Goal: Information Seeking & Learning: Learn about a topic

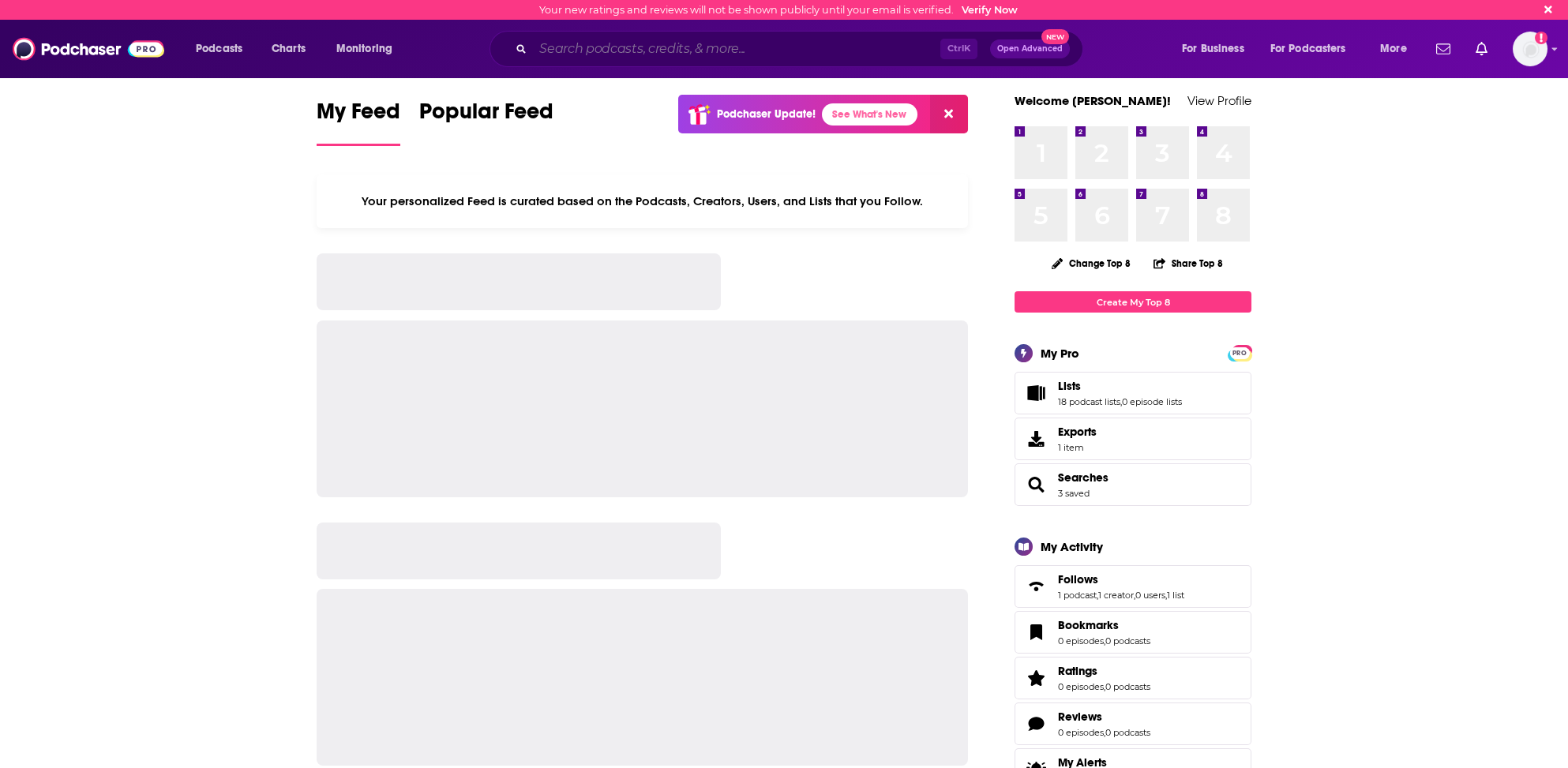
click at [579, 44] on input "Search podcasts, credits, & more..." at bounding box center [737, 49] width 408 height 26
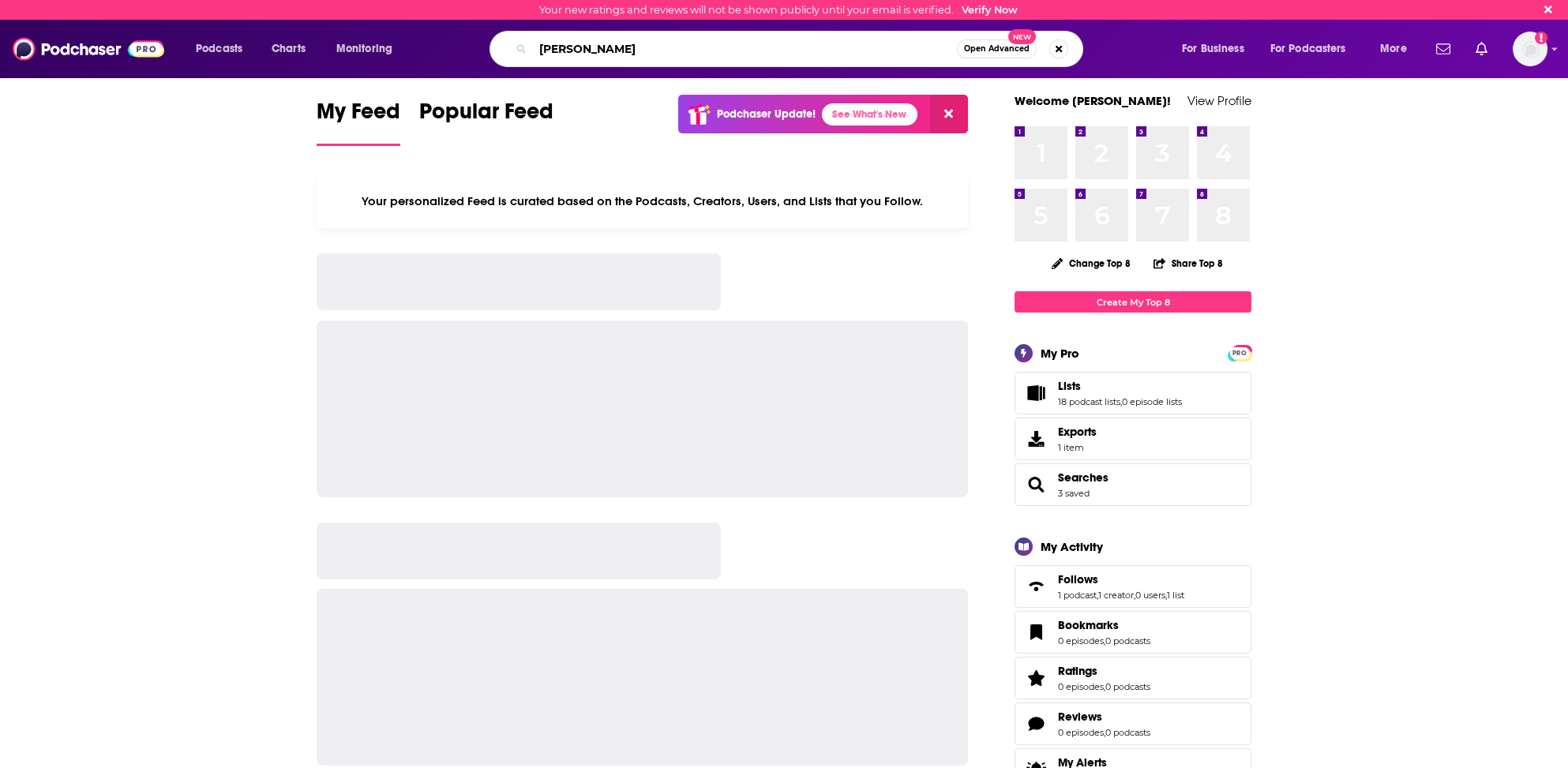
type input "[PERSON_NAME]"
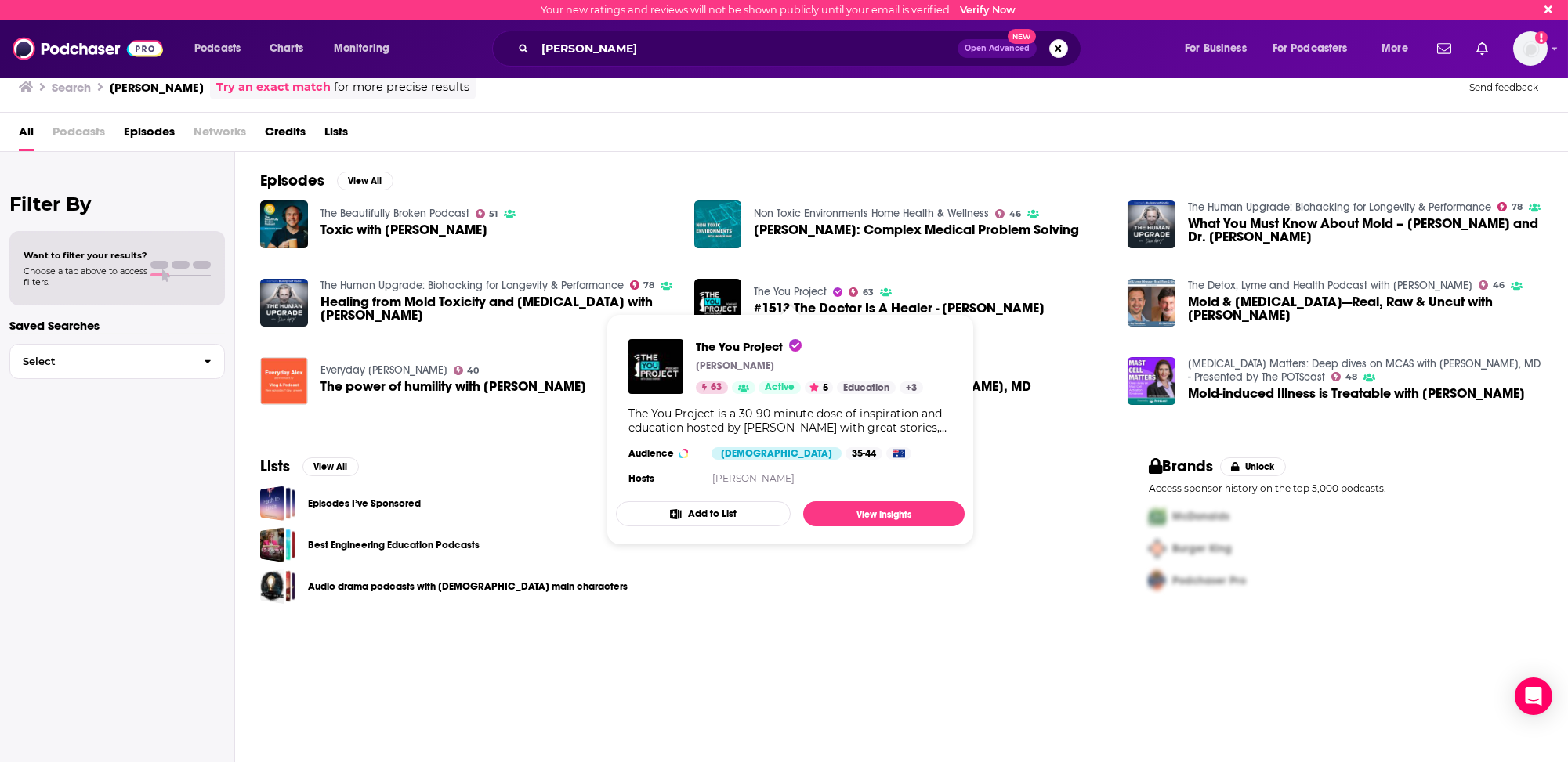
click at [809, 288] on link "The You Project" at bounding box center [789, 292] width 73 height 13
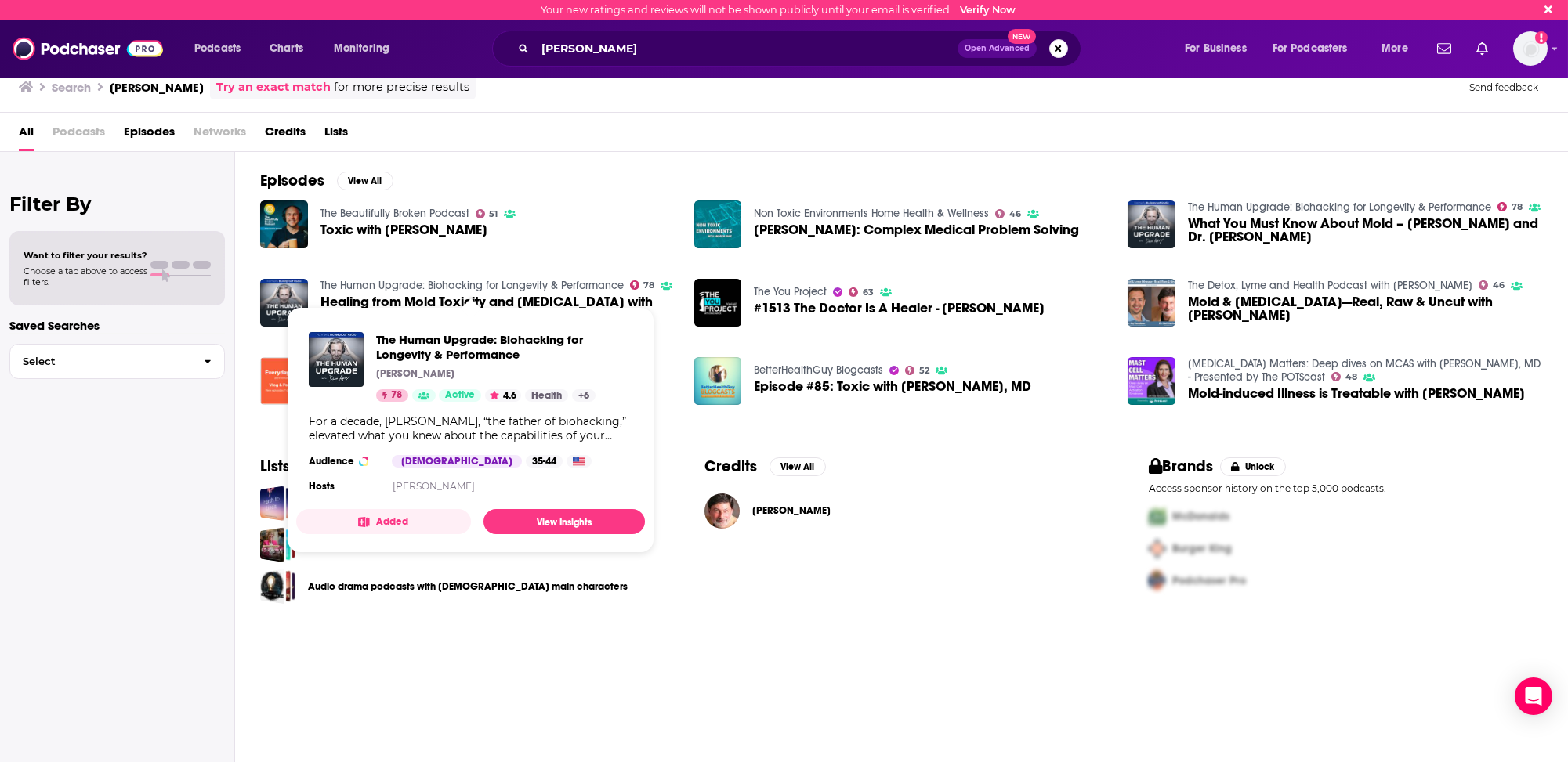
click at [386, 284] on link "The Human Upgrade: Biohacking for Longevity & Performance" at bounding box center [472, 285] width 303 height 13
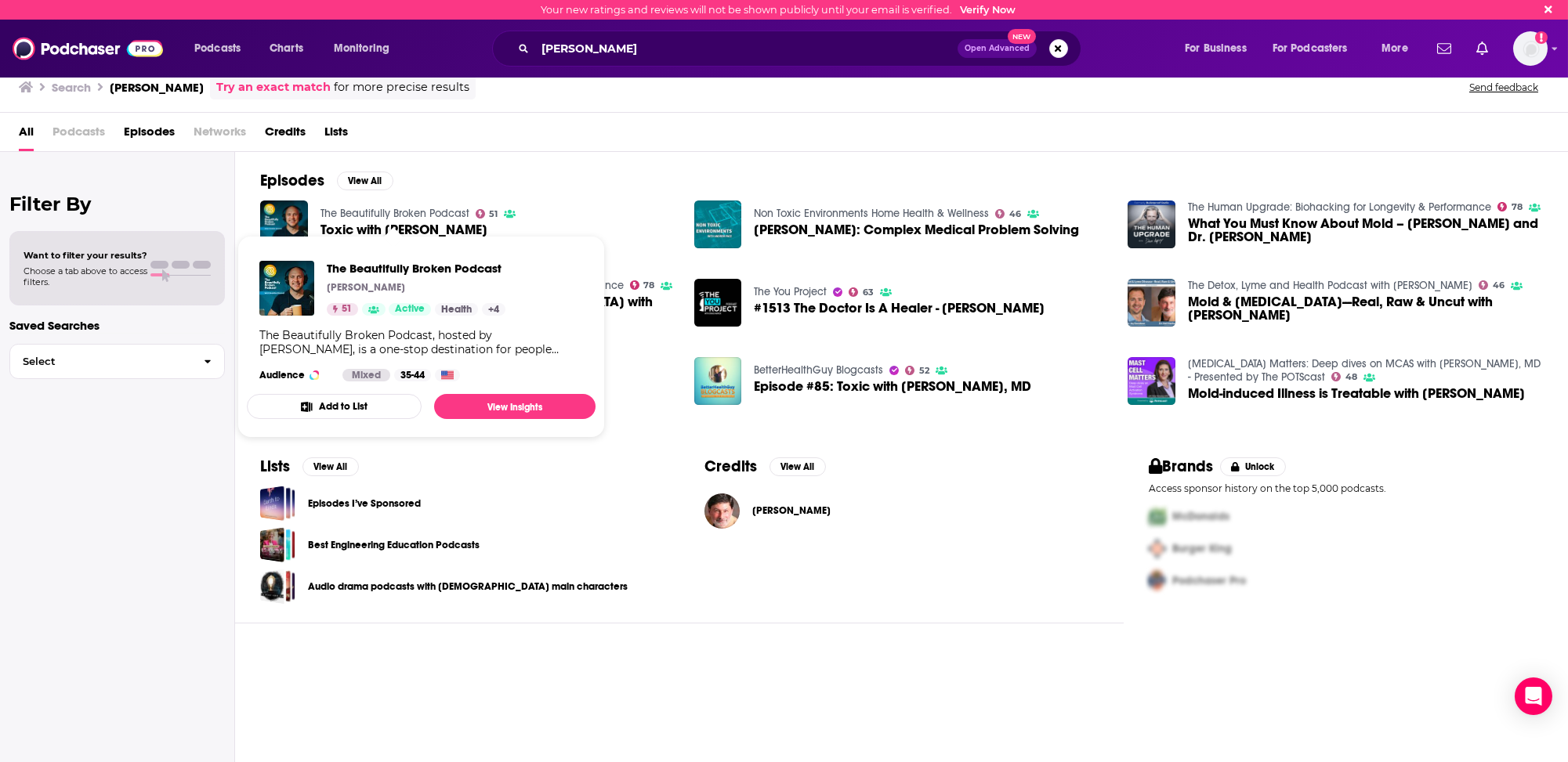
click at [452, 209] on link "The Beautifully Broken Podcast" at bounding box center [395, 213] width 149 height 13
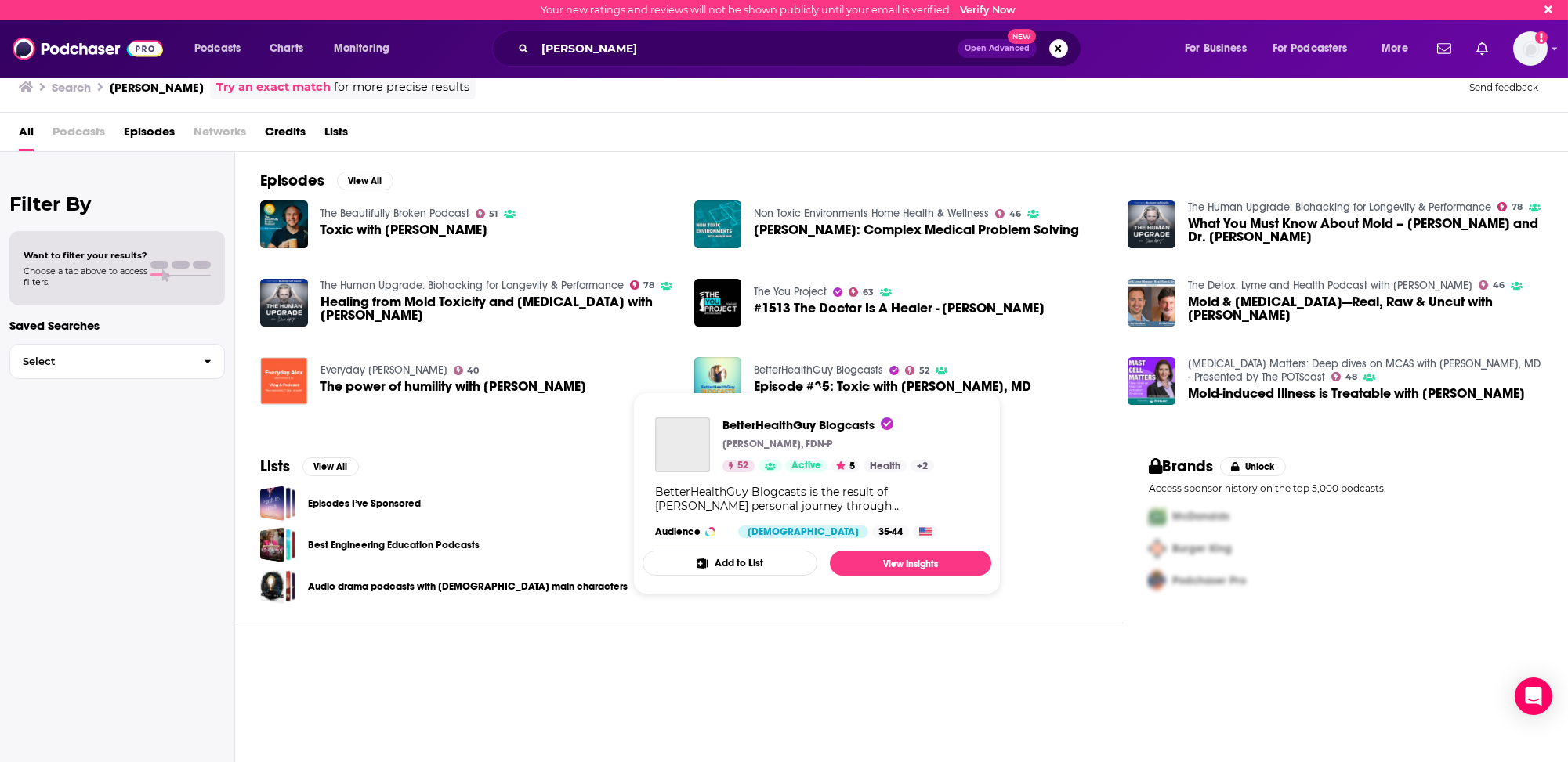
click at [870, 366] on link "BetterHealthGuy Blogcasts" at bounding box center [818, 370] width 130 height 13
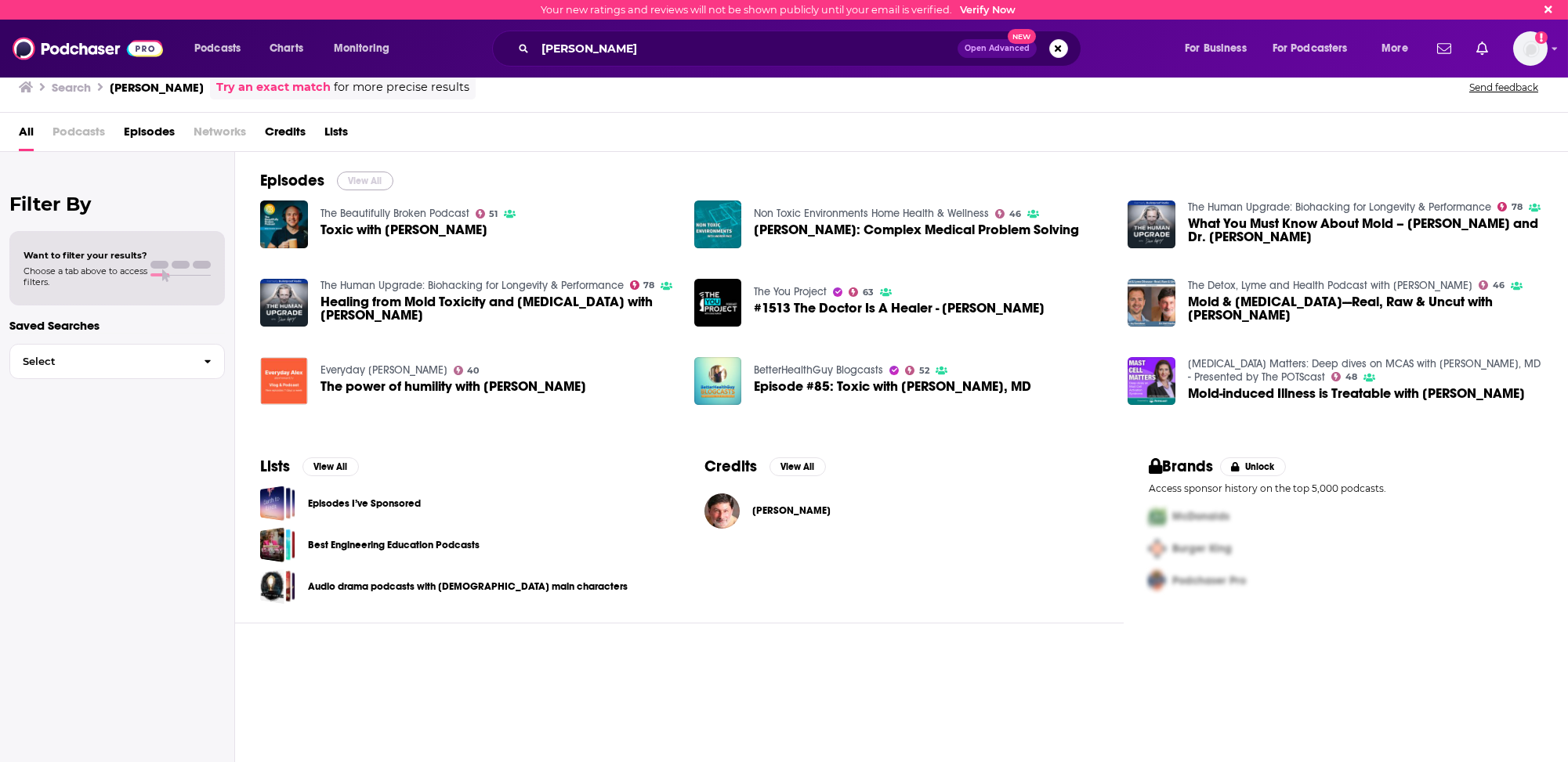
click at [360, 174] on button "View All" at bounding box center [365, 180] width 56 height 18
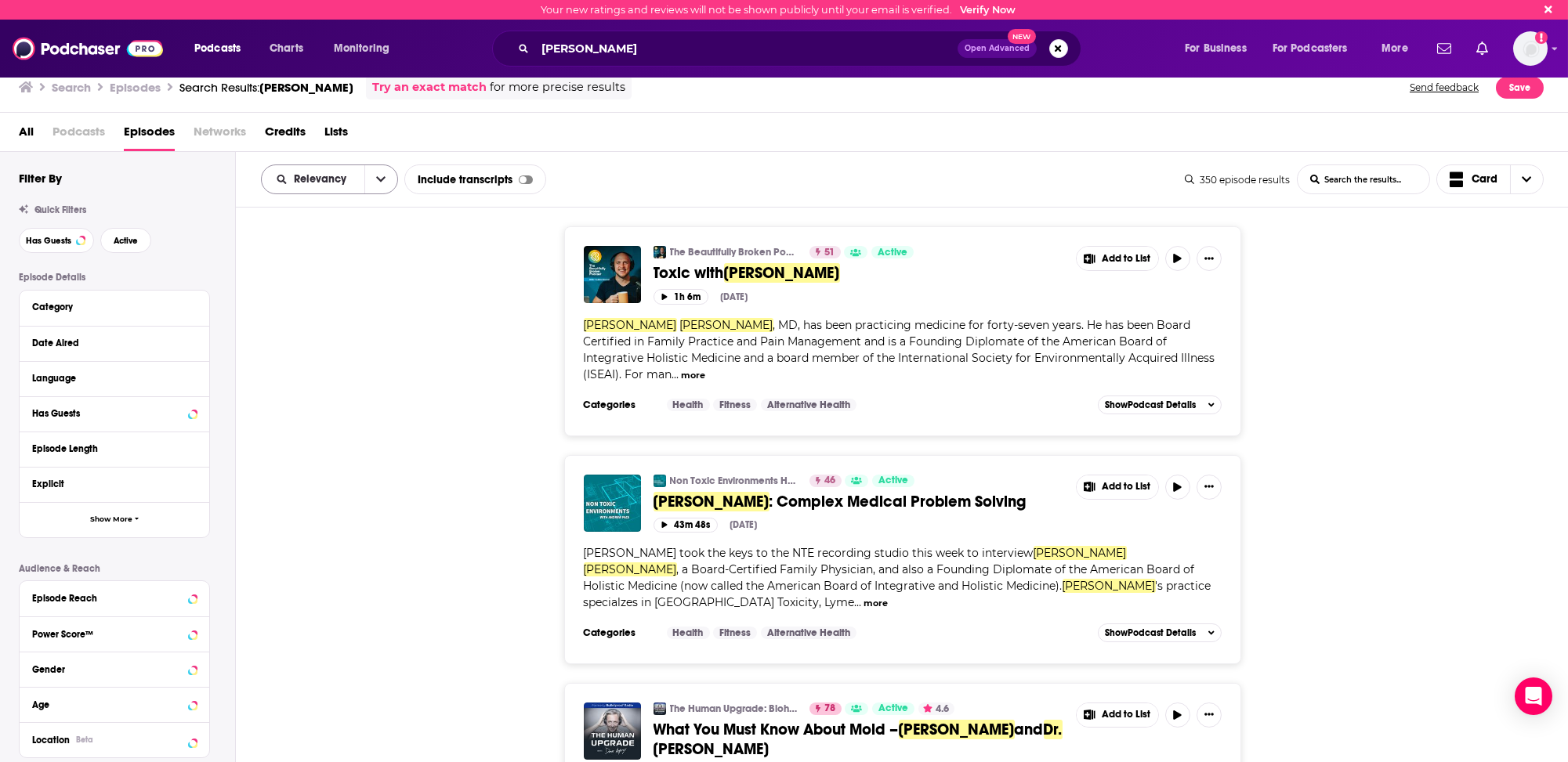
click at [325, 176] on span "Relevancy" at bounding box center [322, 180] width 58 height 11
click at [300, 308] on span "Power Score" at bounding box center [340, 313] width 93 height 9
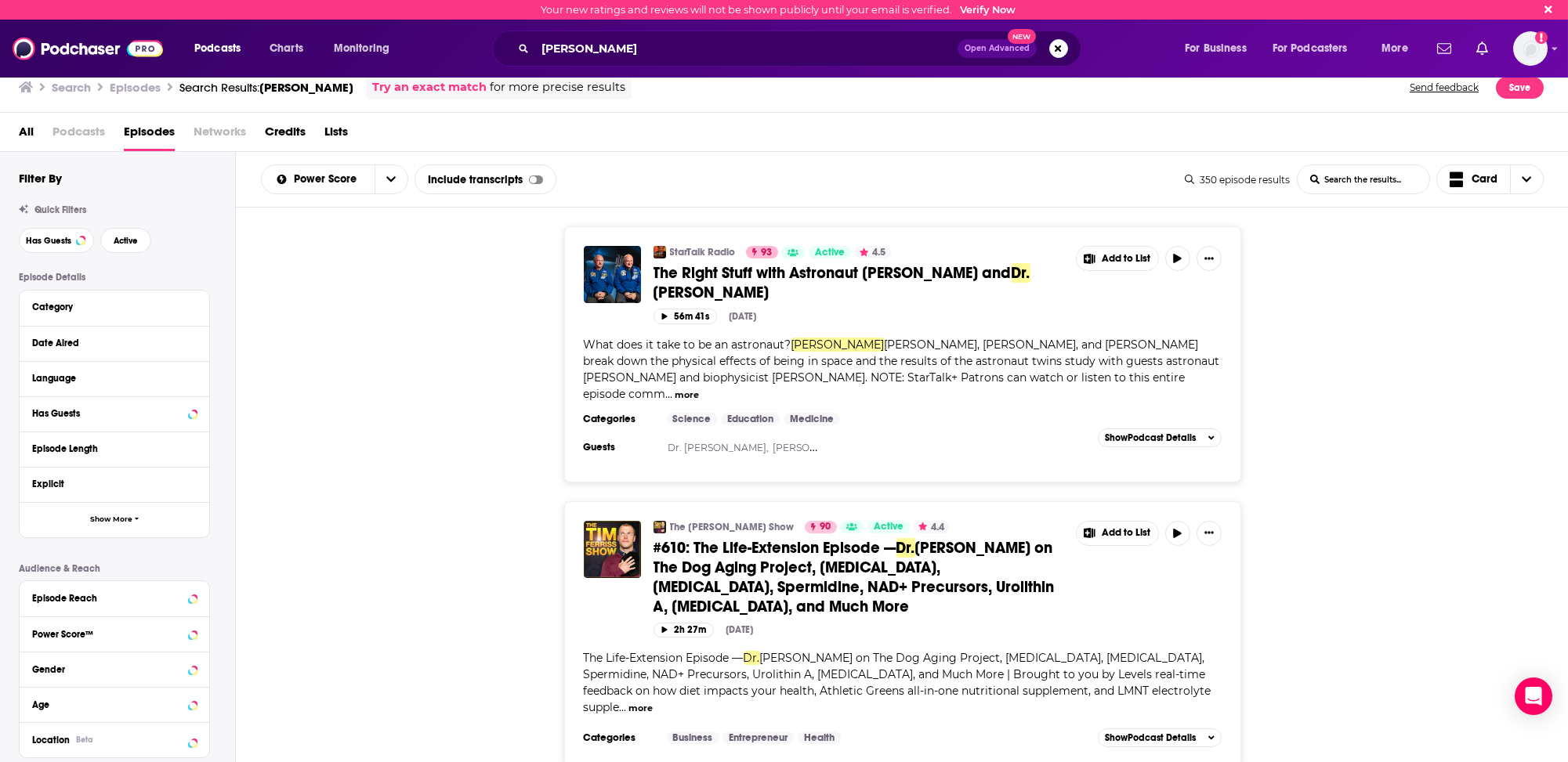
click at [653, 702] on button "more" at bounding box center [640, 708] width 25 height 13
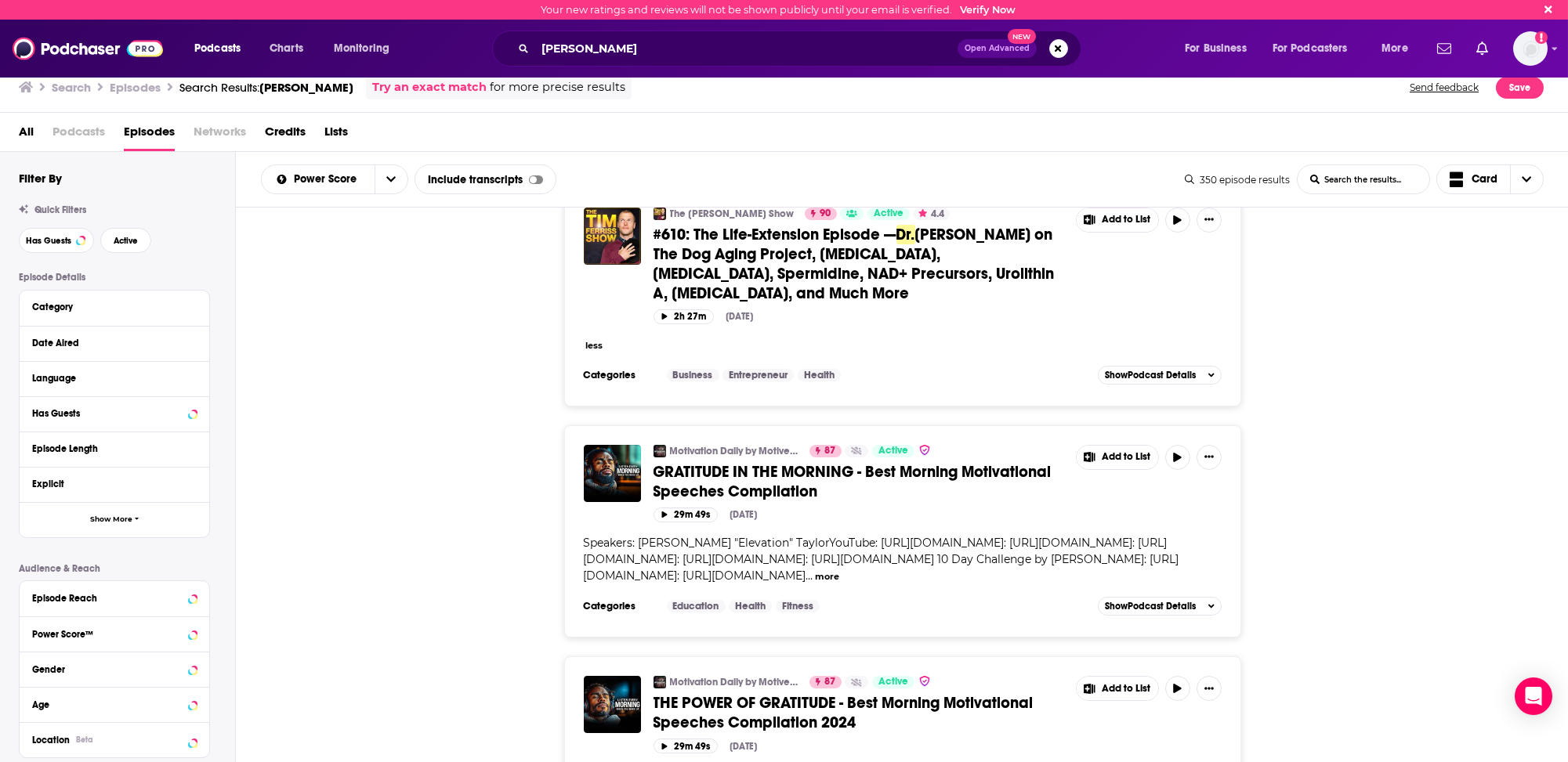
scroll to position [392, 0]
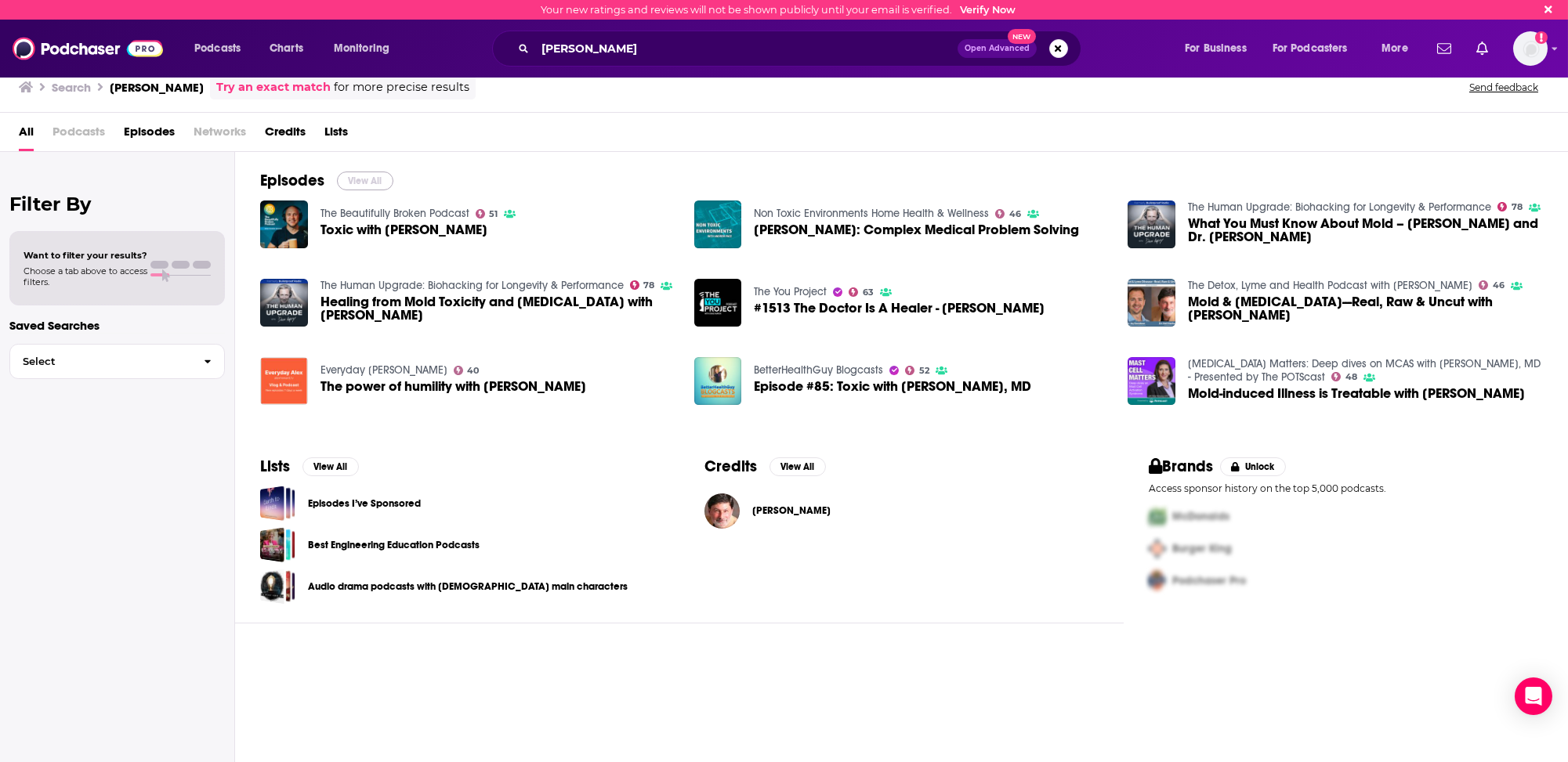
click at [368, 178] on button "View All" at bounding box center [365, 180] width 56 height 18
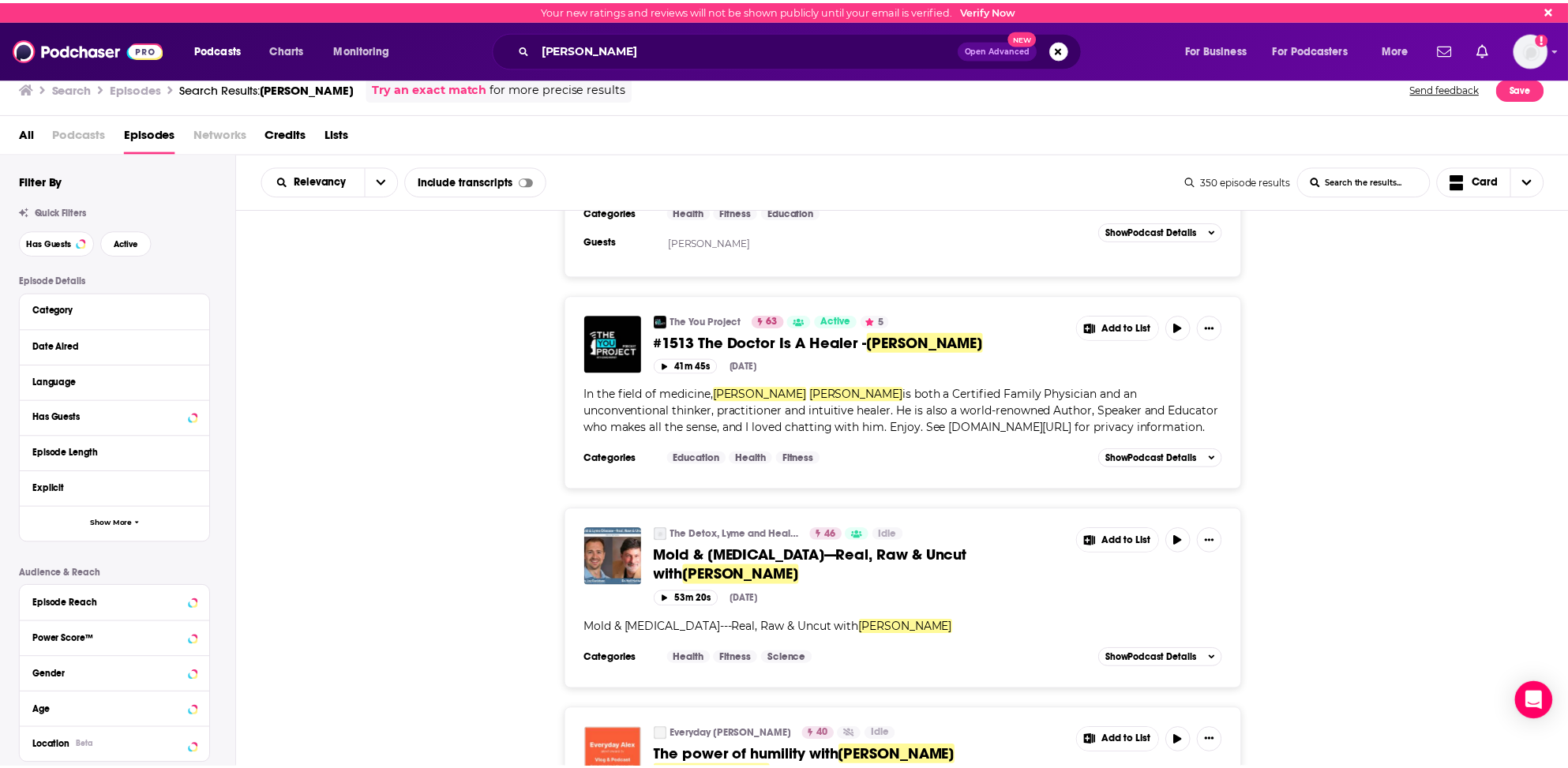
scroll to position [947, 0]
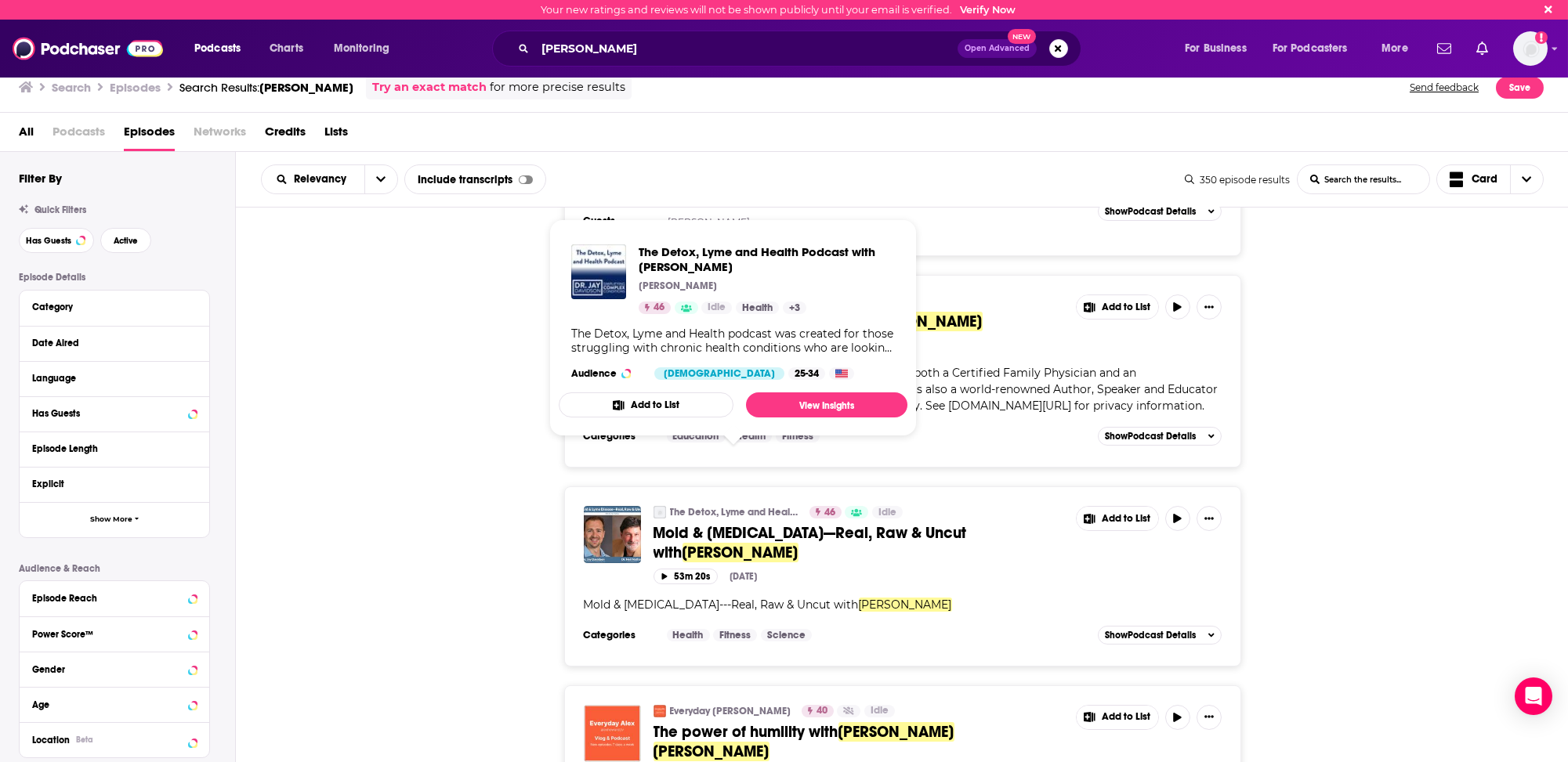
click at [726, 506] on link "The Detox, Lyme and Health Podcast with [PERSON_NAME]" at bounding box center [735, 512] width 130 height 12
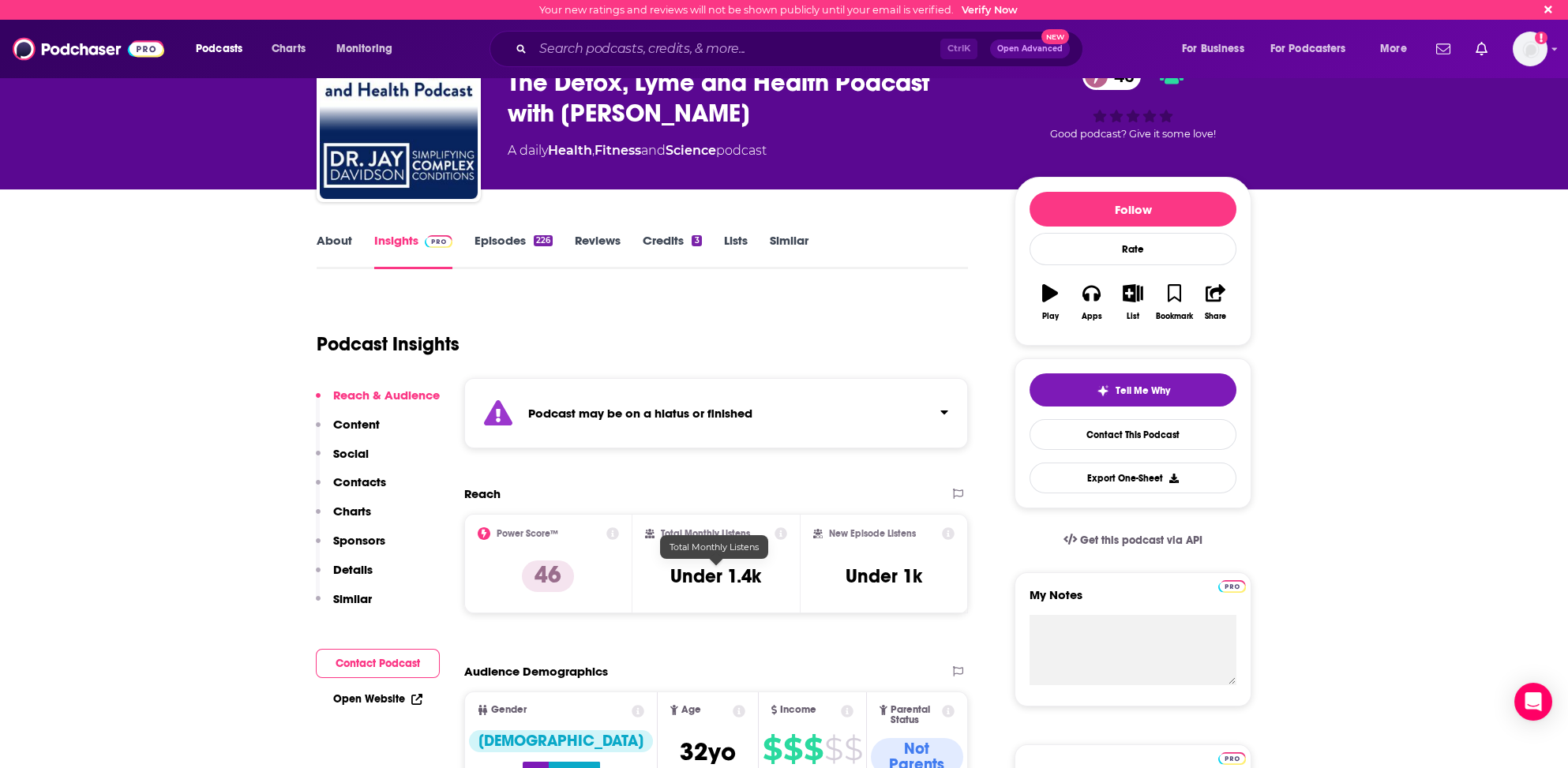
scroll to position [79, 0]
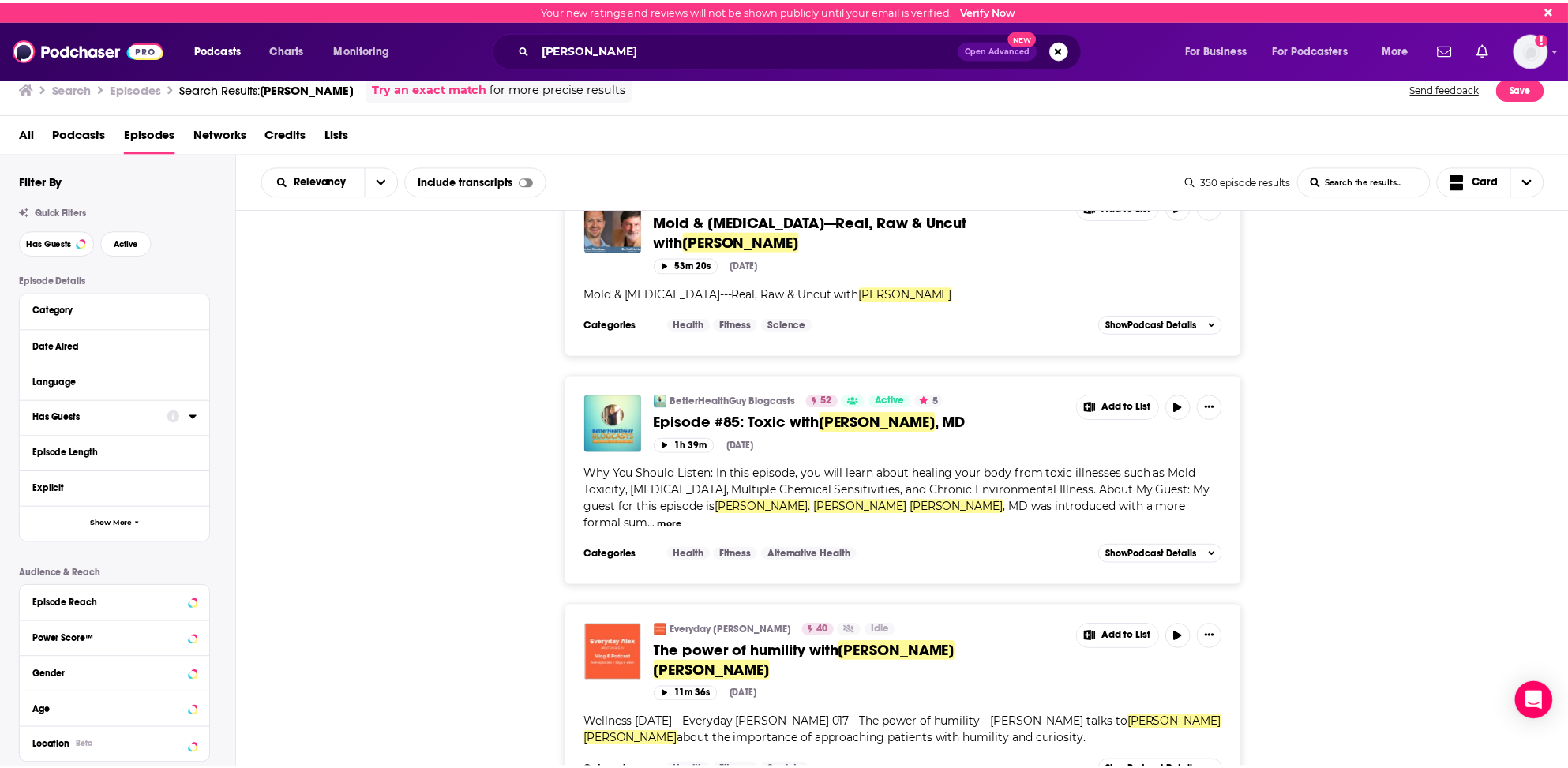
scroll to position [1343, 0]
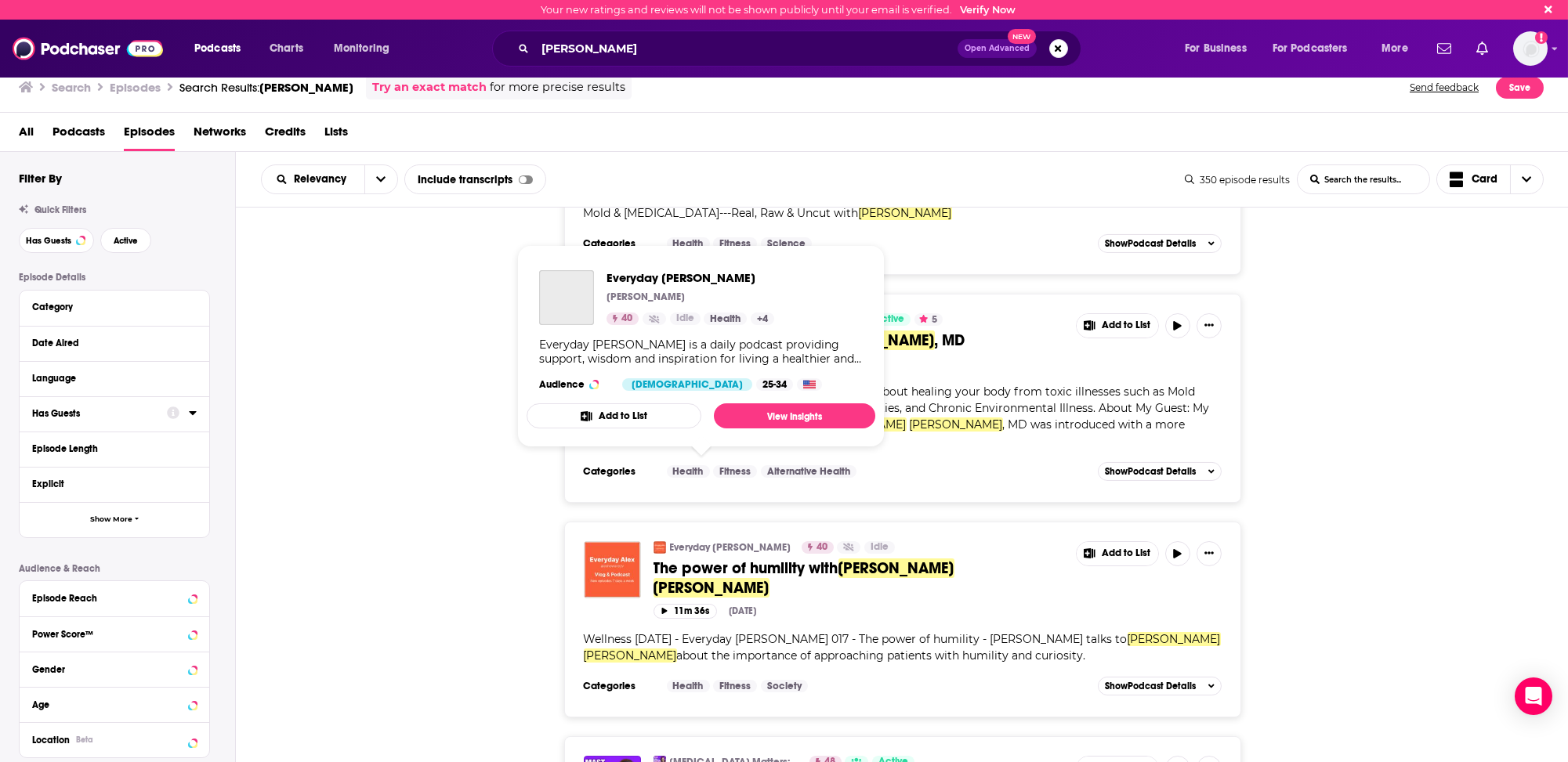
click at [717, 541] on link "Everyday Alex" at bounding box center [731, 547] width 122 height 12
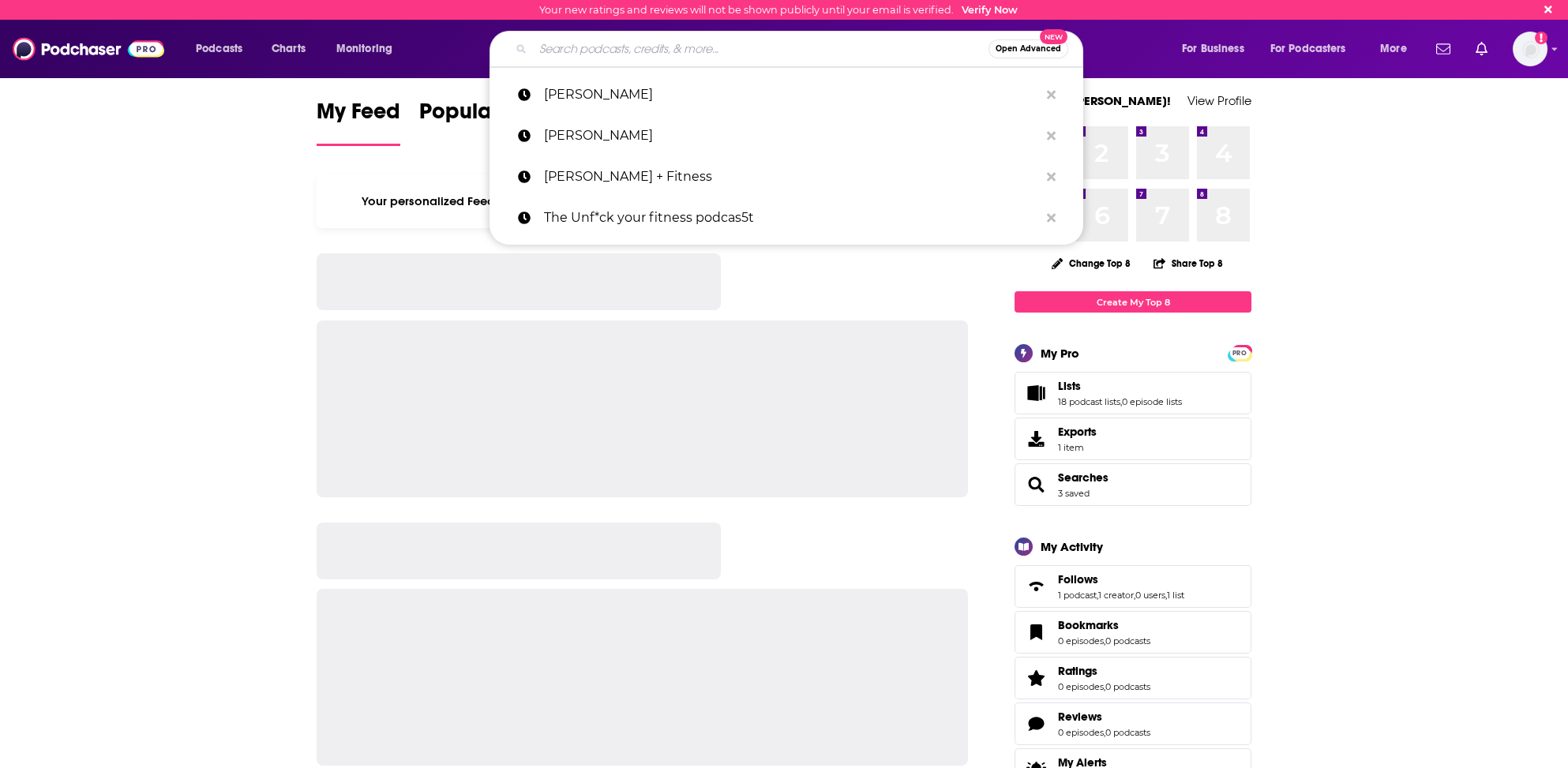
click at [638, 41] on input "Search podcasts, credits, & more..." at bounding box center [761, 49] width 456 height 26
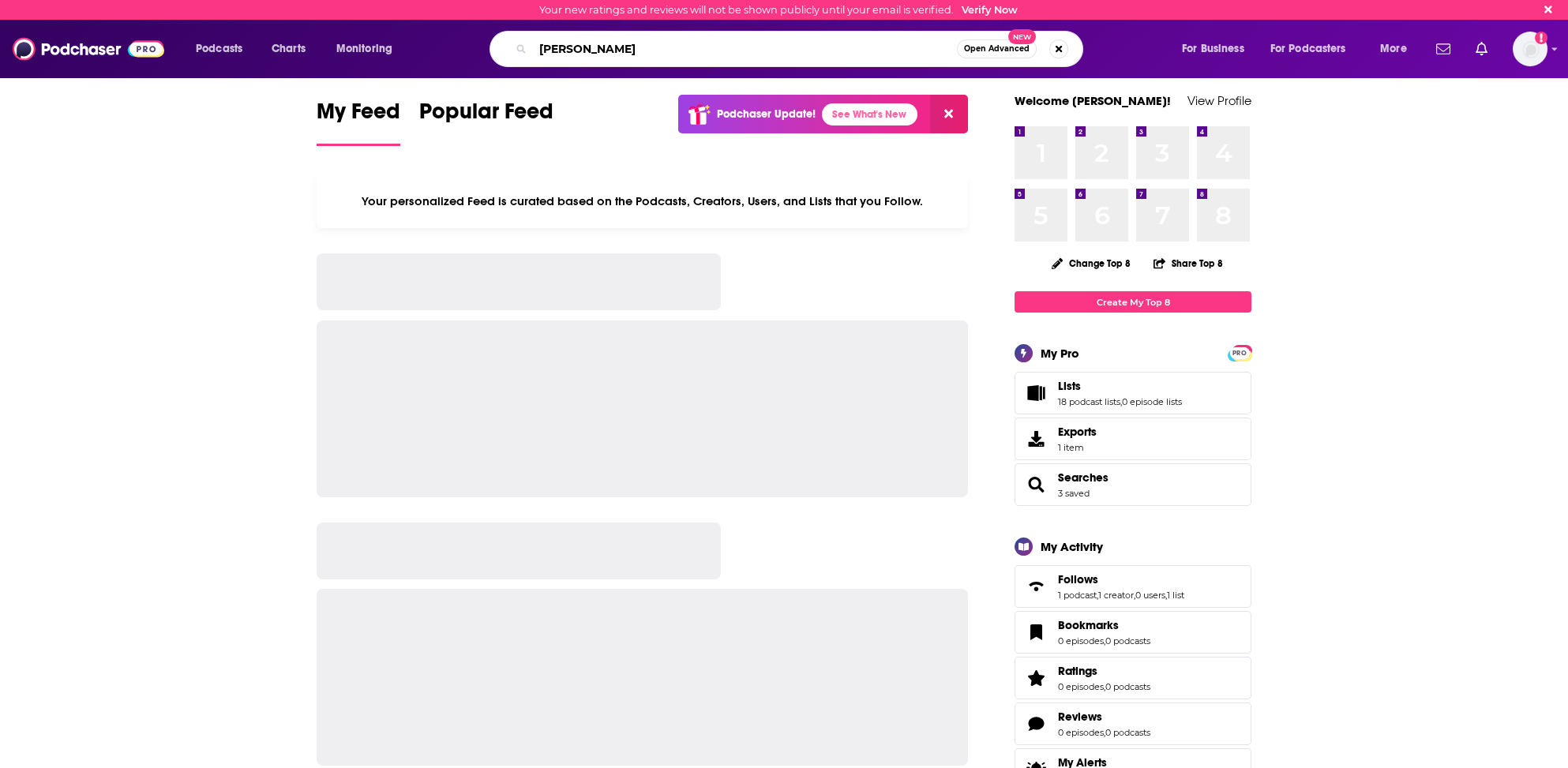
type input "[PERSON_NAME]"
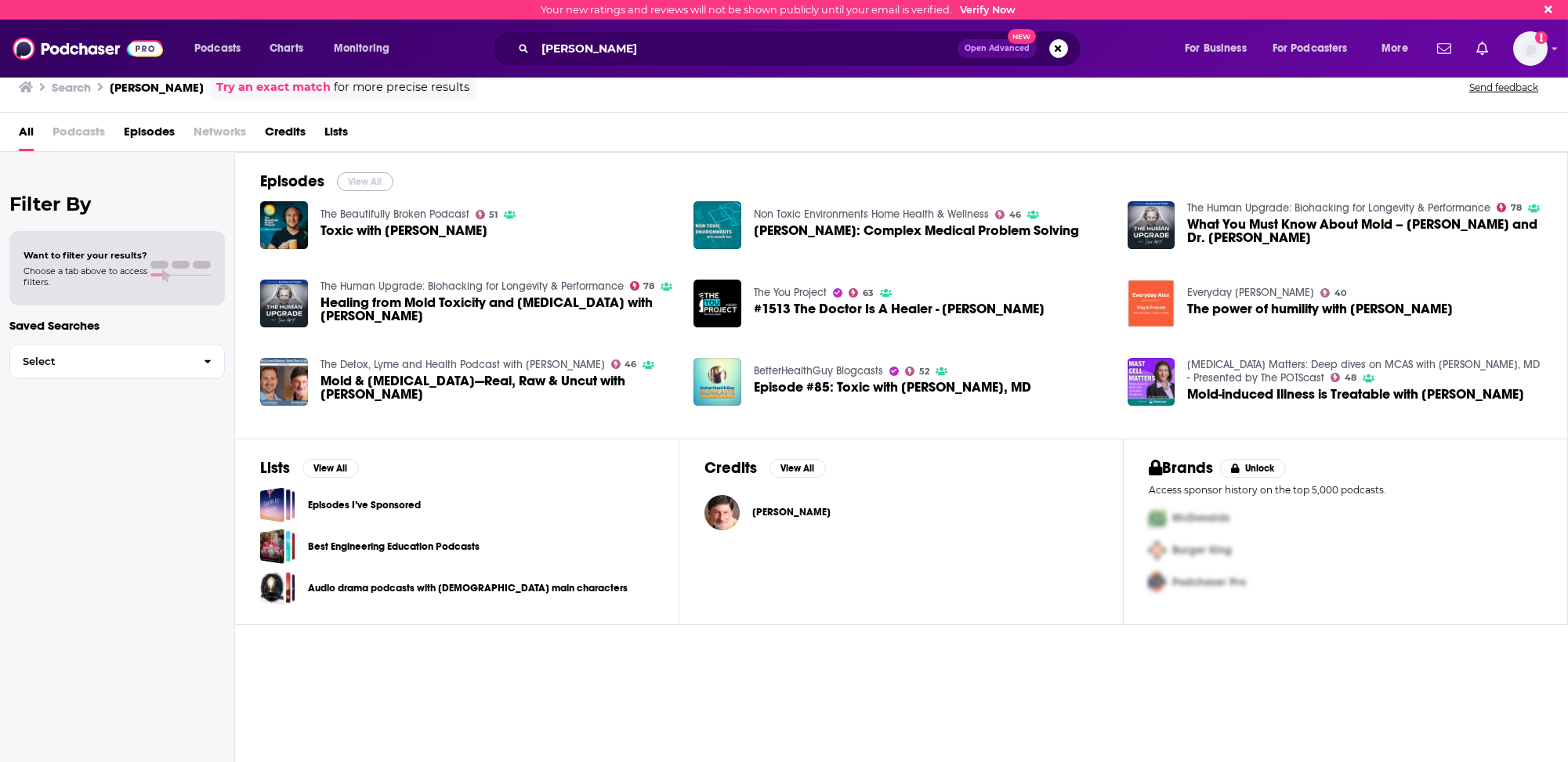
click at [362, 176] on button "View All" at bounding box center [365, 181] width 56 height 18
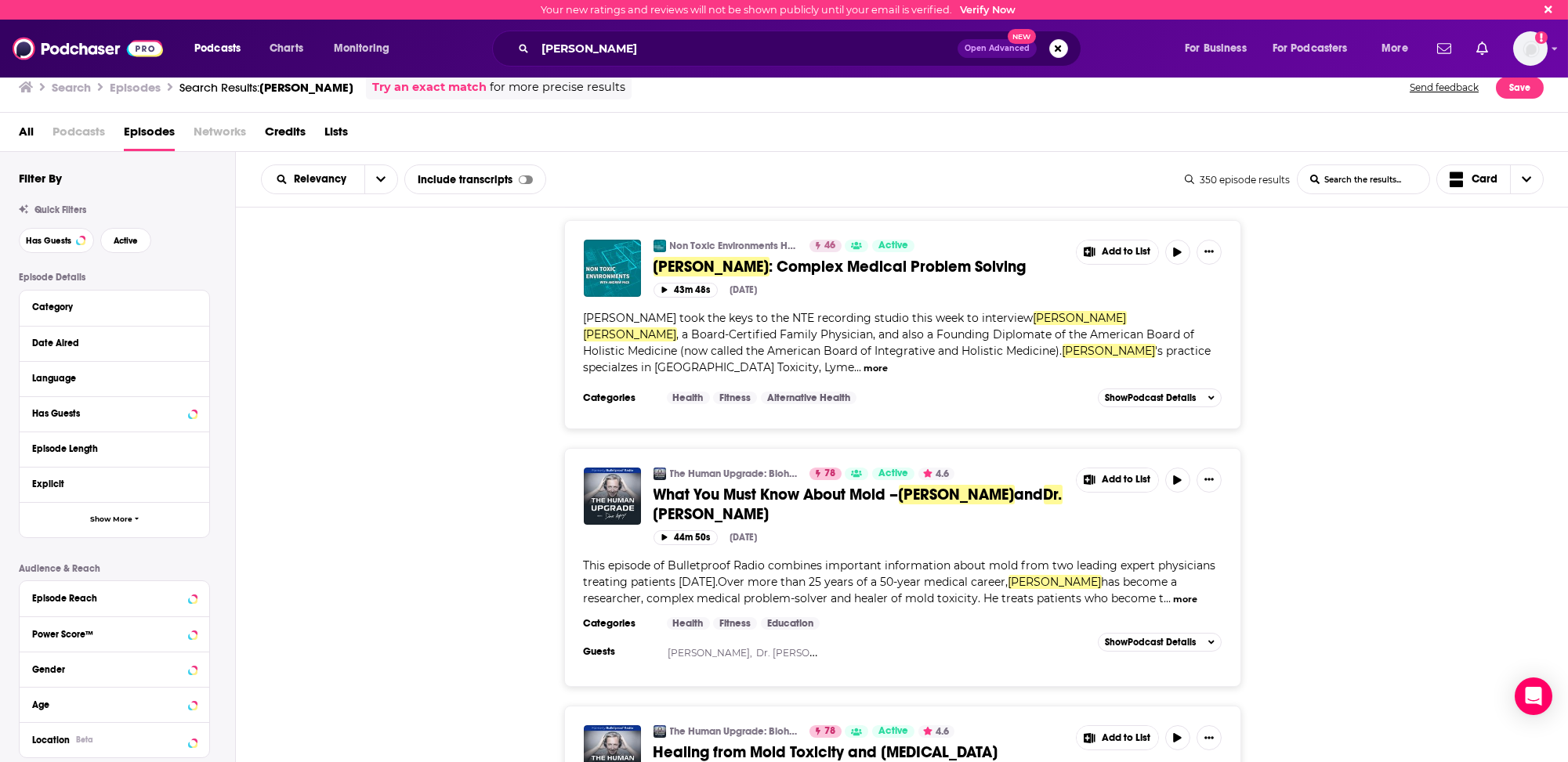
scroll to position [157, 0]
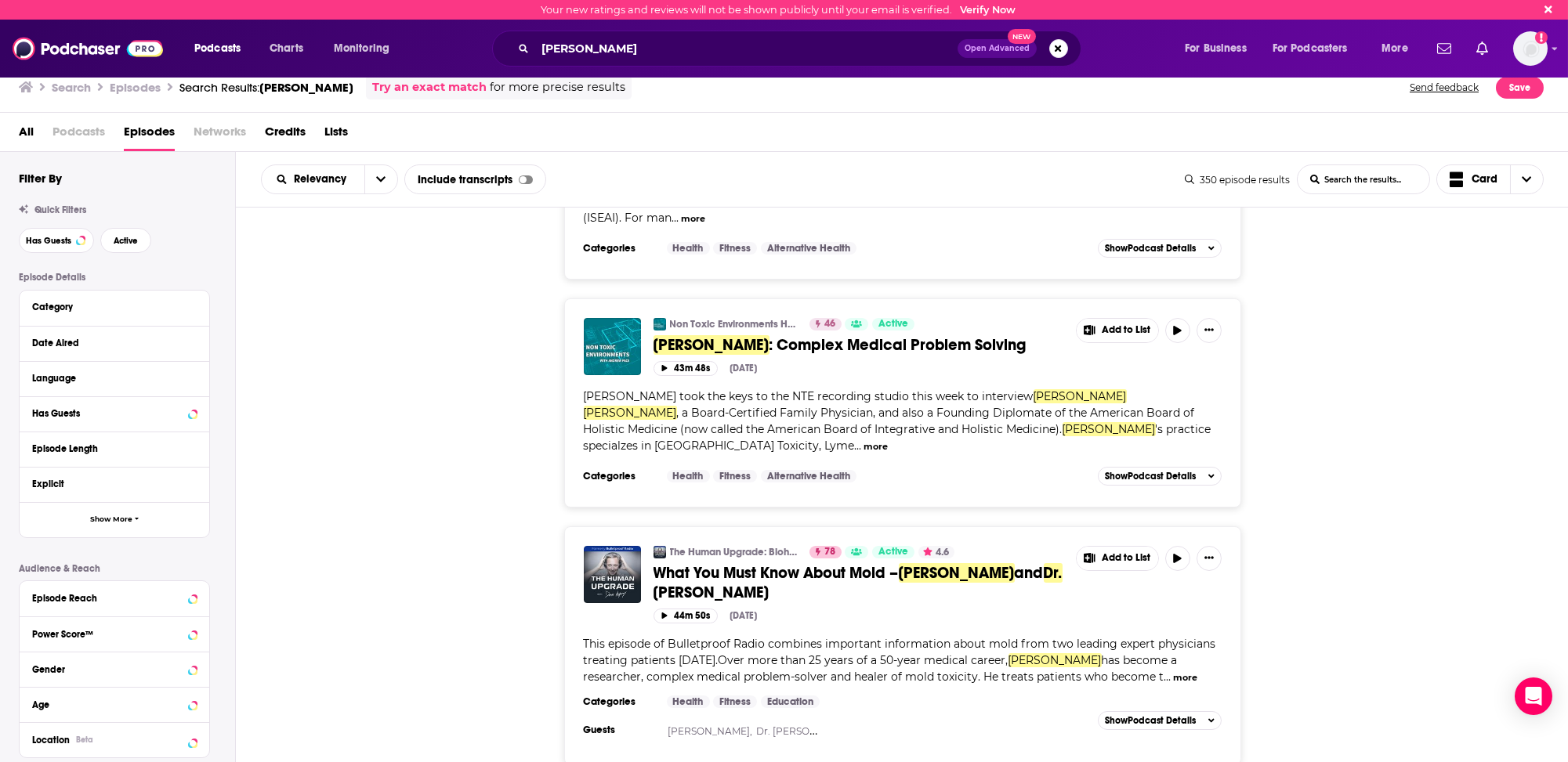
click at [0, 548] on div "Filter By Quick Filters Has Guests Active Episode Details Category Date Aired L…" at bounding box center [117, 476] width 235 height 612
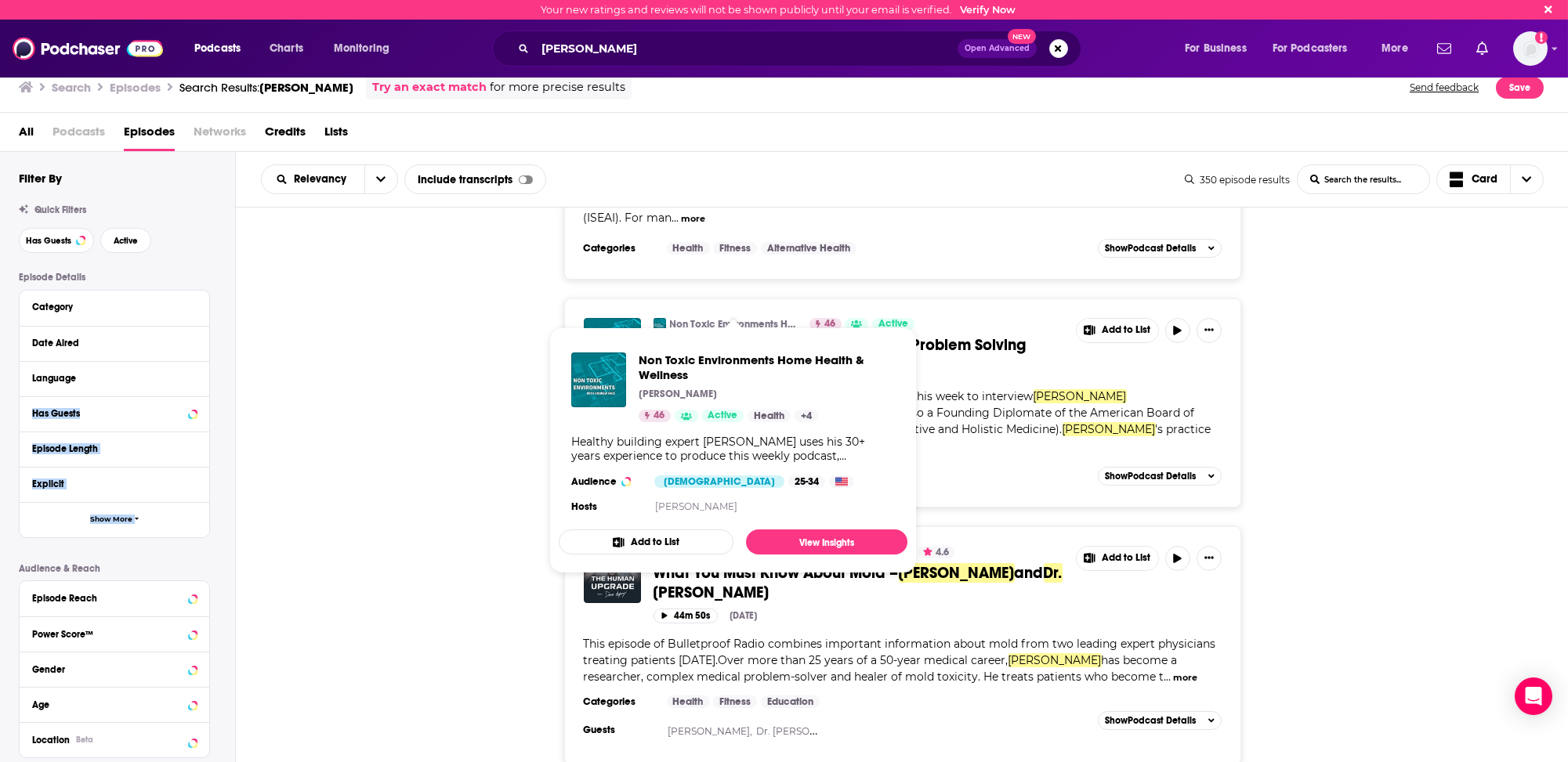
click at [703, 318] on link "Non Toxic Environments Home Health & Wellness" at bounding box center [735, 324] width 130 height 12
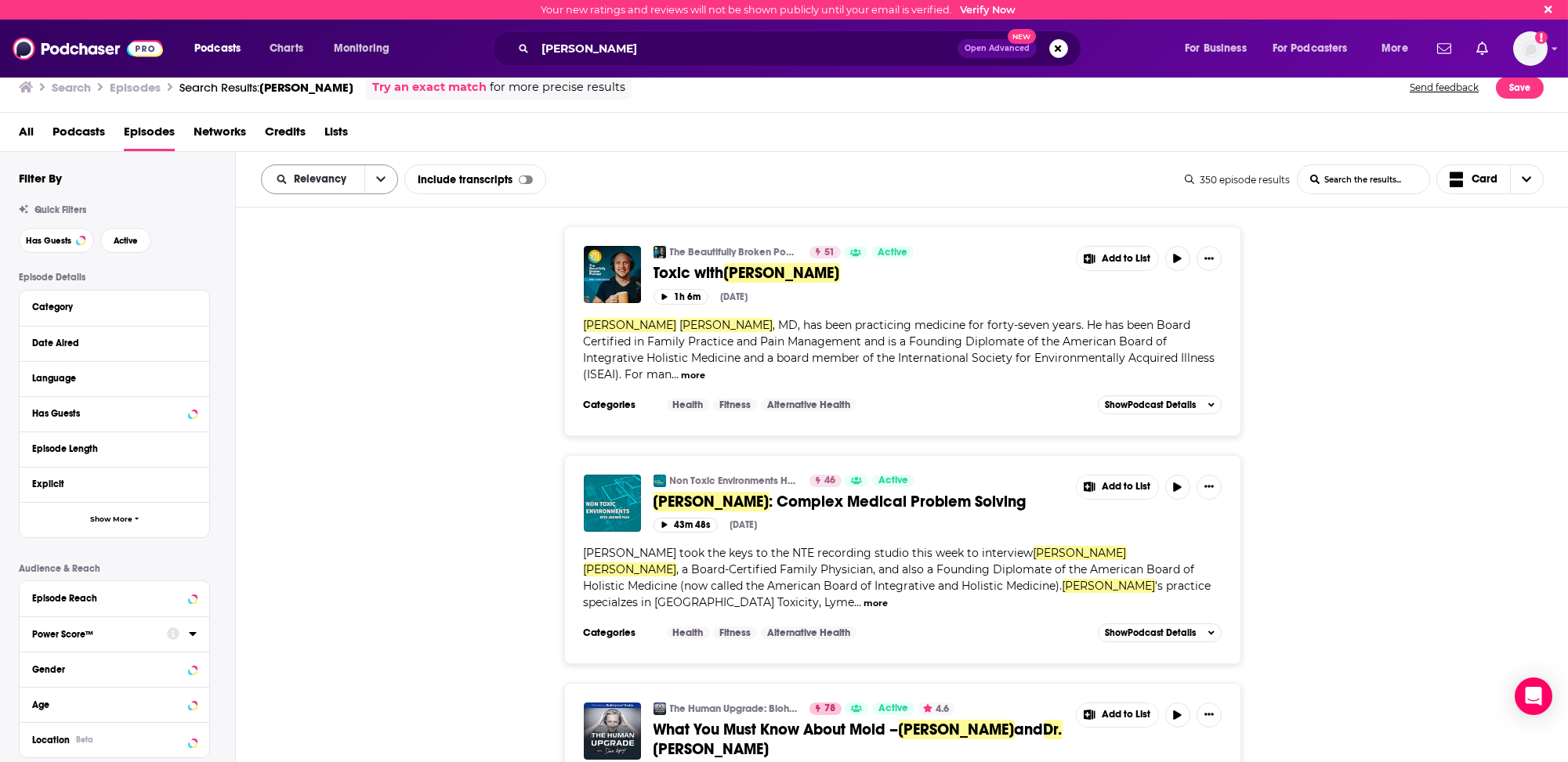
click at [311, 180] on span "Relevancy" at bounding box center [322, 180] width 58 height 11
click at [297, 308] on span "Power Score" at bounding box center [340, 313] width 93 height 9
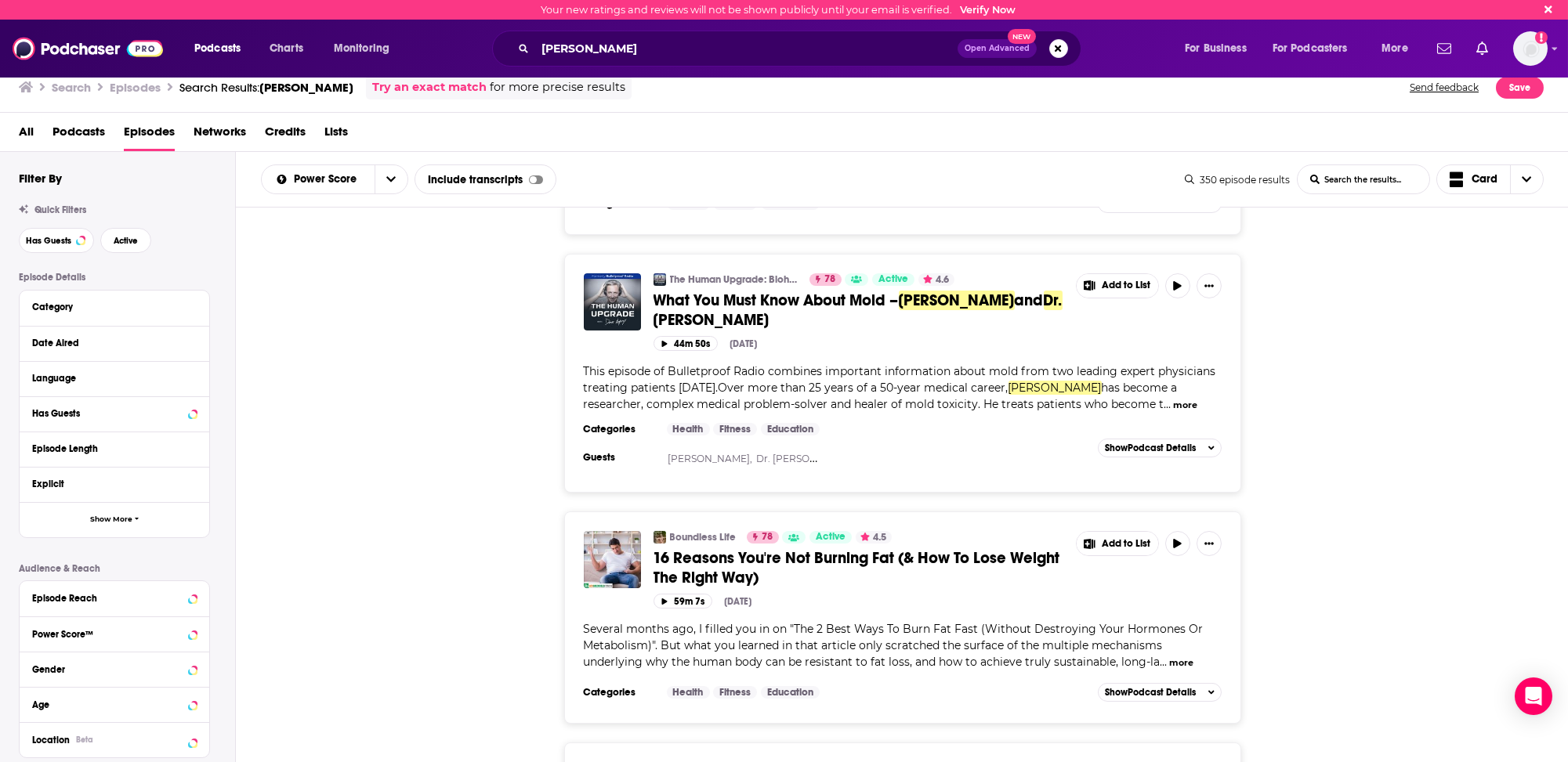
scroll to position [2037, 0]
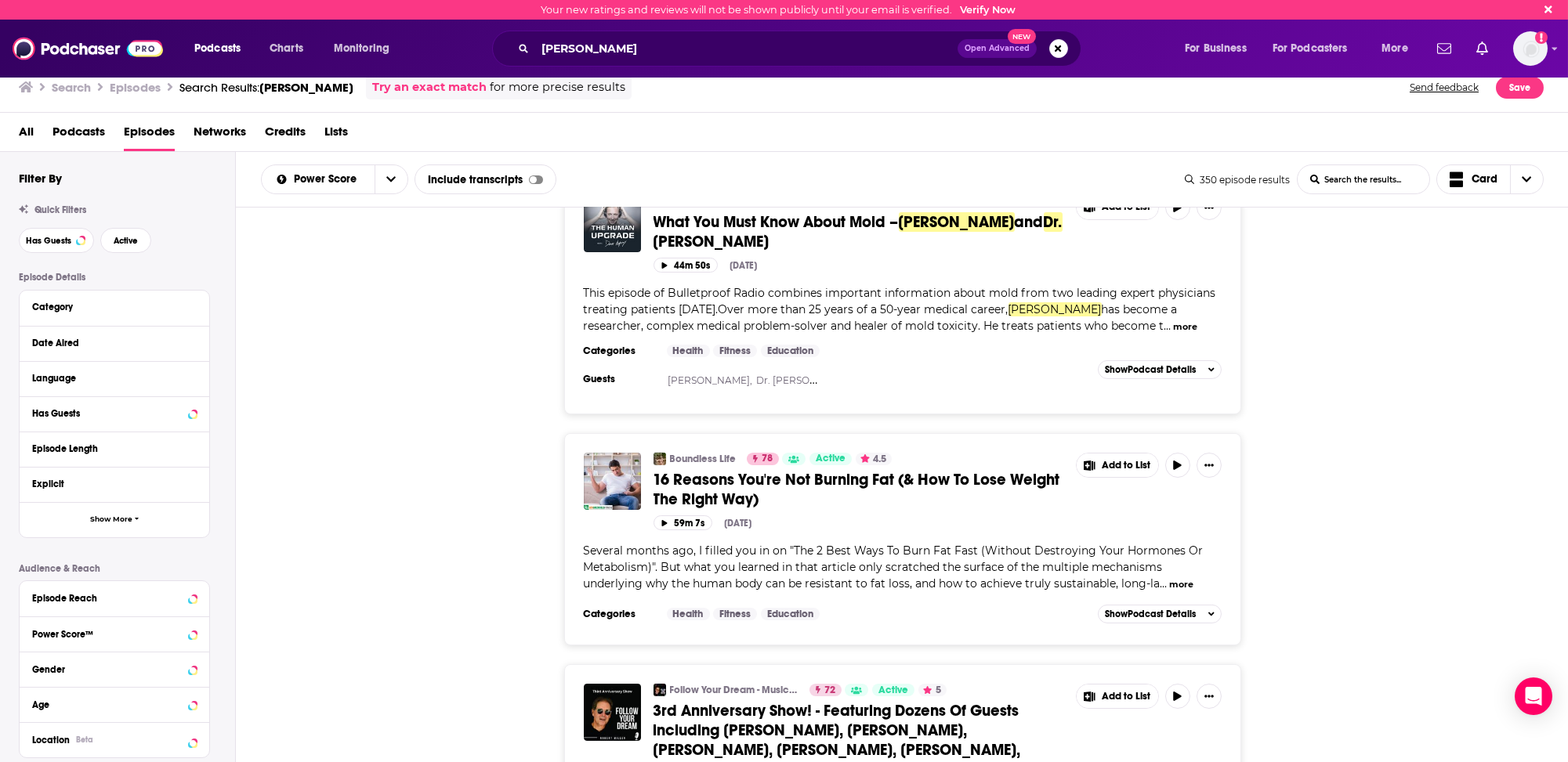
click at [1176, 578] on button "more" at bounding box center [1182, 584] width 25 height 13
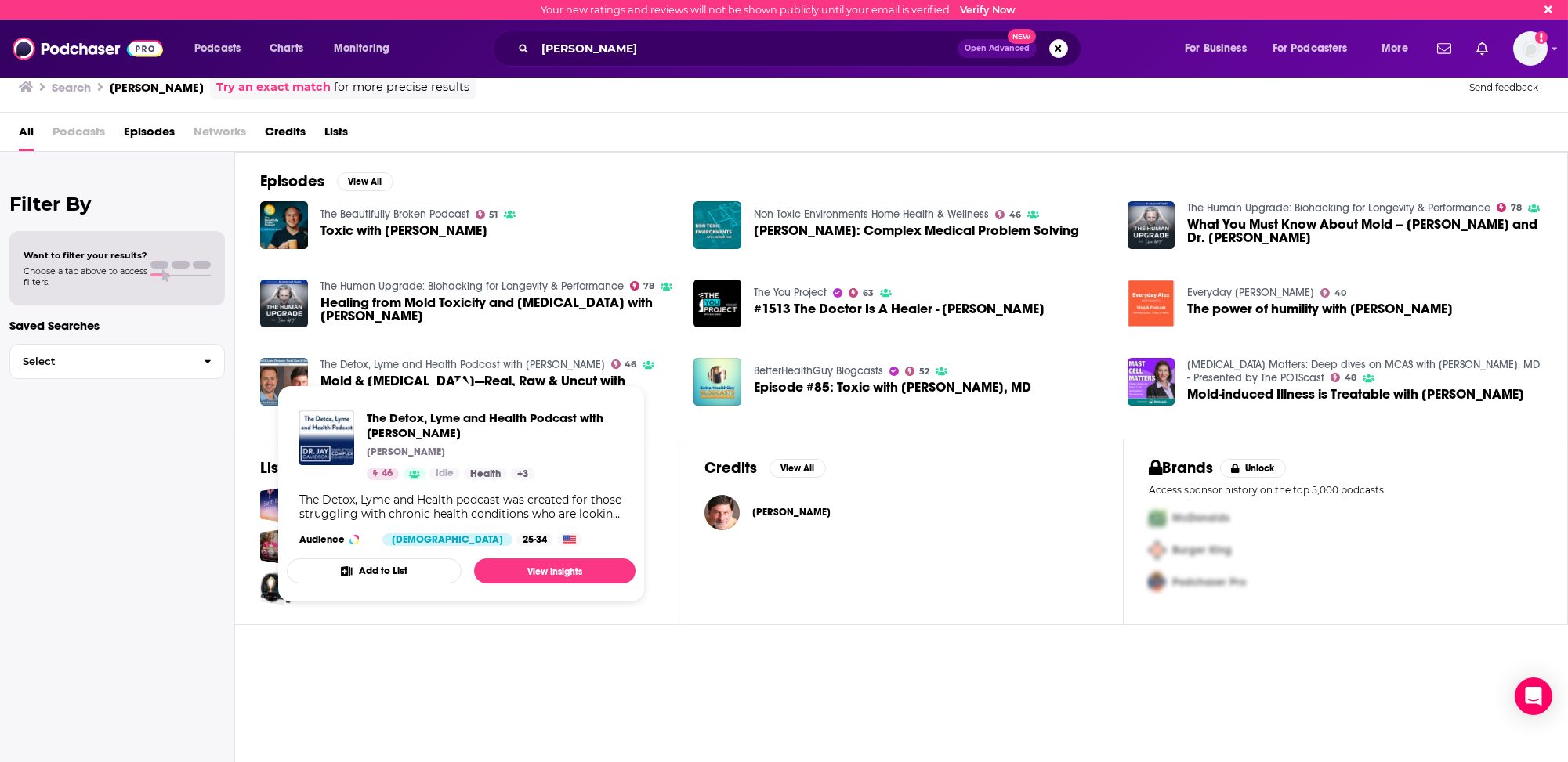
click at [351, 361] on link "The Detox, Lyme and Health Podcast with [PERSON_NAME]" at bounding box center [463, 364] width 285 height 13
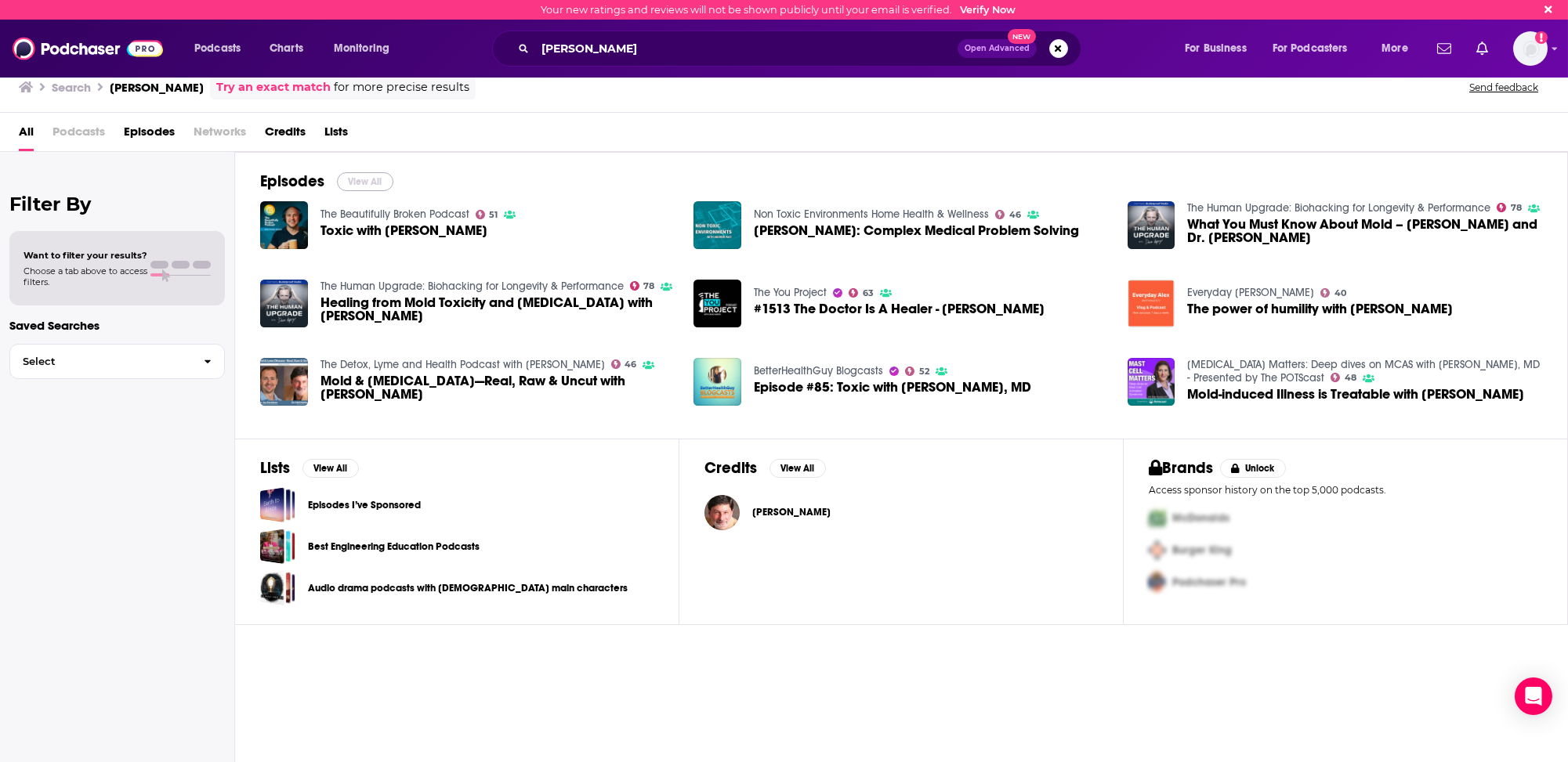
click at [368, 178] on button "View All" at bounding box center [365, 181] width 56 height 18
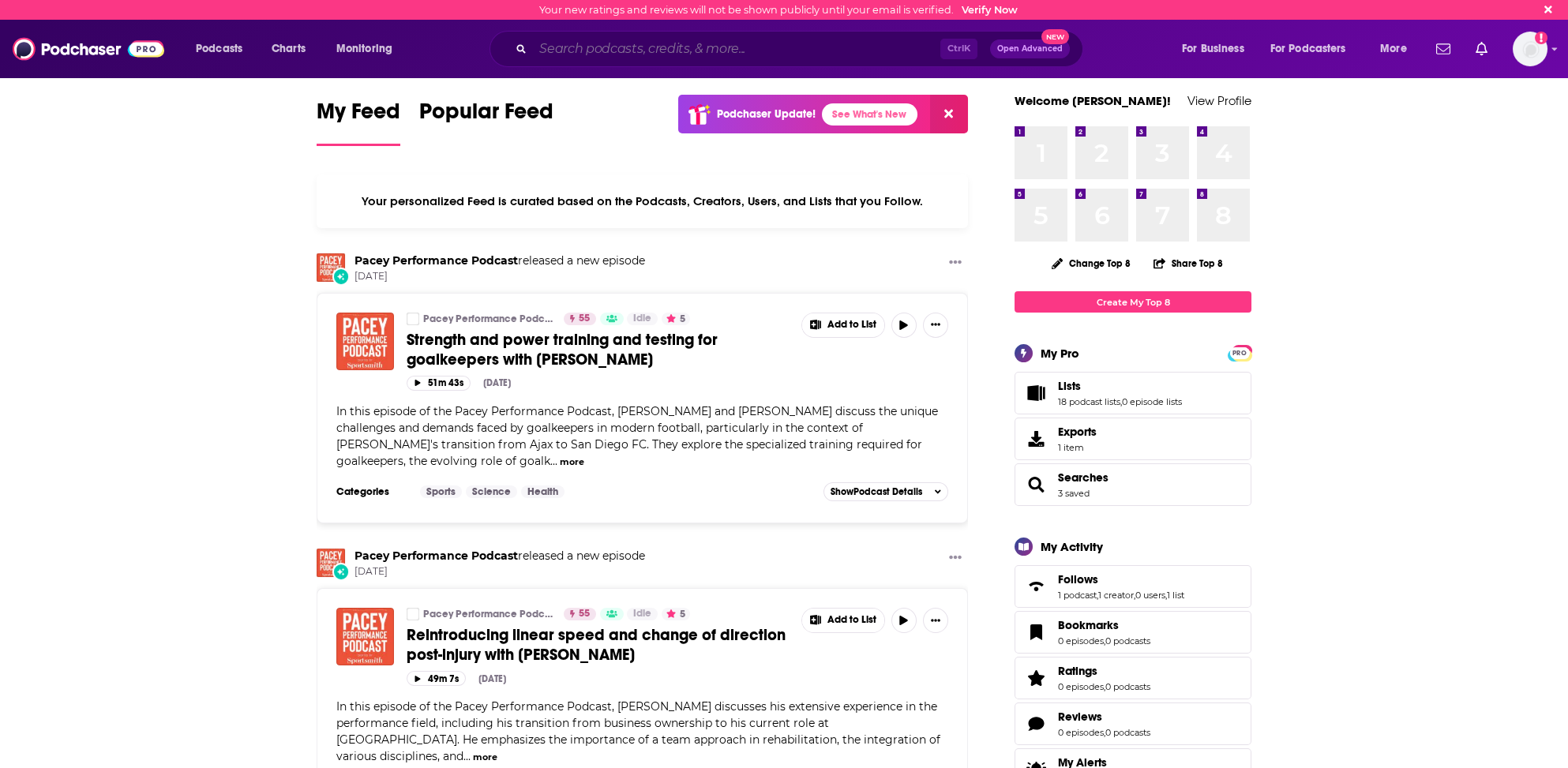
click at [592, 49] on input "Search podcasts, credits, & more..." at bounding box center [737, 49] width 408 height 26
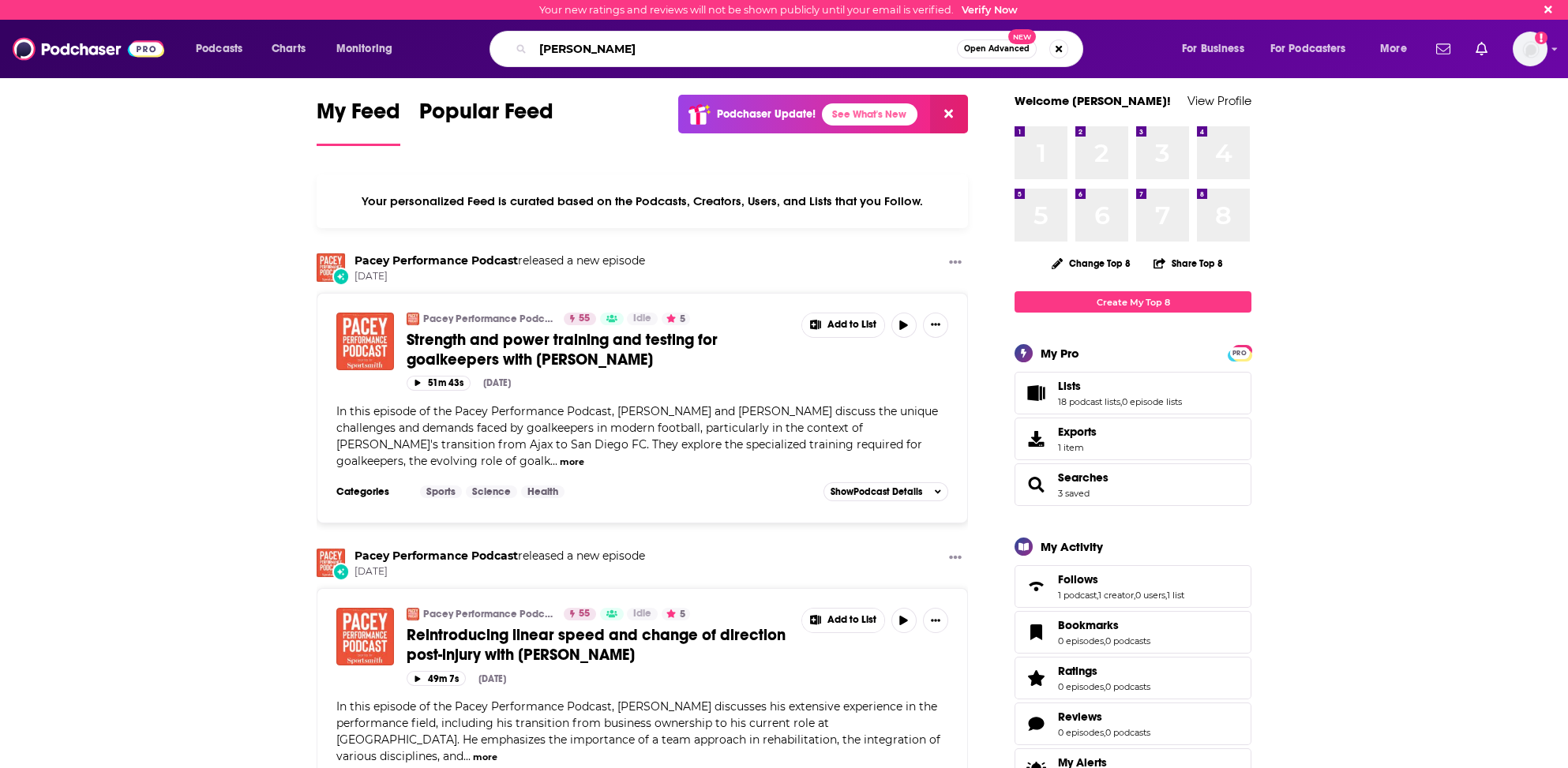
type input "[PERSON_NAME]"
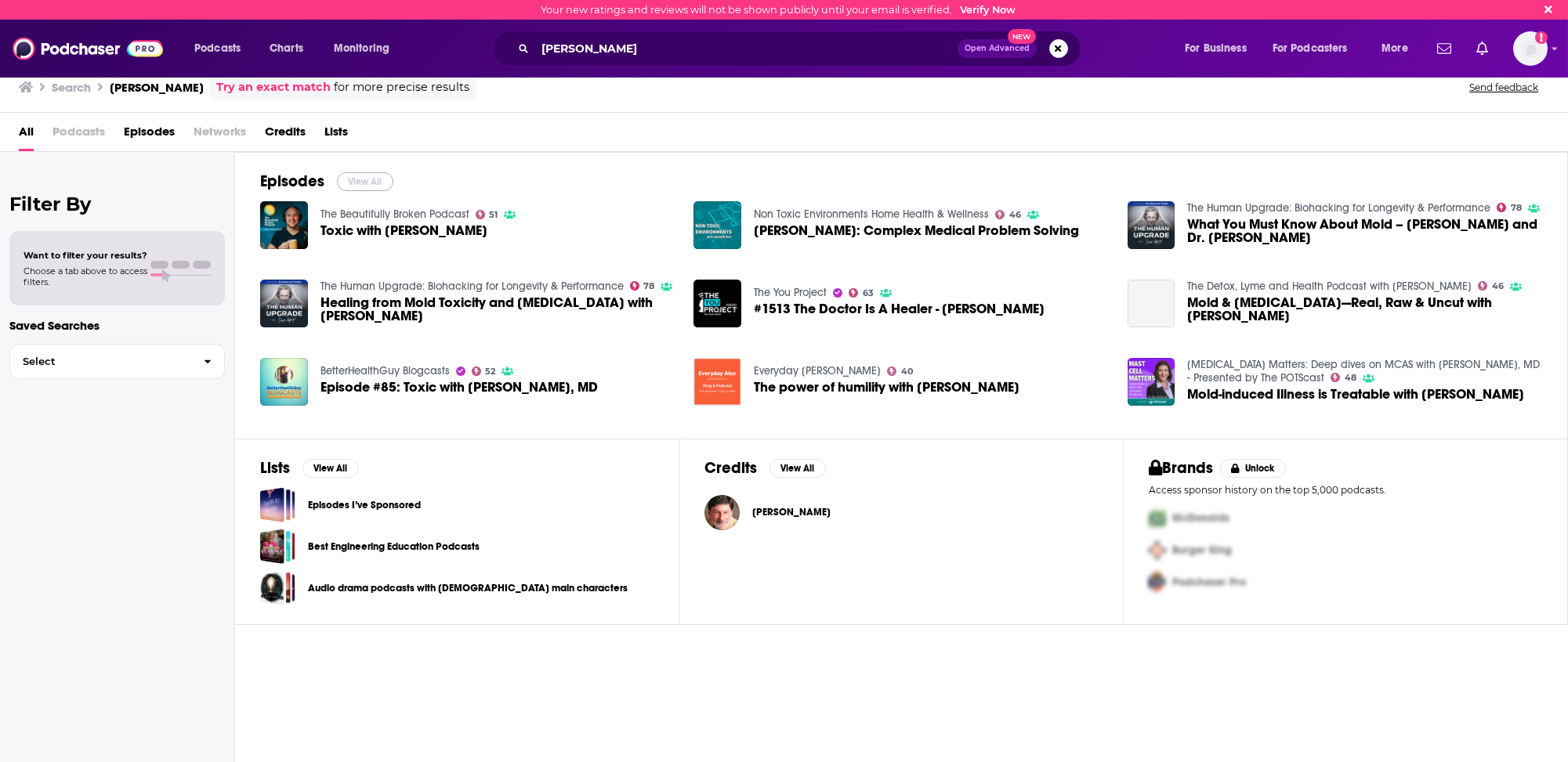
click at [358, 179] on button "View All" at bounding box center [365, 181] width 56 height 18
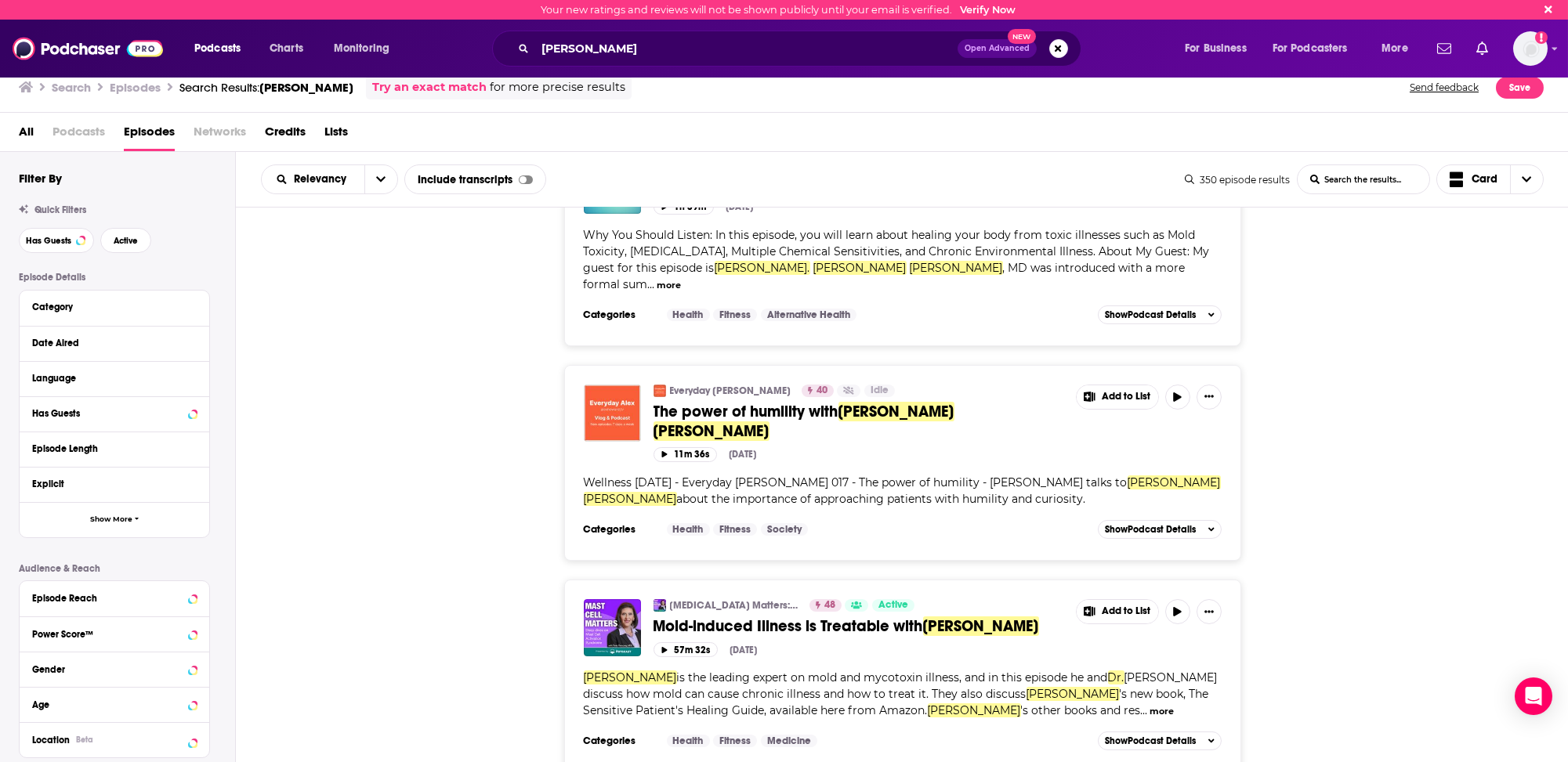
scroll to position [1567, 0]
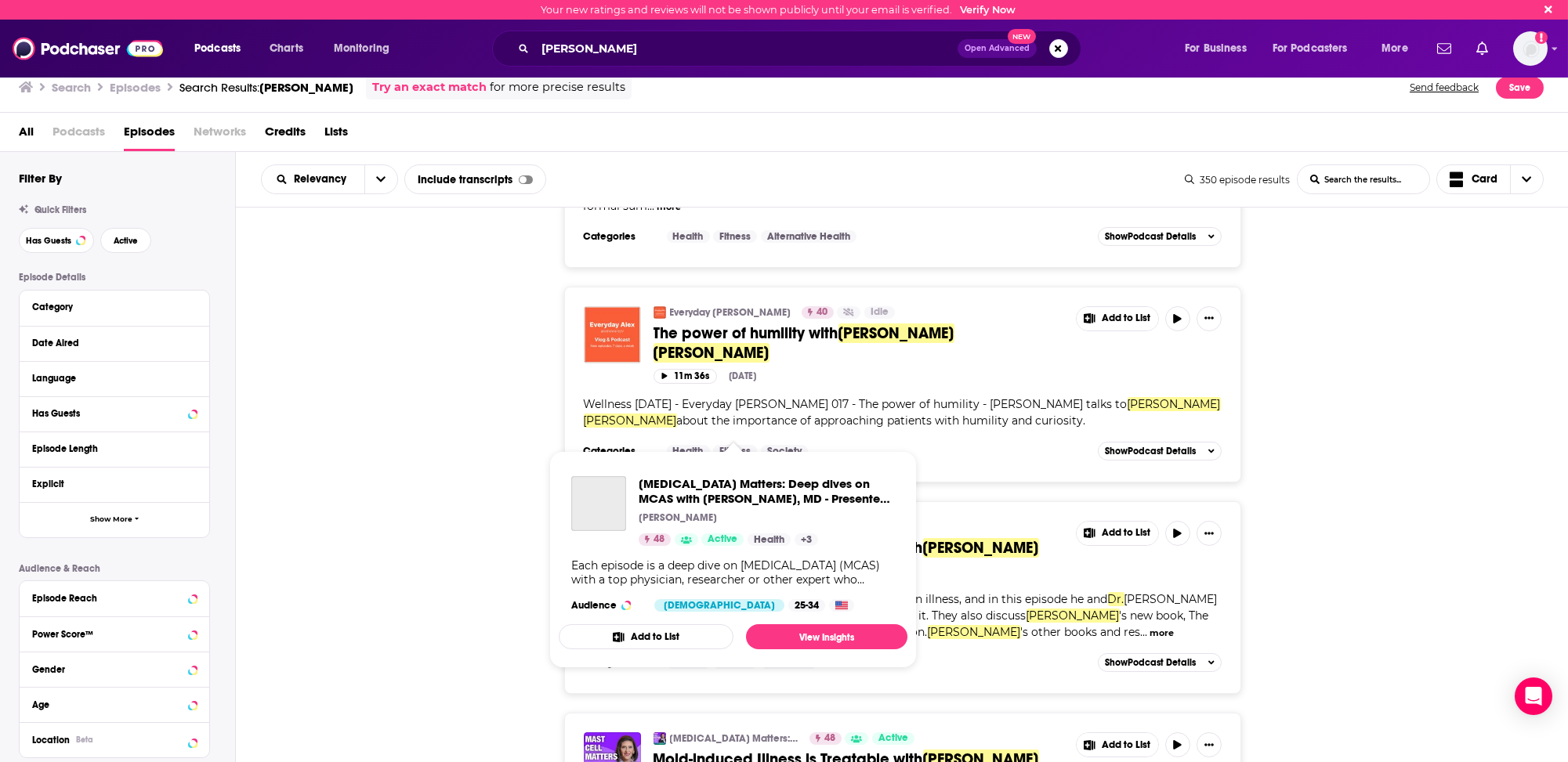
click at [718, 521] on link "[MEDICAL_DATA] Matters: Deep dives on MCAS with [PERSON_NAME], MD - Presented b…" at bounding box center [735, 527] width 130 height 12
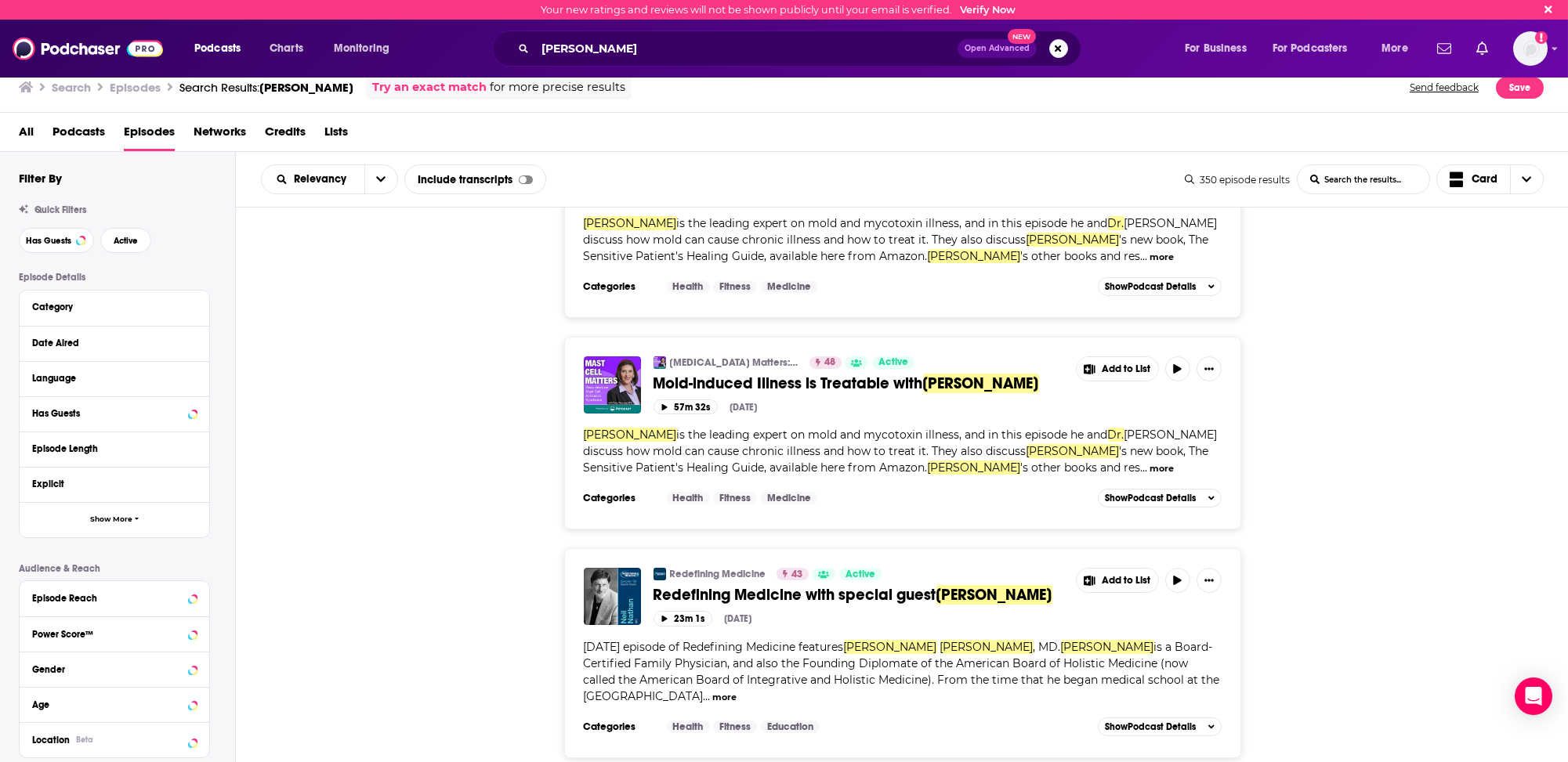
scroll to position [1958, 0]
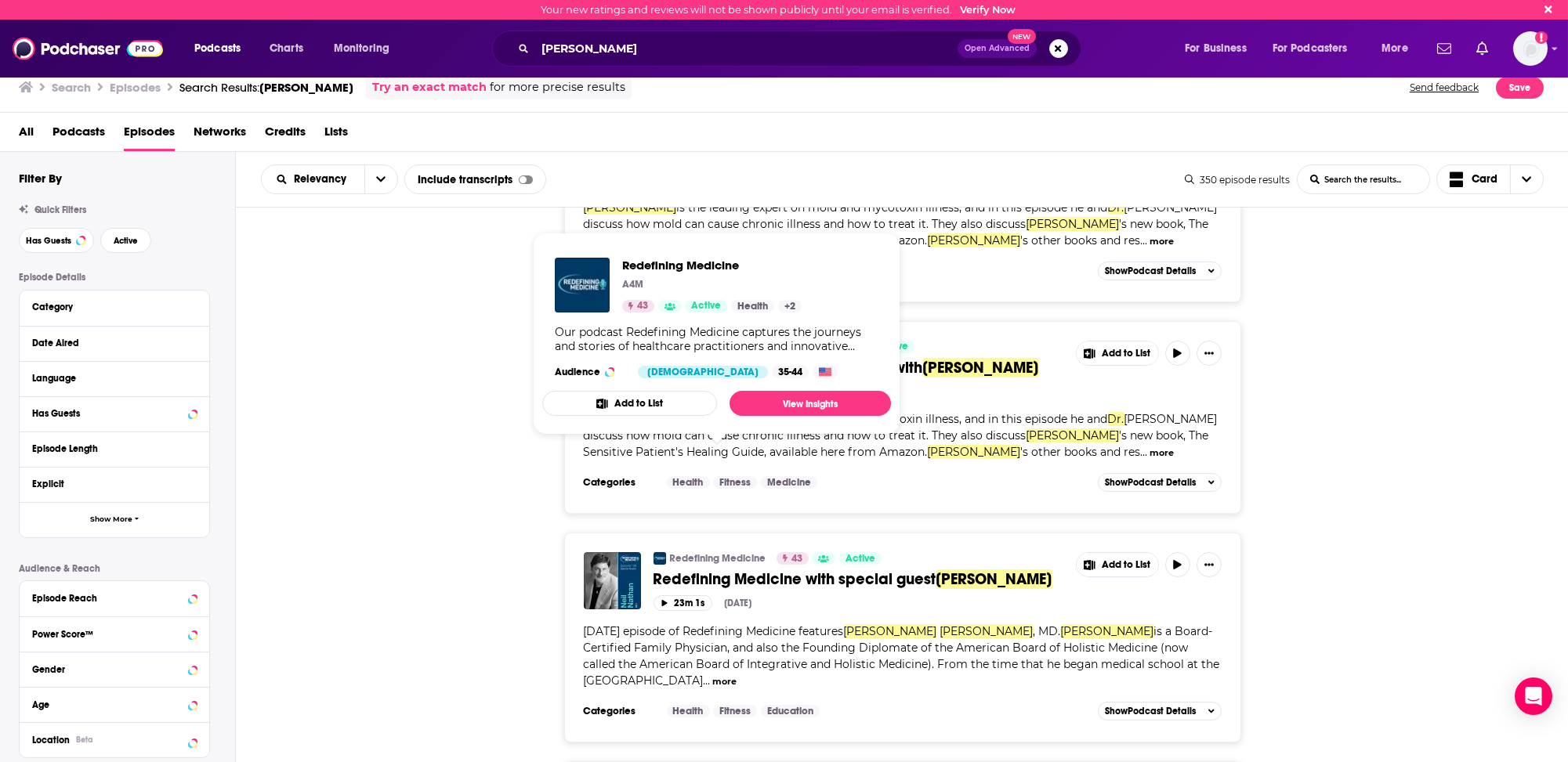
click at [717, 553] on link "Redefining Medicine" at bounding box center [718, 559] width 96 height 12
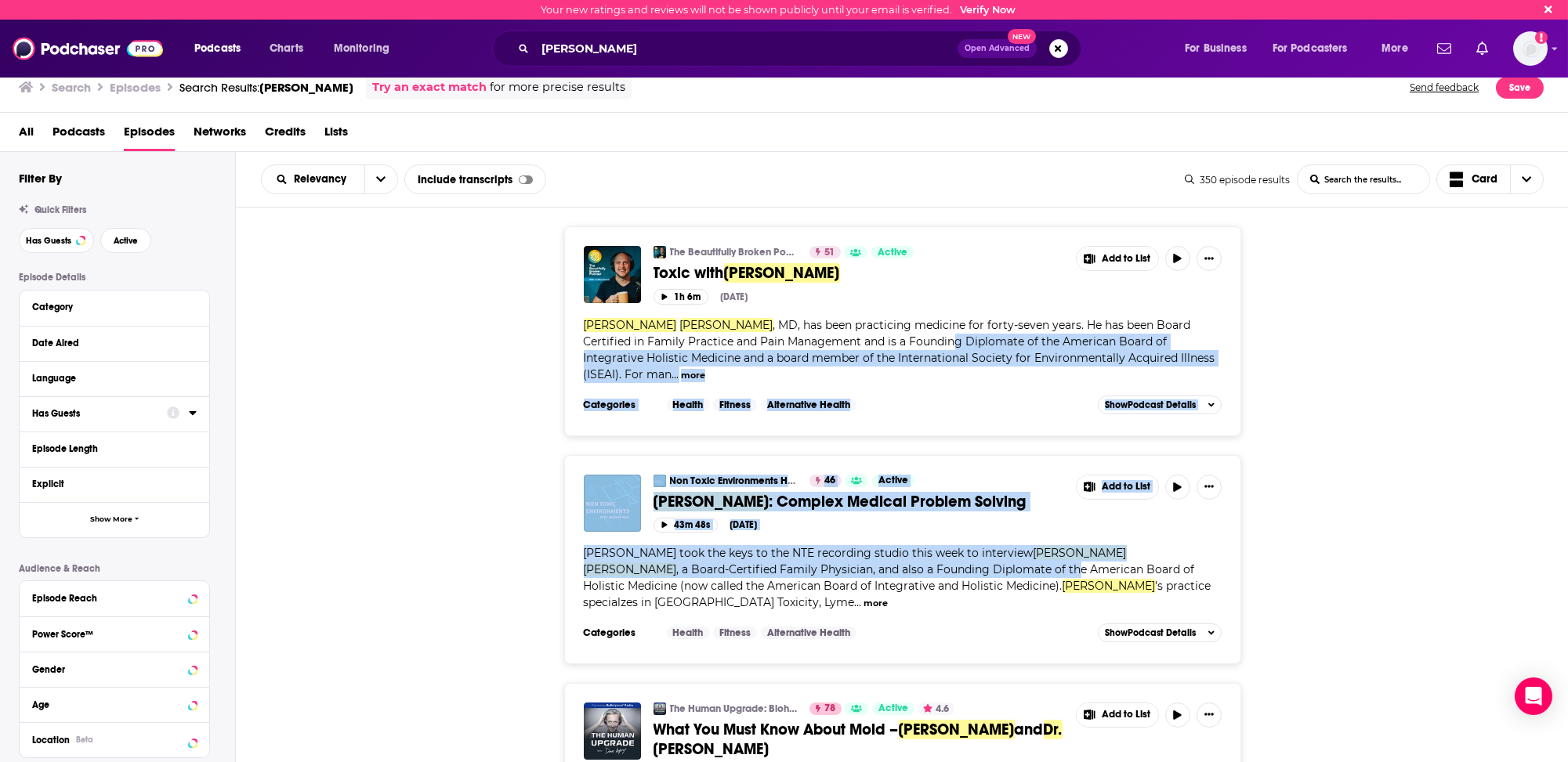
drag, startPoint x: 806, startPoint y: 351, endPoint x: 845, endPoint y: 513, distance: 166.6
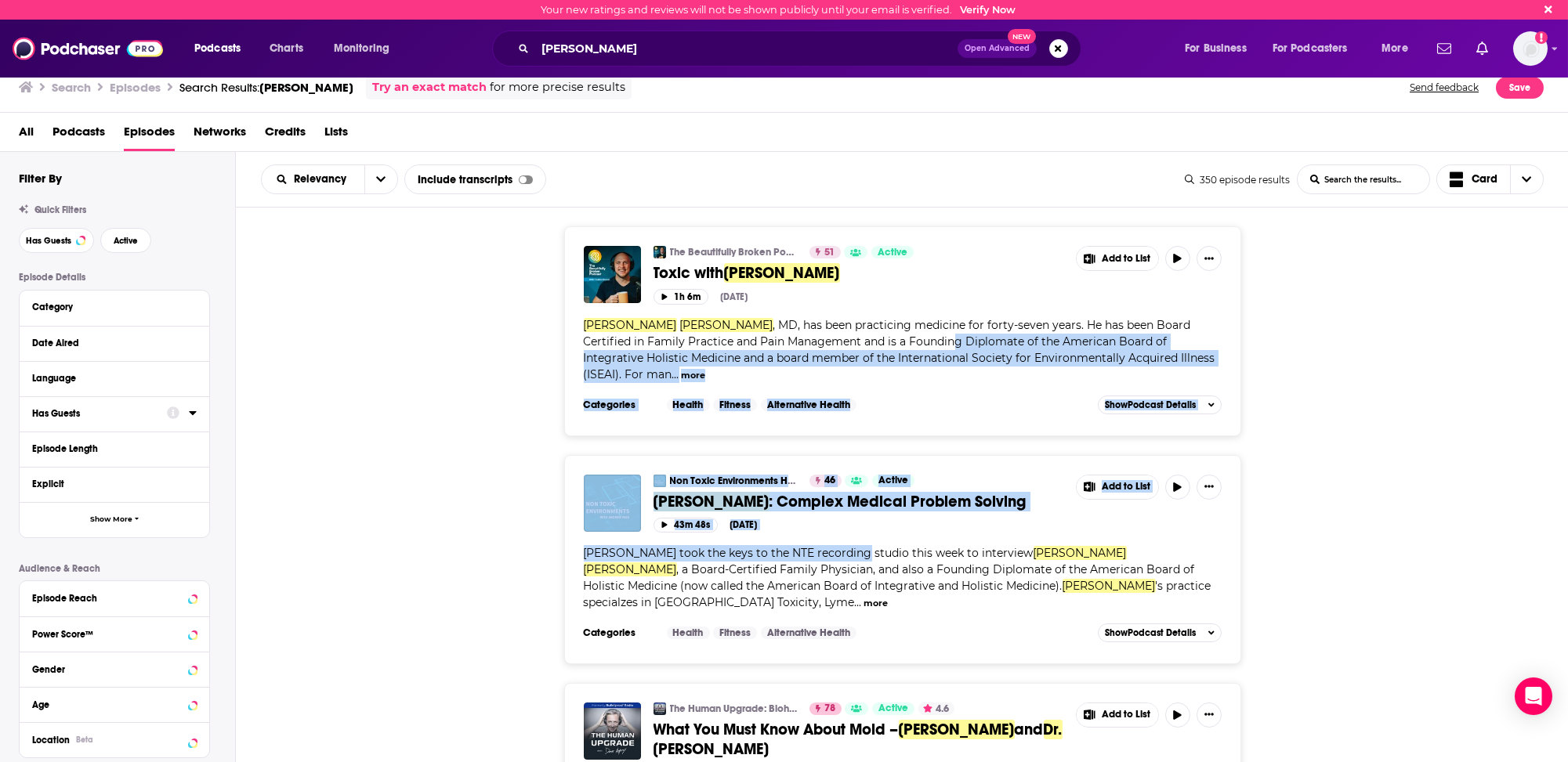
click at [519, 349] on div "The Beautifully Broken Podcast 51 Active Toxic with [PERSON_NAME] Add to List 1…" at bounding box center [901, 331] width 1332 height 209
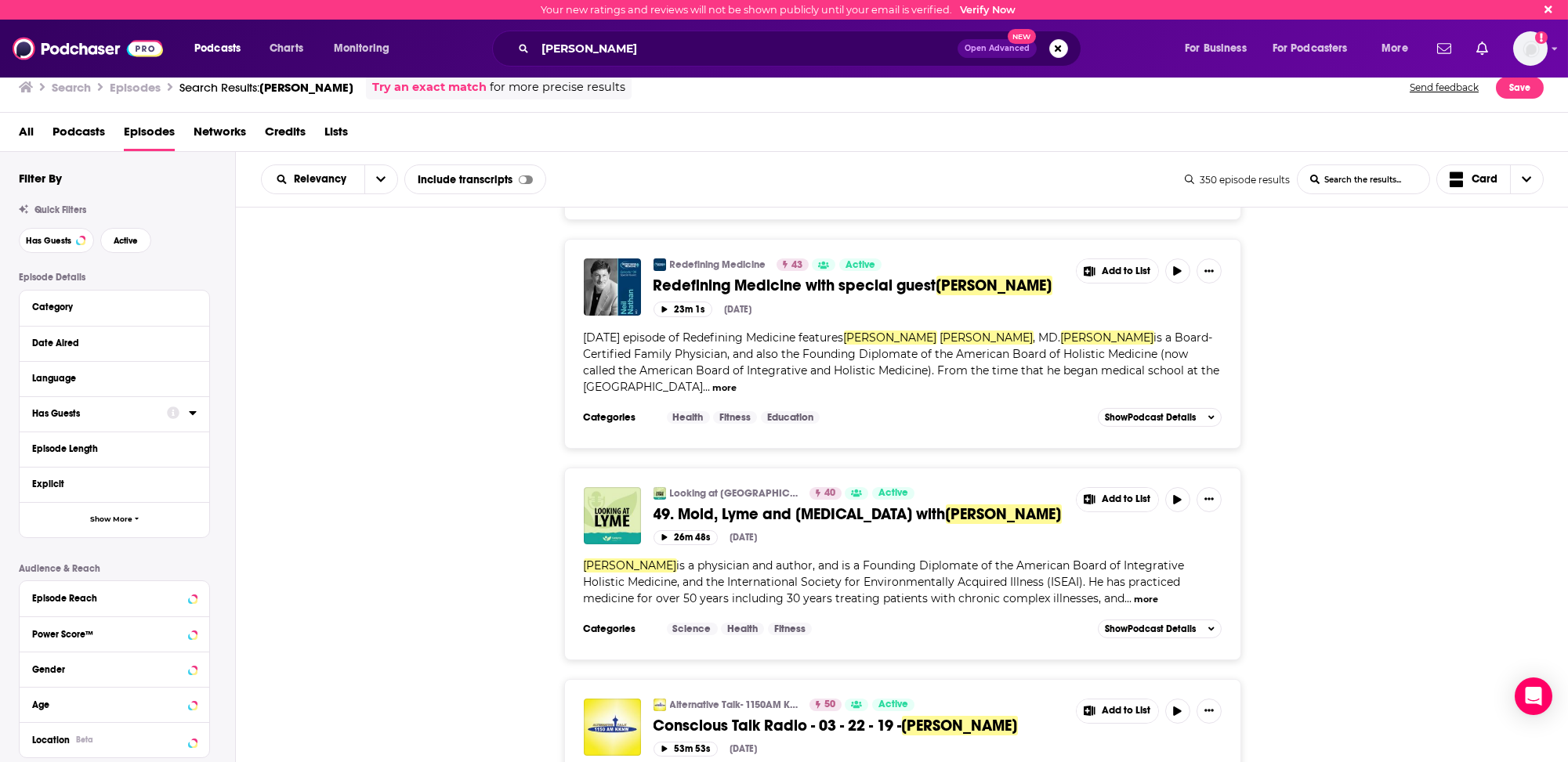
scroll to position [2272, 0]
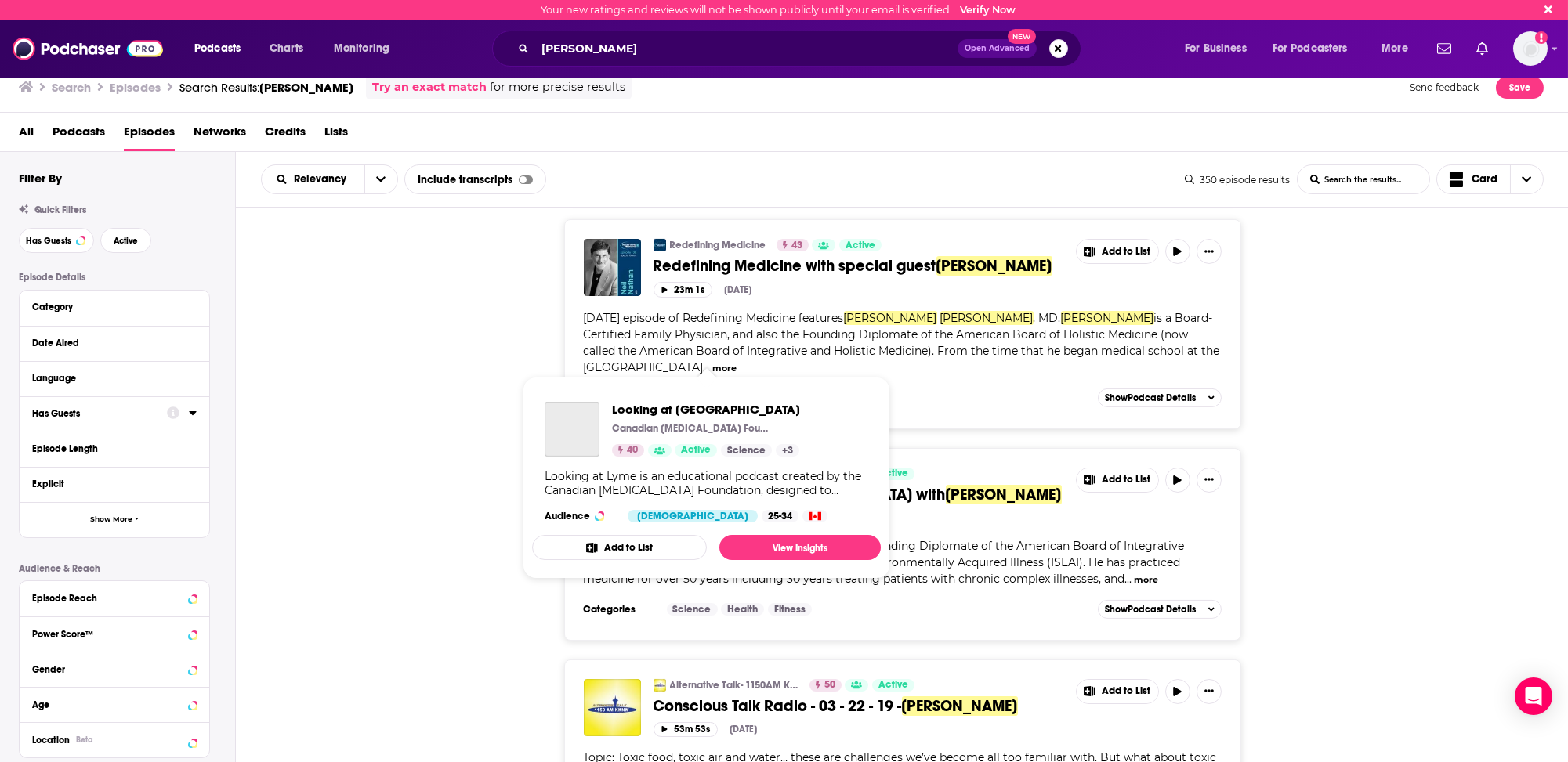
click at [705, 468] on link "Looking at [GEOGRAPHIC_DATA]" at bounding box center [735, 474] width 130 height 12
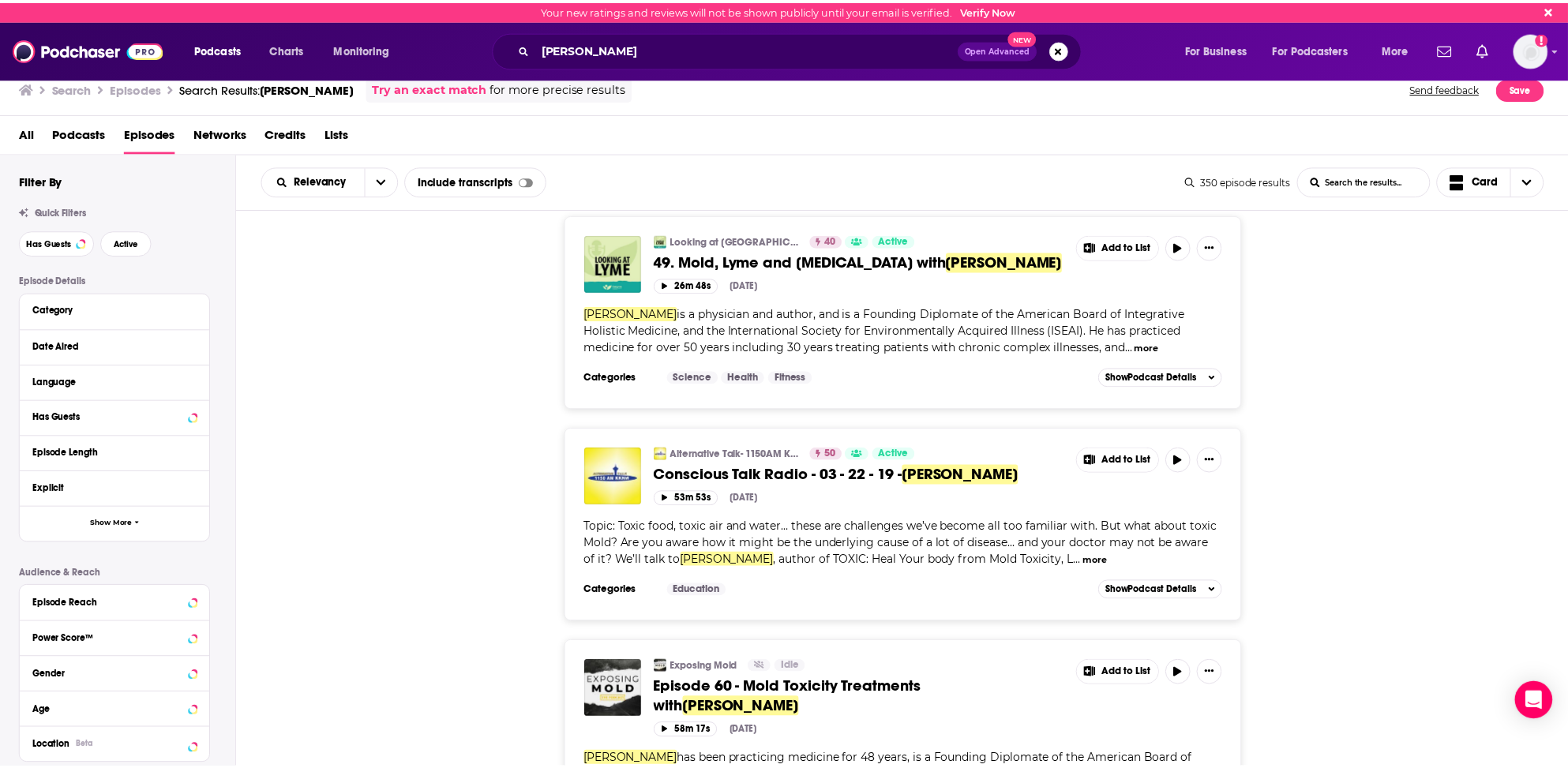
scroll to position [2606, 0]
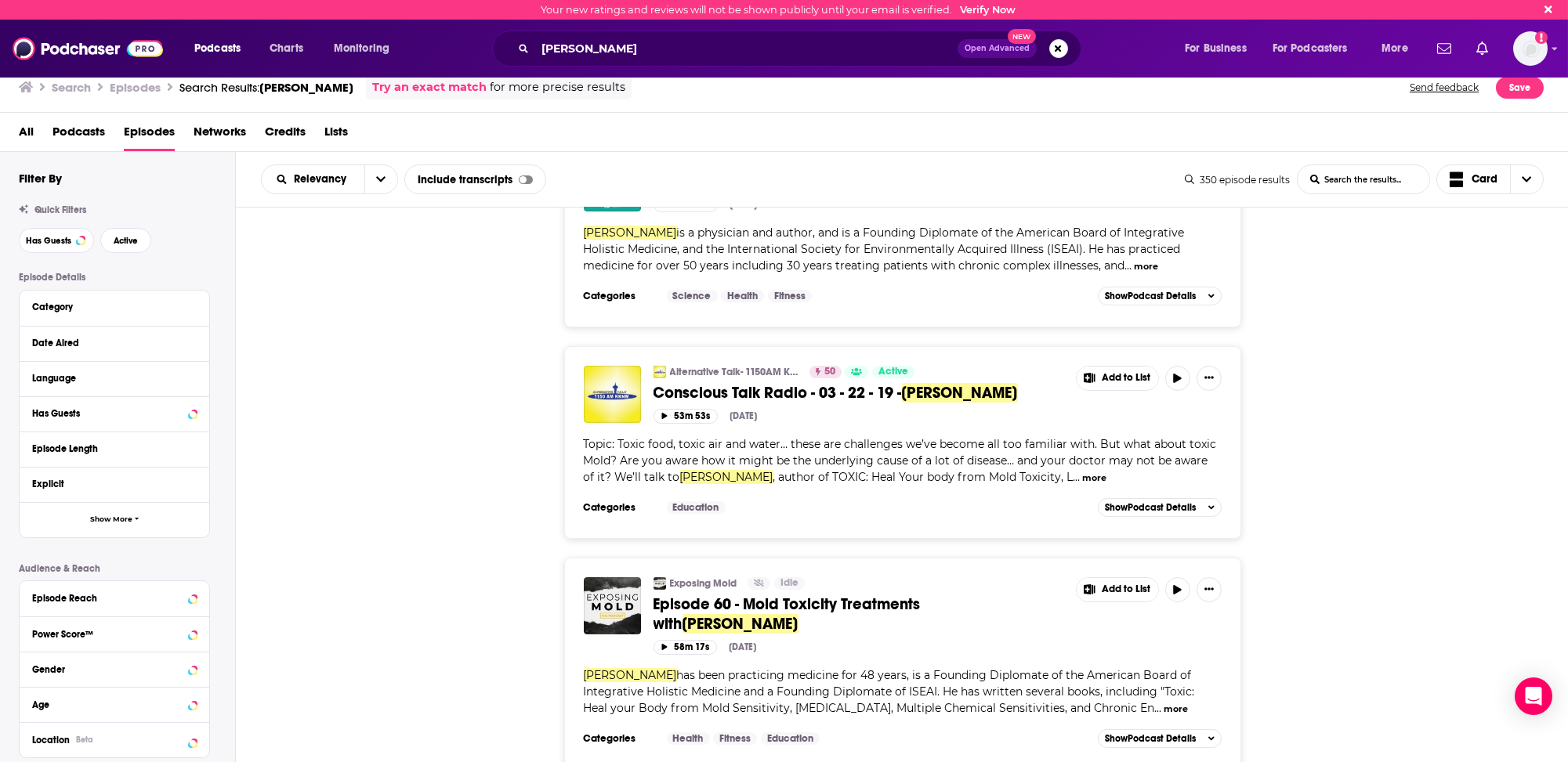
click at [694, 366] on link "Alternative Talk- 1150AM KKNW" at bounding box center [735, 372] width 130 height 12
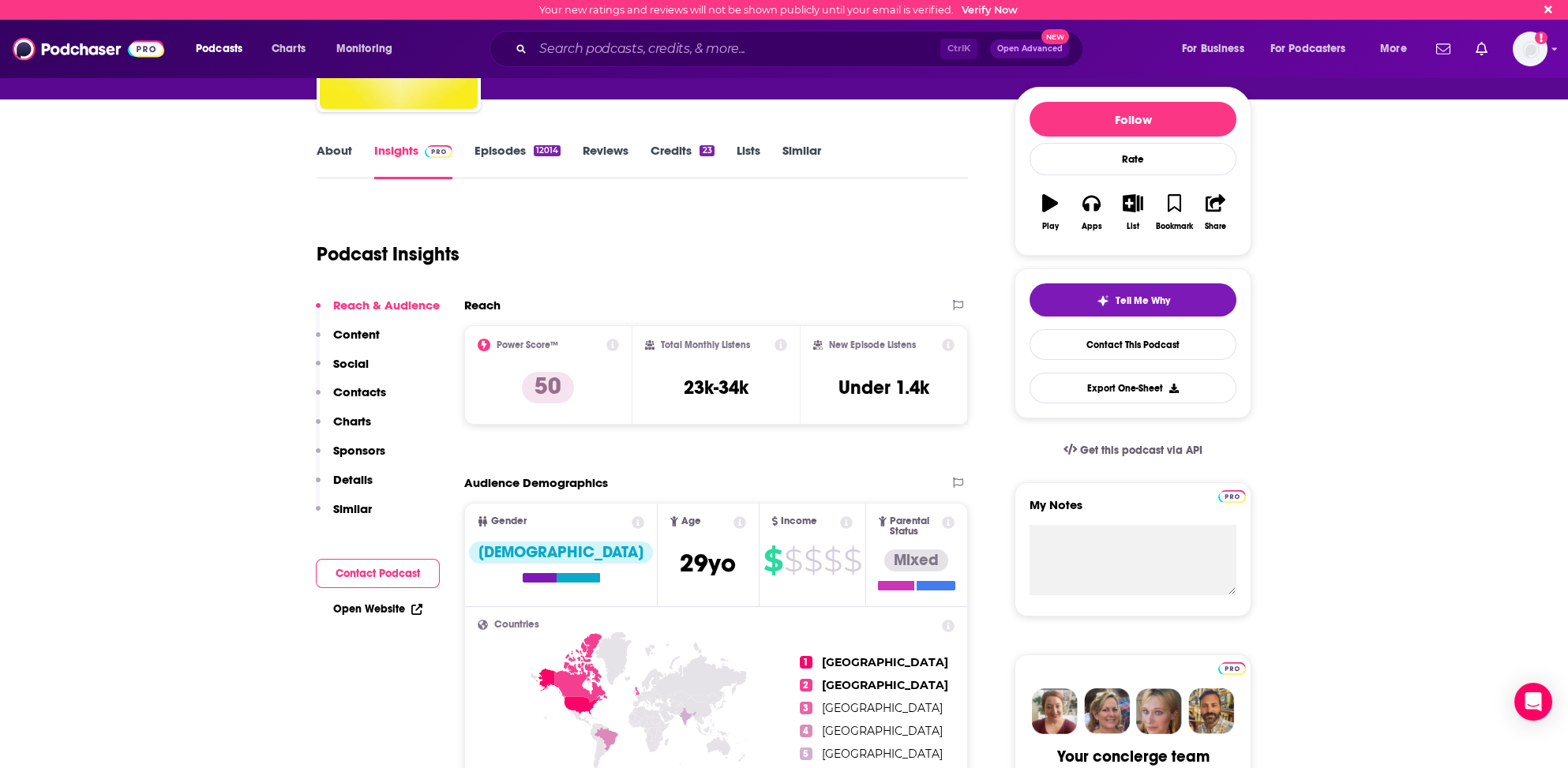
scroll to position [79, 0]
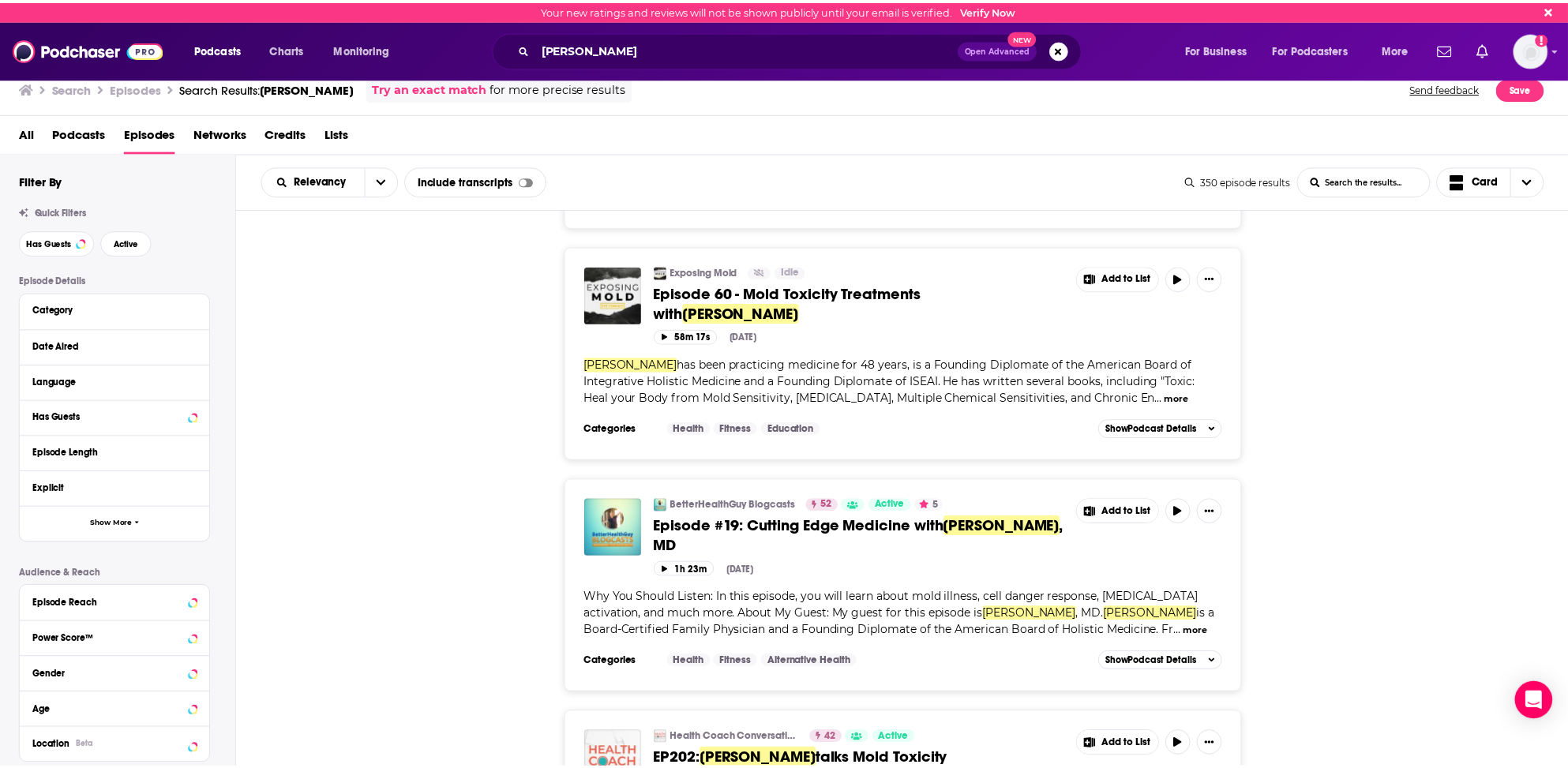
scroll to position [3000, 0]
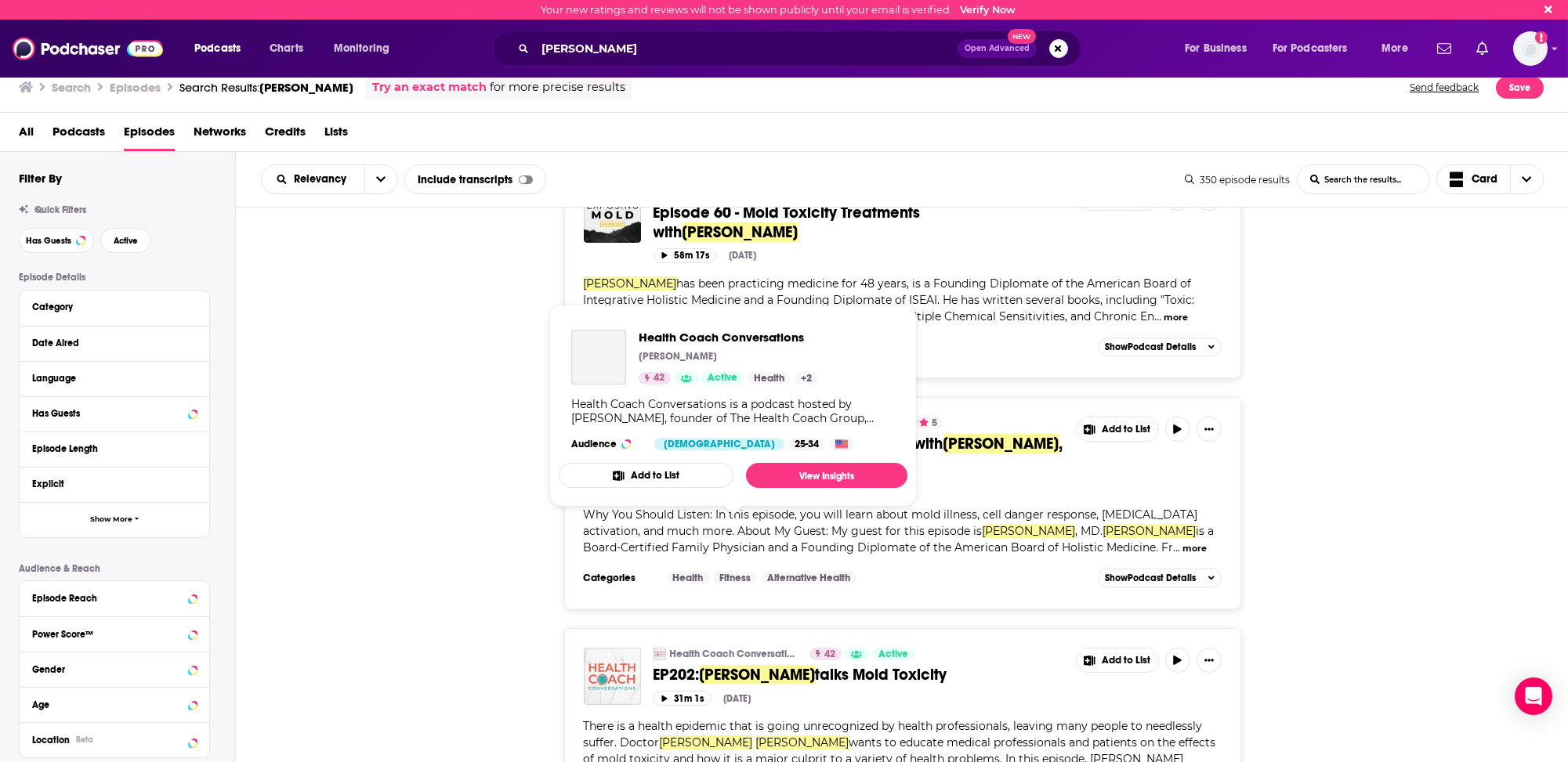
click at [717, 648] on link "Health Coach Conversations" at bounding box center [735, 654] width 130 height 12
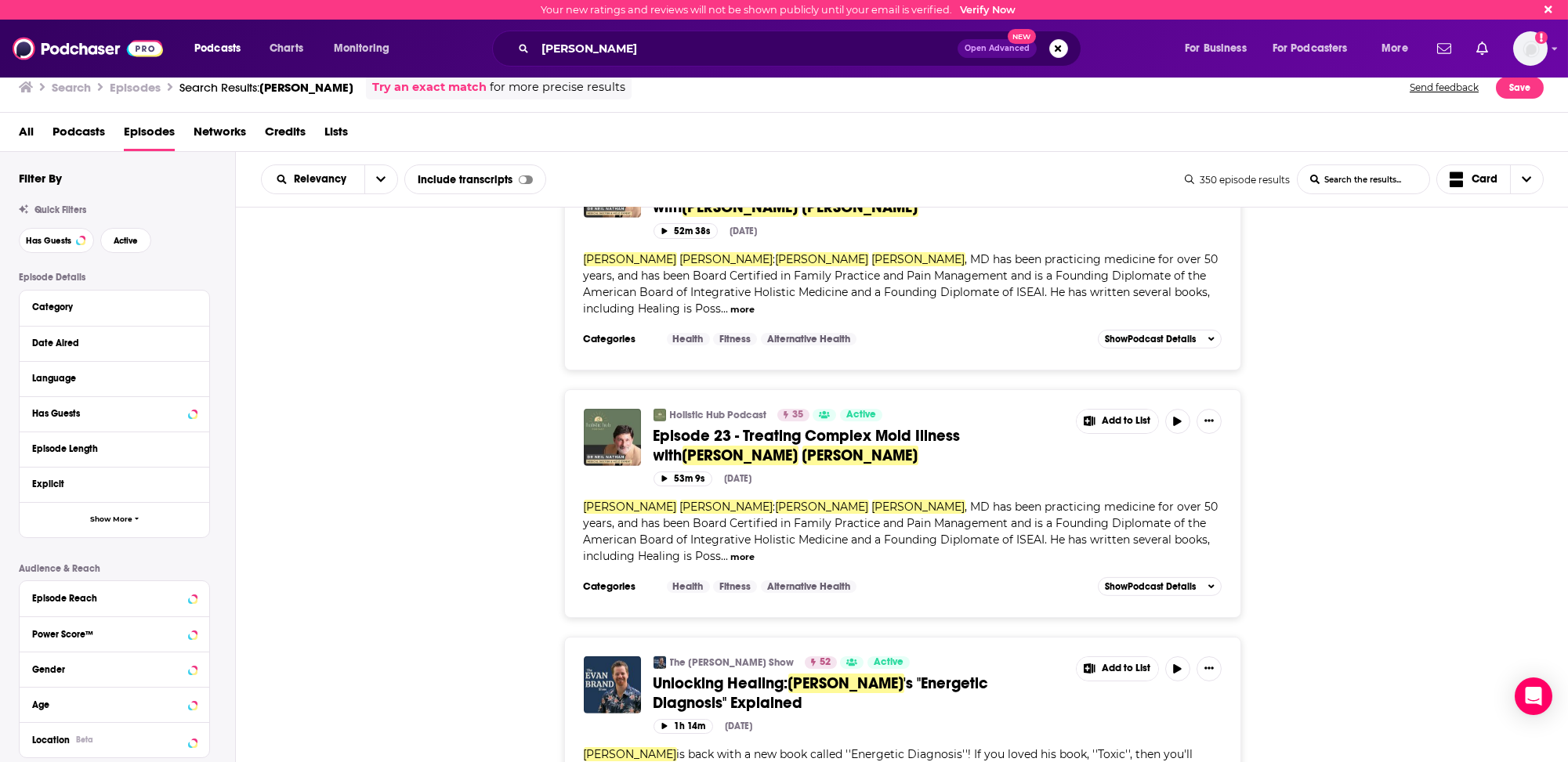
scroll to position [5068, 0]
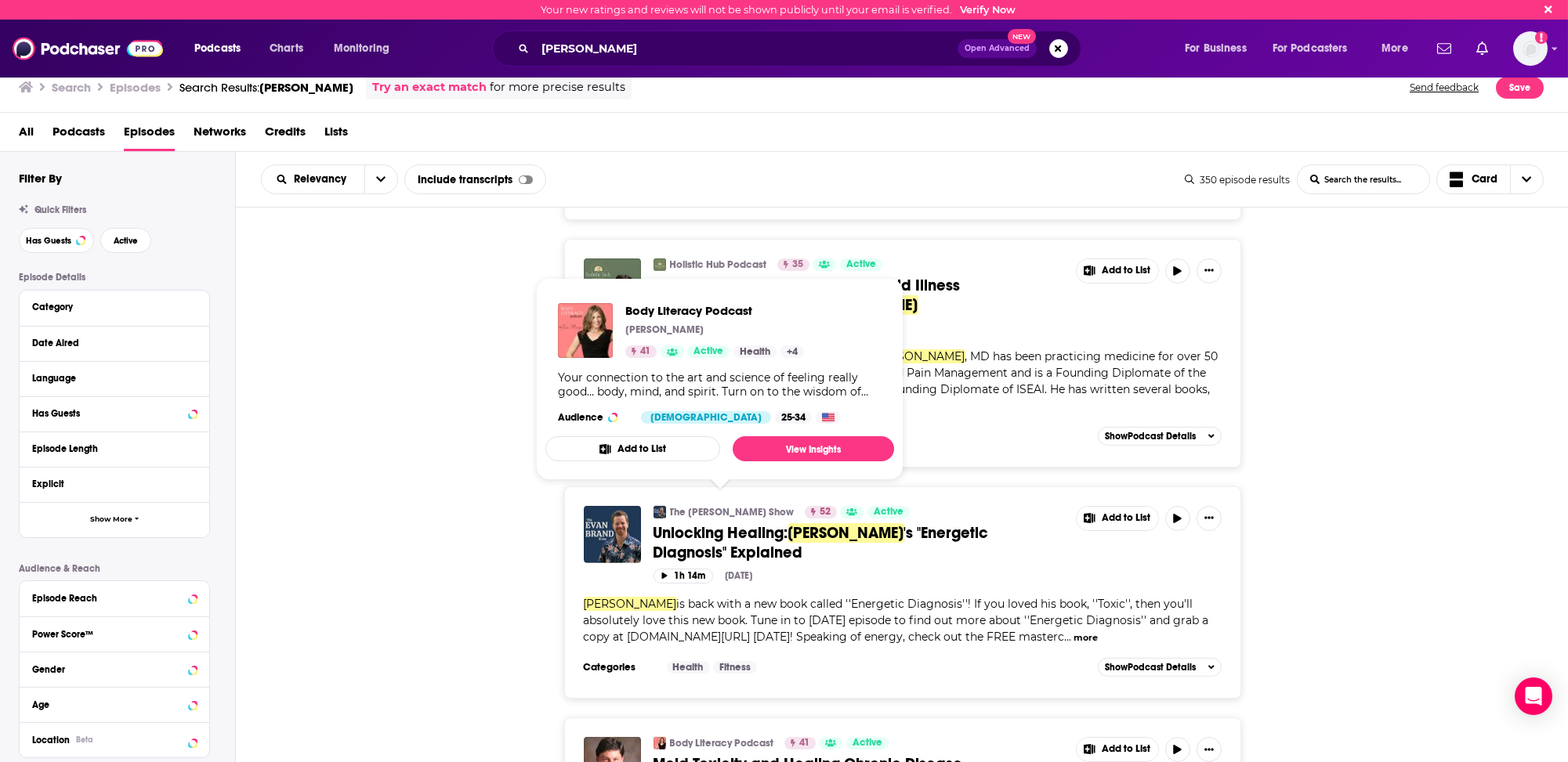
click at [689, 737] on link "Body Literacy Podcast" at bounding box center [722, 744] width 104 height 12
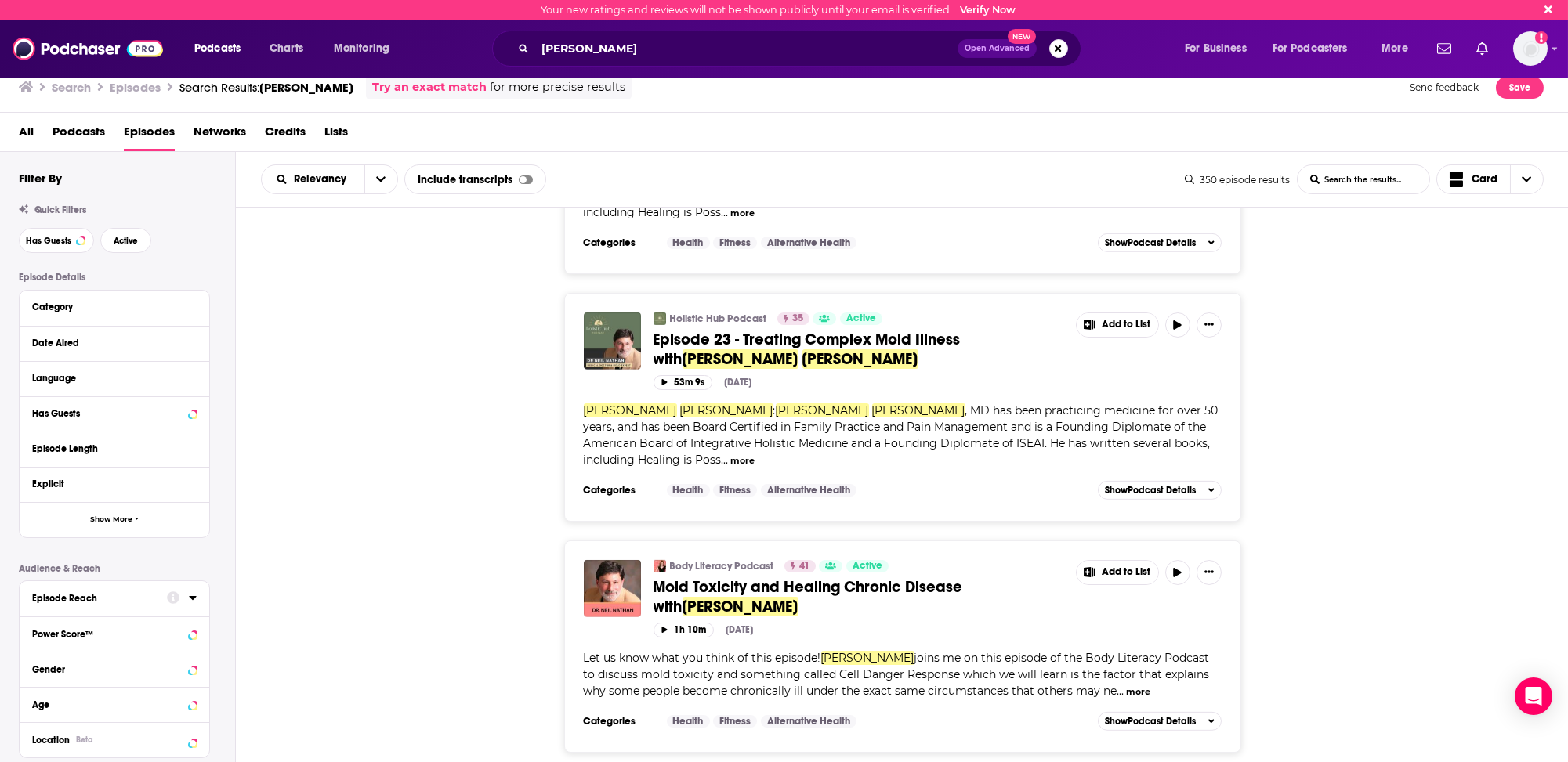
scroll to position [5068, 0]
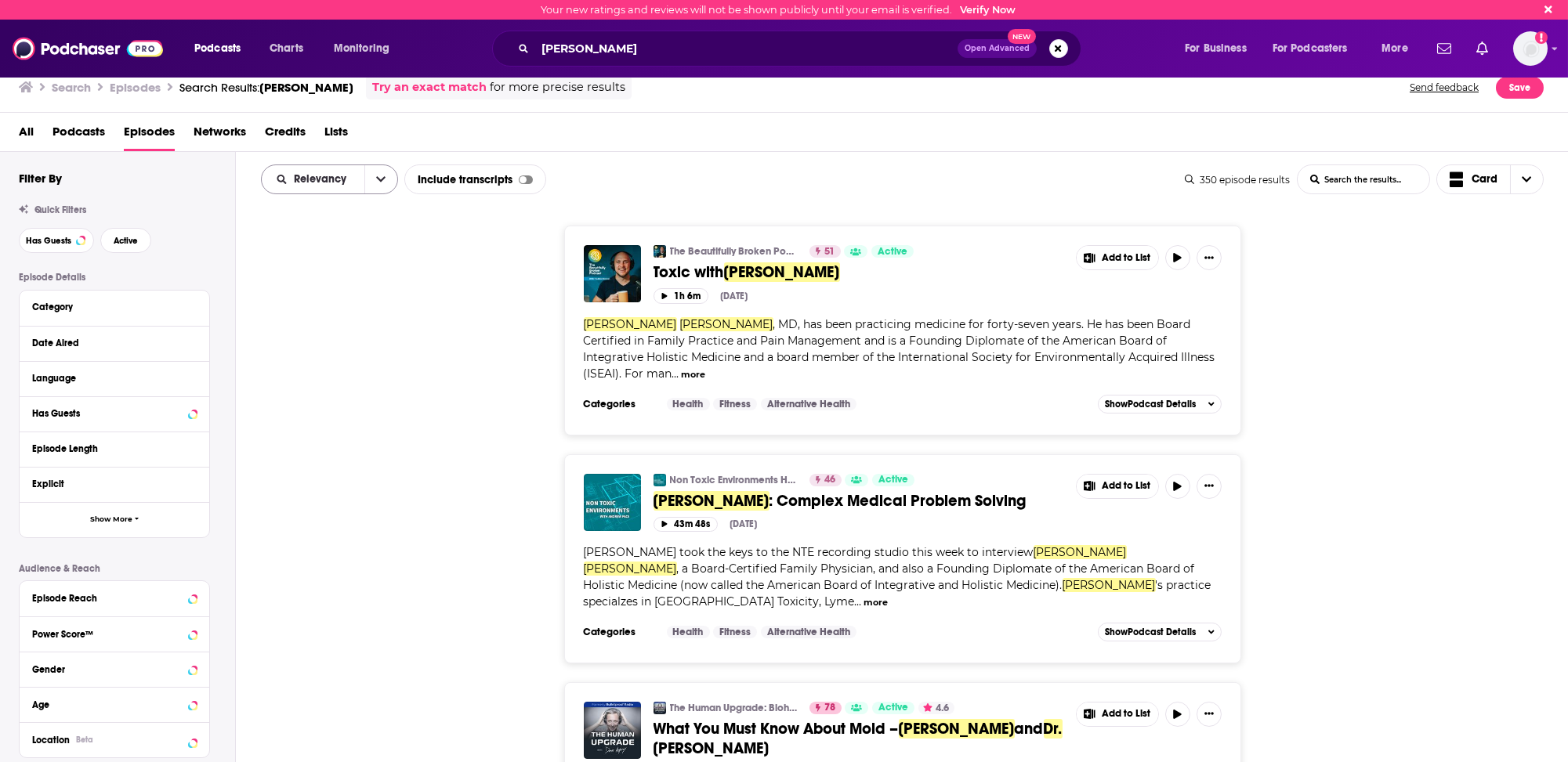
click at [308, 178] on span "Relevancy" at bounding box center [322, 180] width 58 height 11
click at [307, 311] on span "Power Score" at bounding box center [340, 313] width 93 height 9
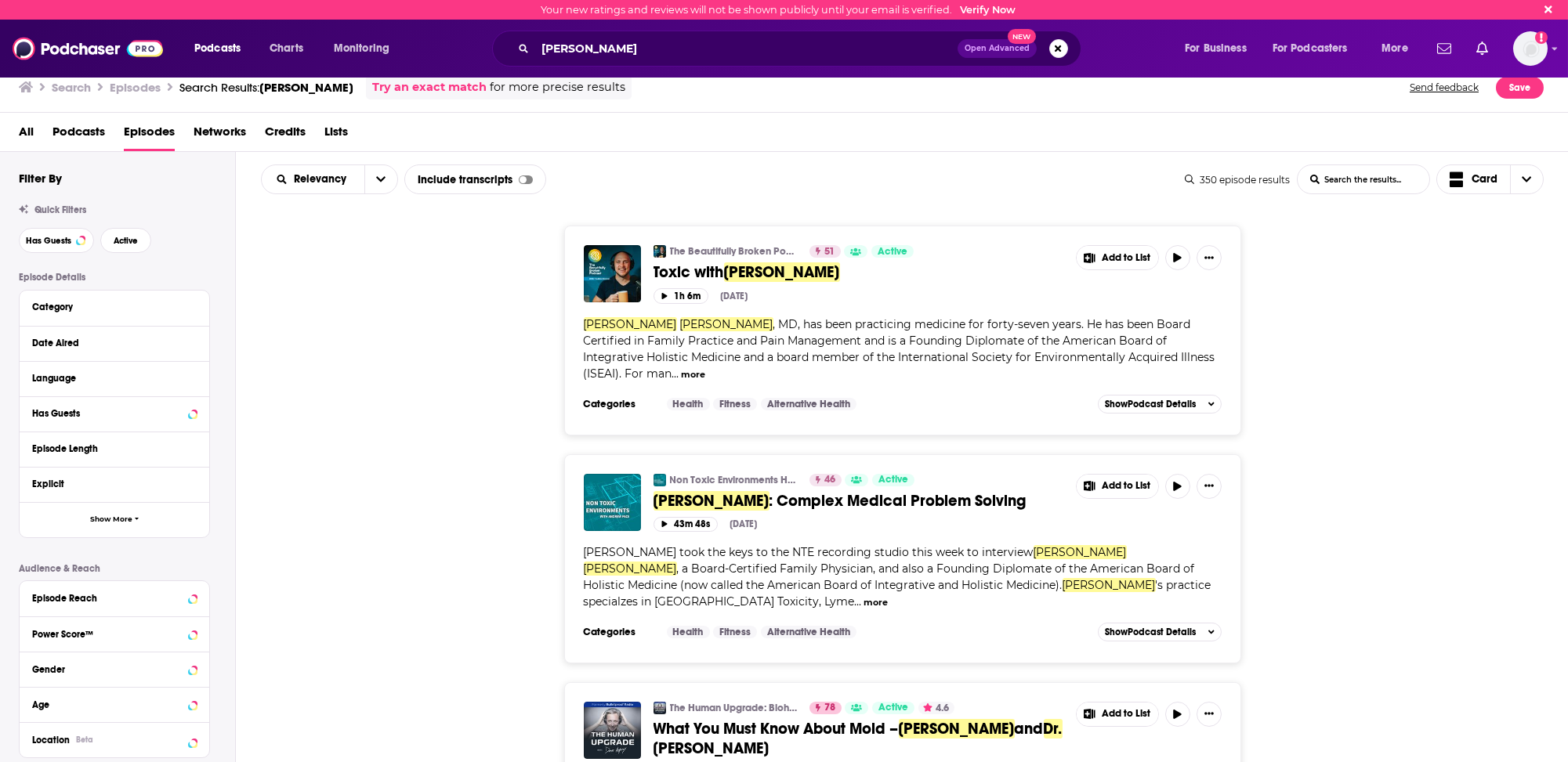
click at [539, 319] on div "The Beautifully Broken Podcast 51 Active Toxic with [PERSON_NAME] Add to List 1…" at bounding box center [901, 330] width 1332 height 209
click at [538, 413] on div "The Beautifully Broken Podcast 51 Active Toxic with [PERSON_NAME] Add to List 1…" at bounding box center [901, 330] width 1332 height 209
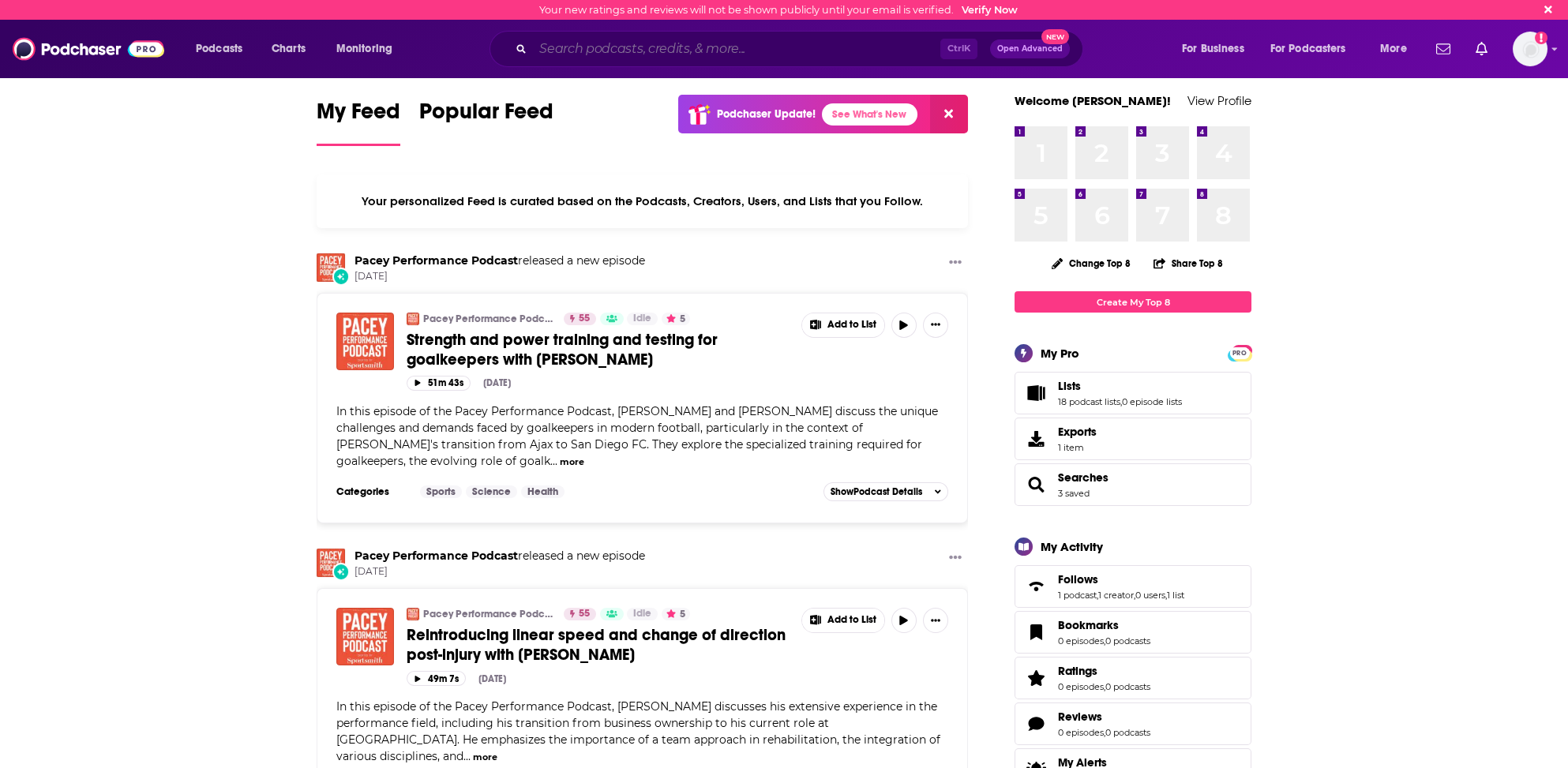
click at [641, 50] on input "Search podcasts, credits, & more..." at bounding box center [737, 49] width 408 height 26
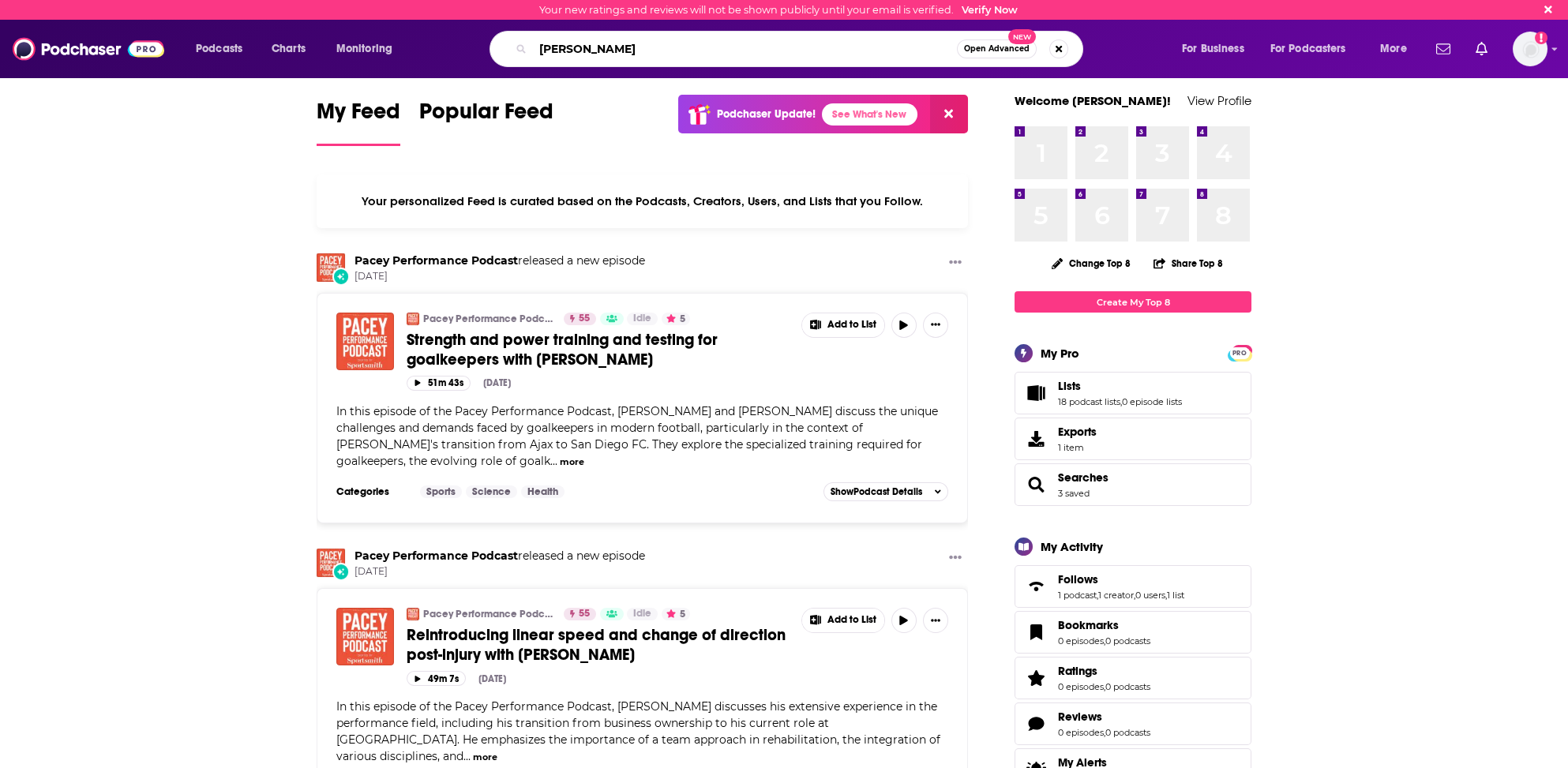
type input "[PERSON_NAME]"
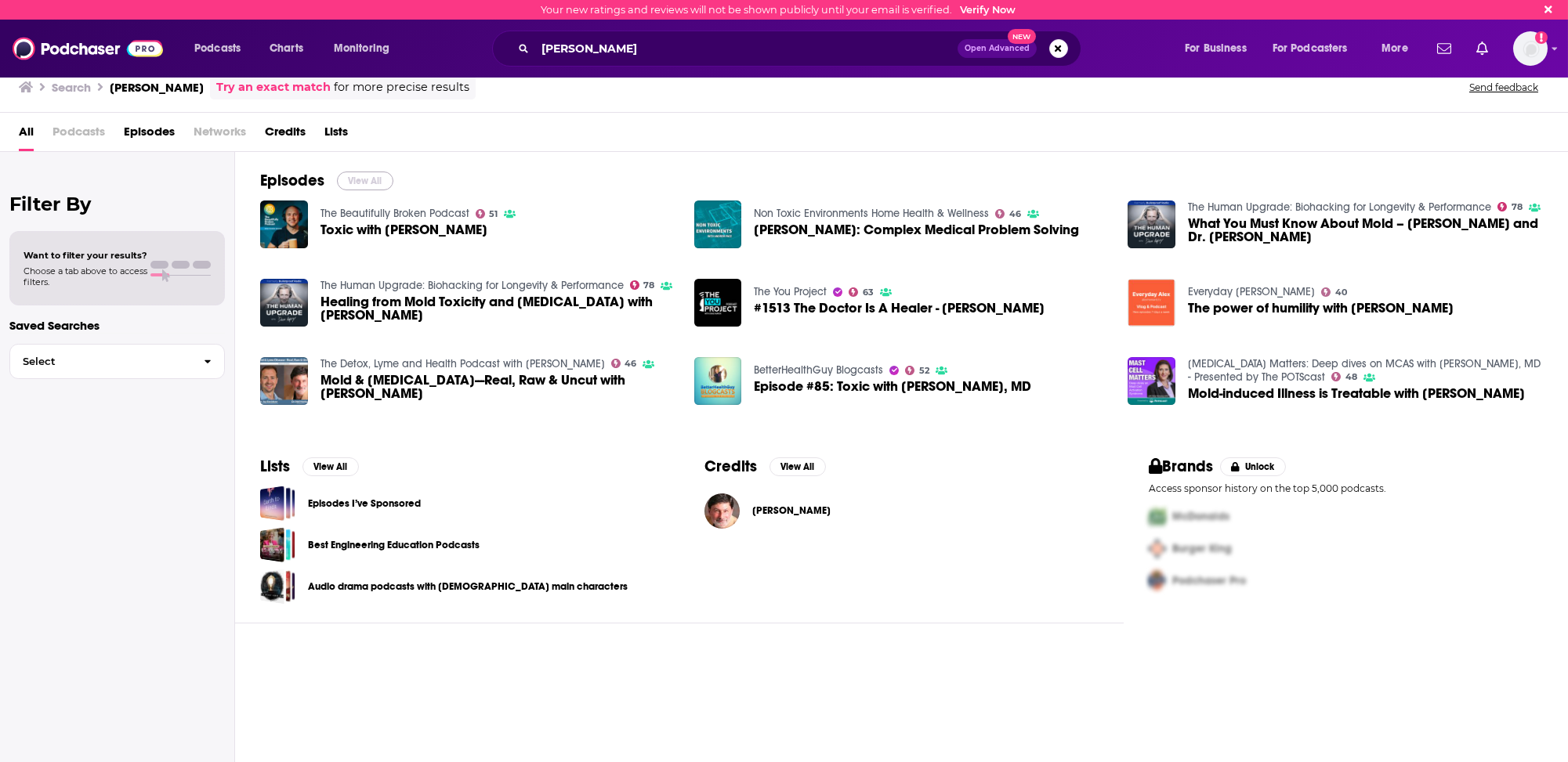
click at [360, 179] on button "View All" at bounding box center [365, 180] width 56 height 18
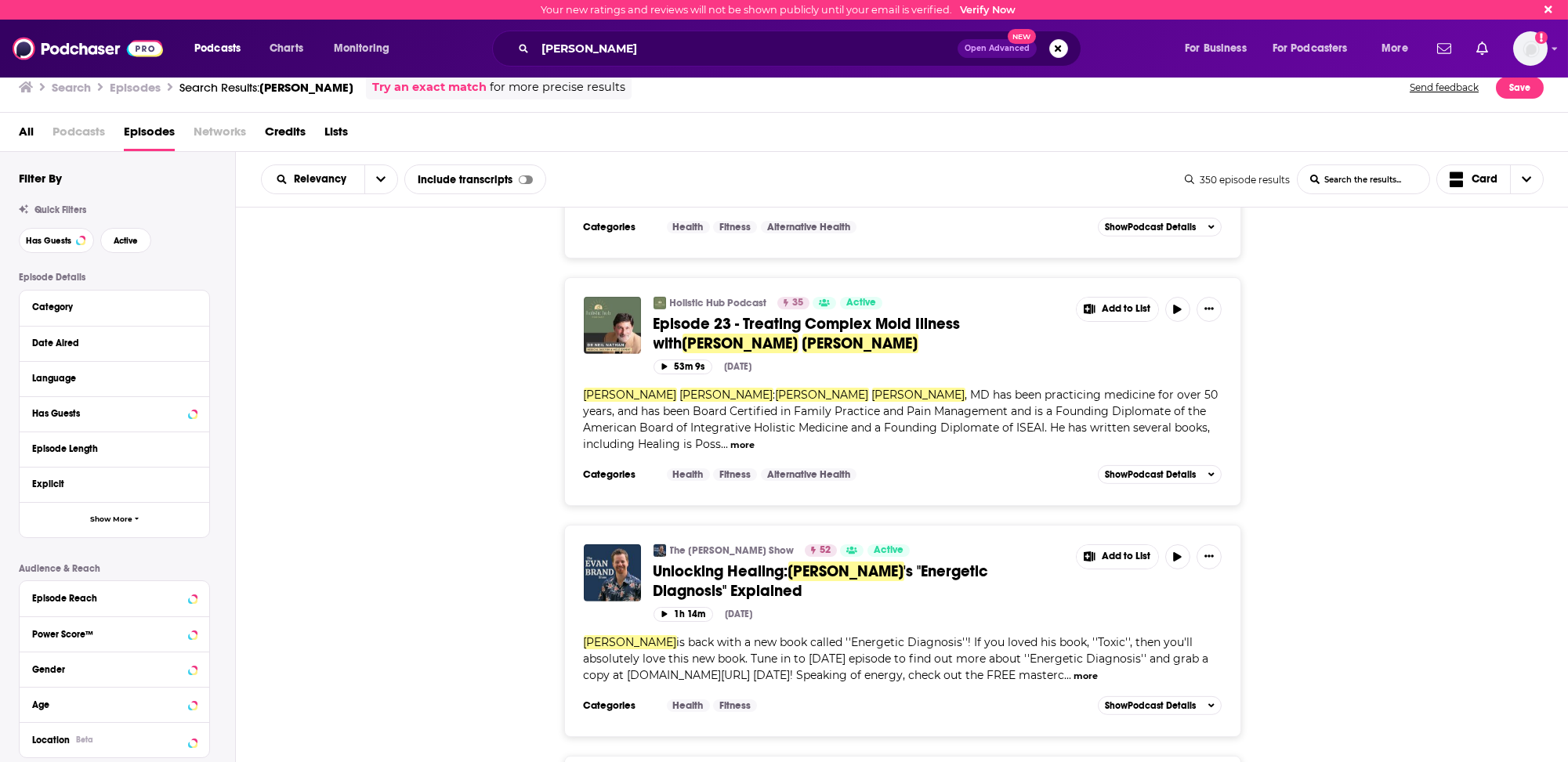
scroll to position [5068, 0]
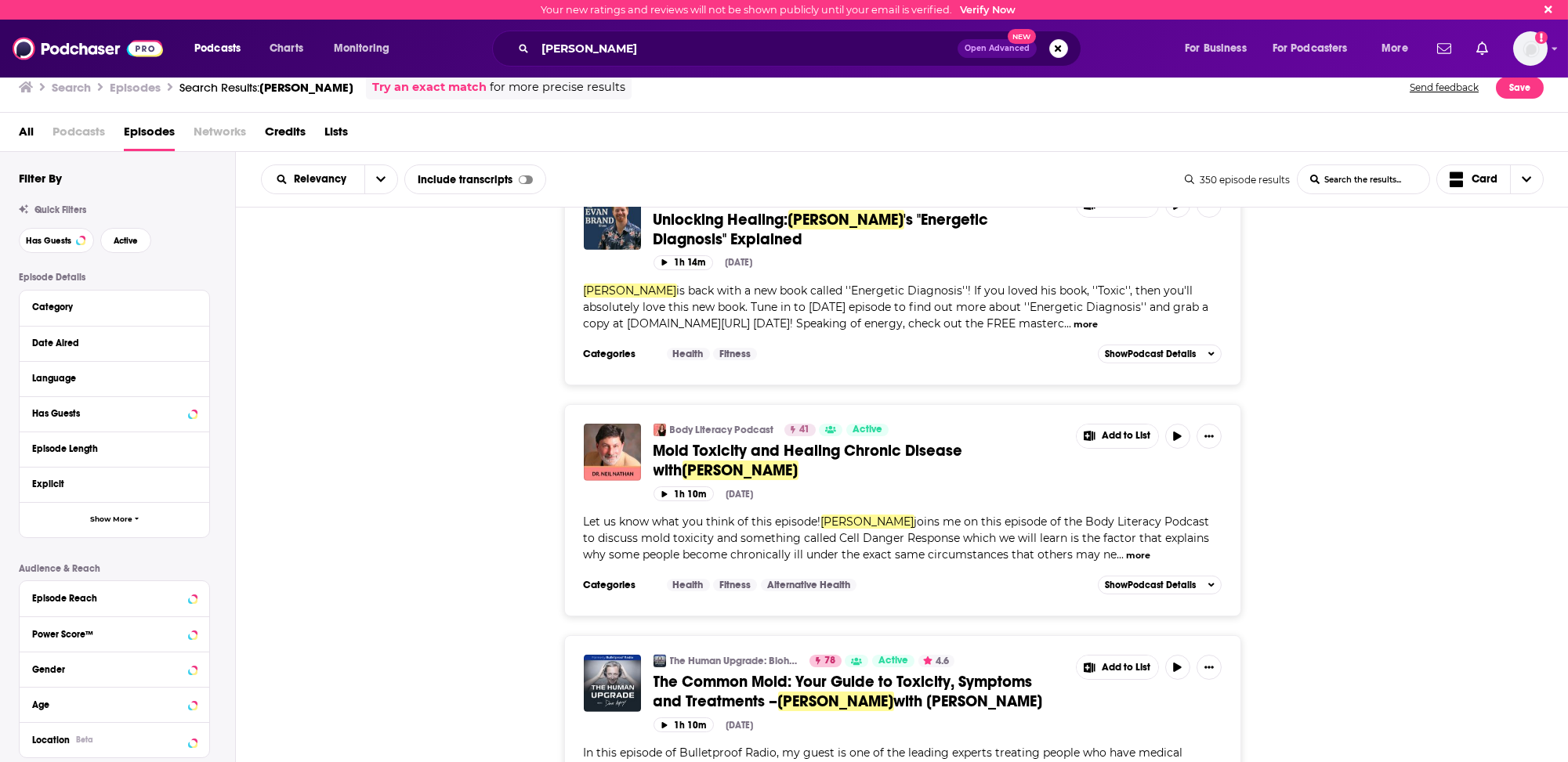
scroll to position [5460, 0]
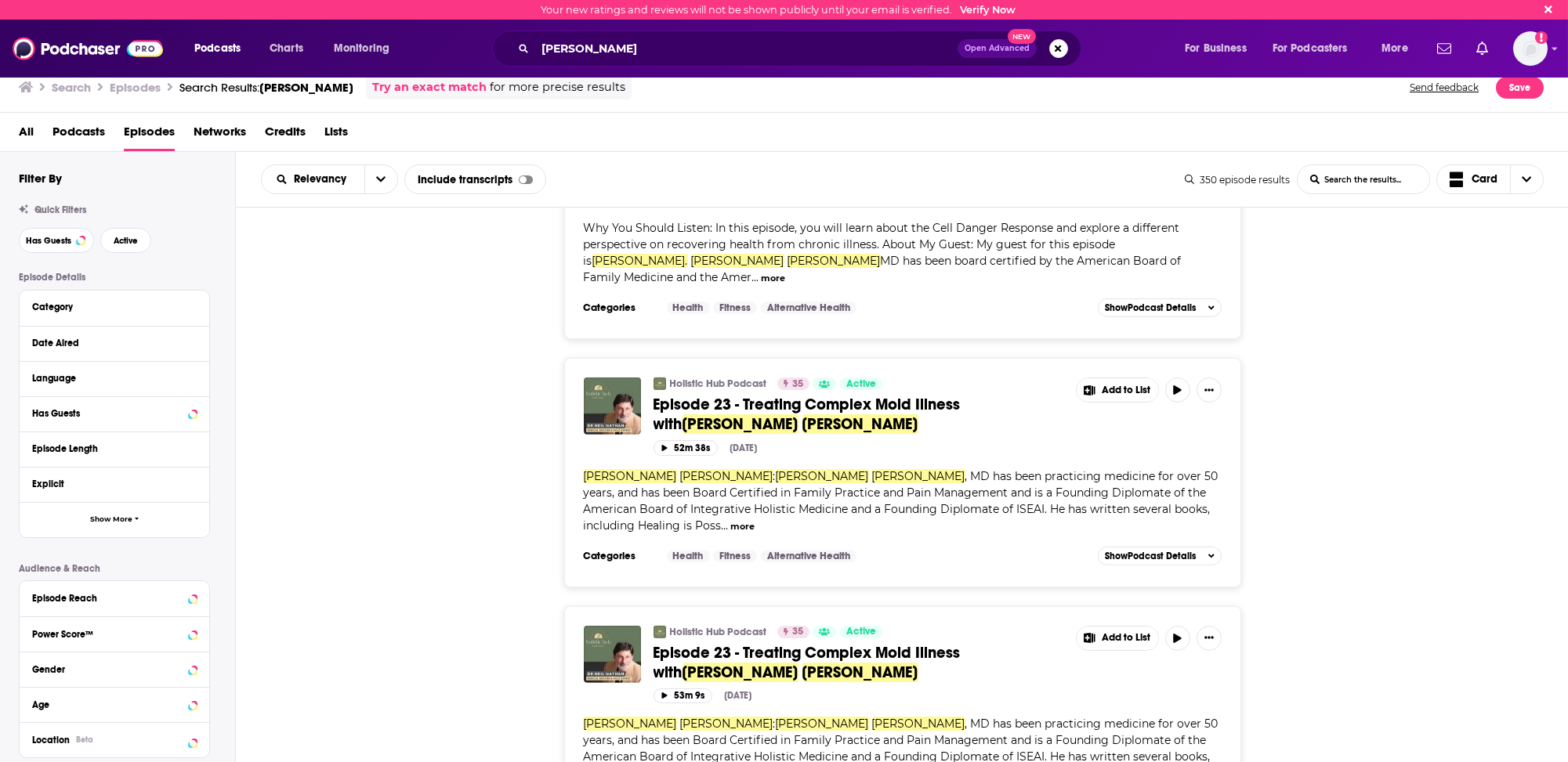
scroll to position [5068, 0]
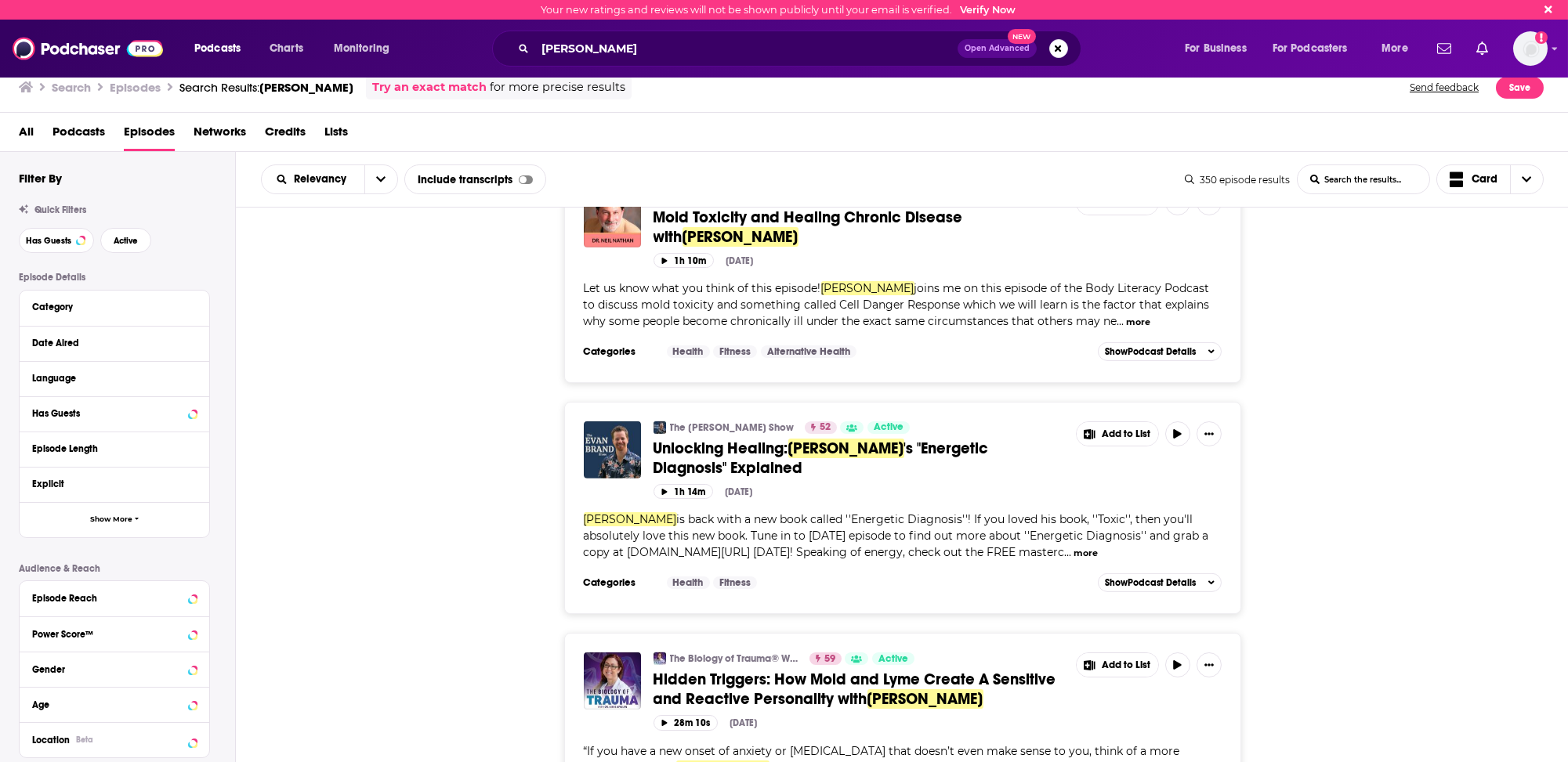
scroll to position [5616, 0]
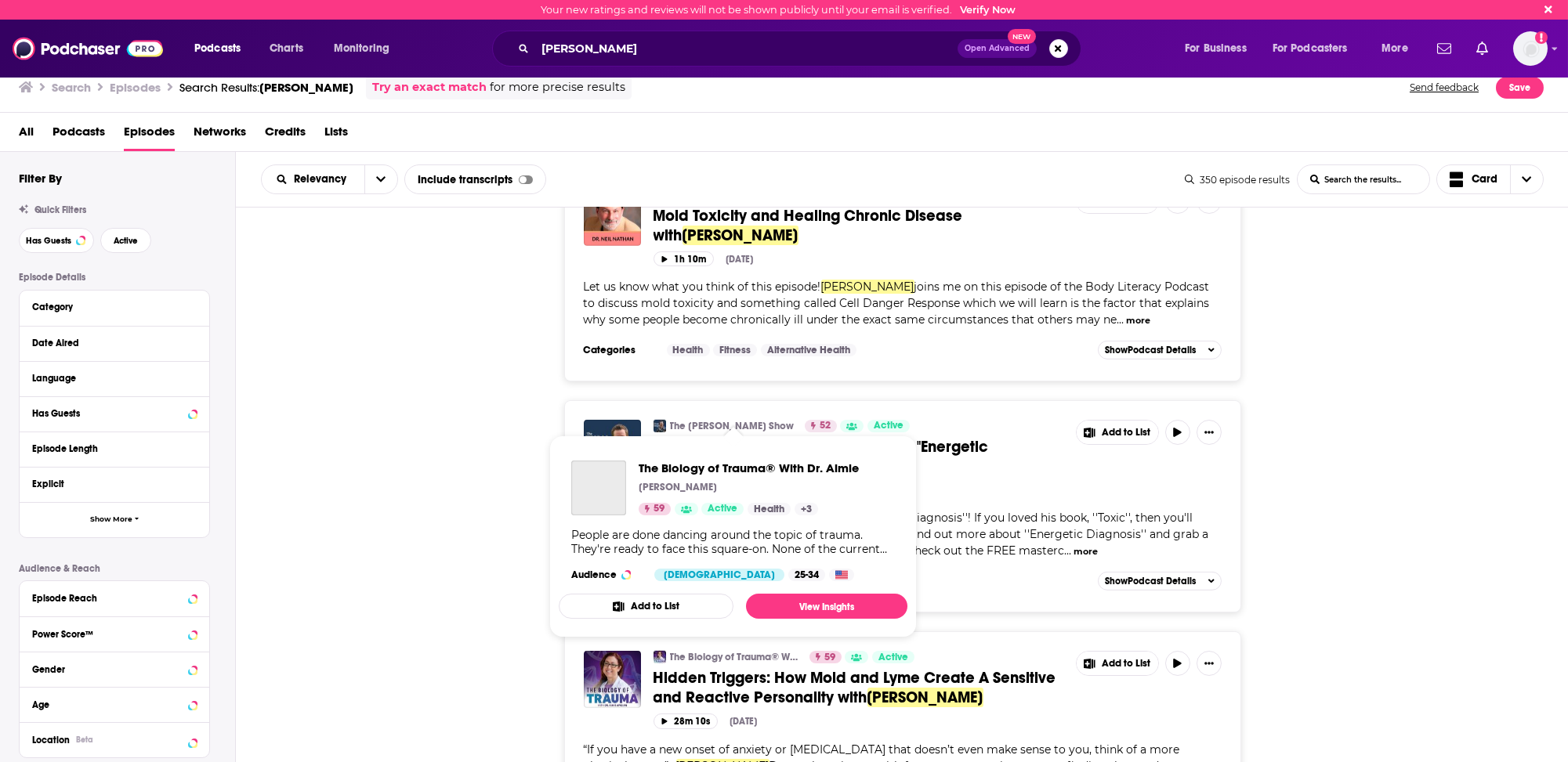
click at [727, 651] on link "The Biology of Trauma® With Dr. Aimie" at bounding box center [735, 657] width 130 height 12
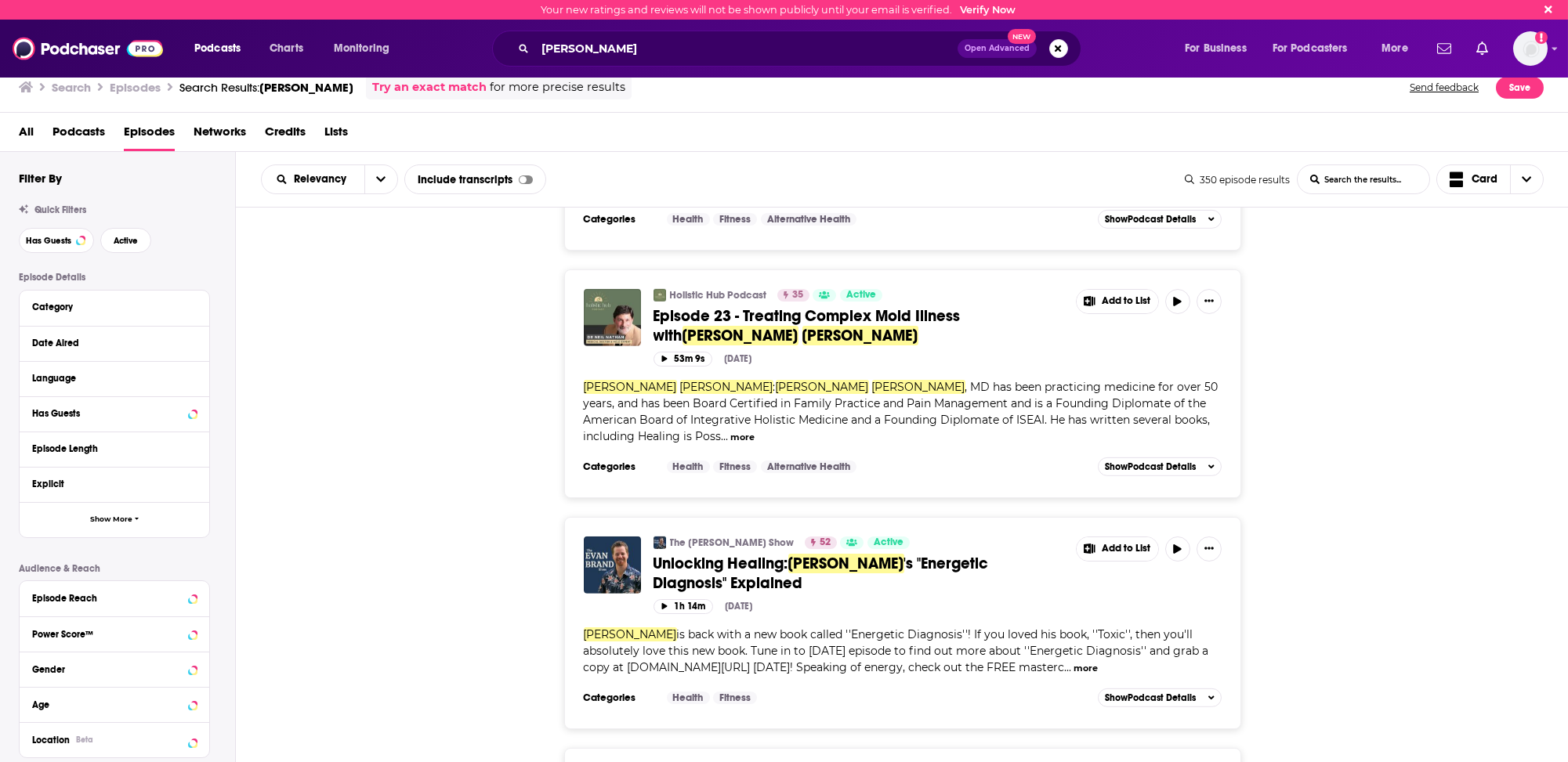
scroll to position [5068, 0]
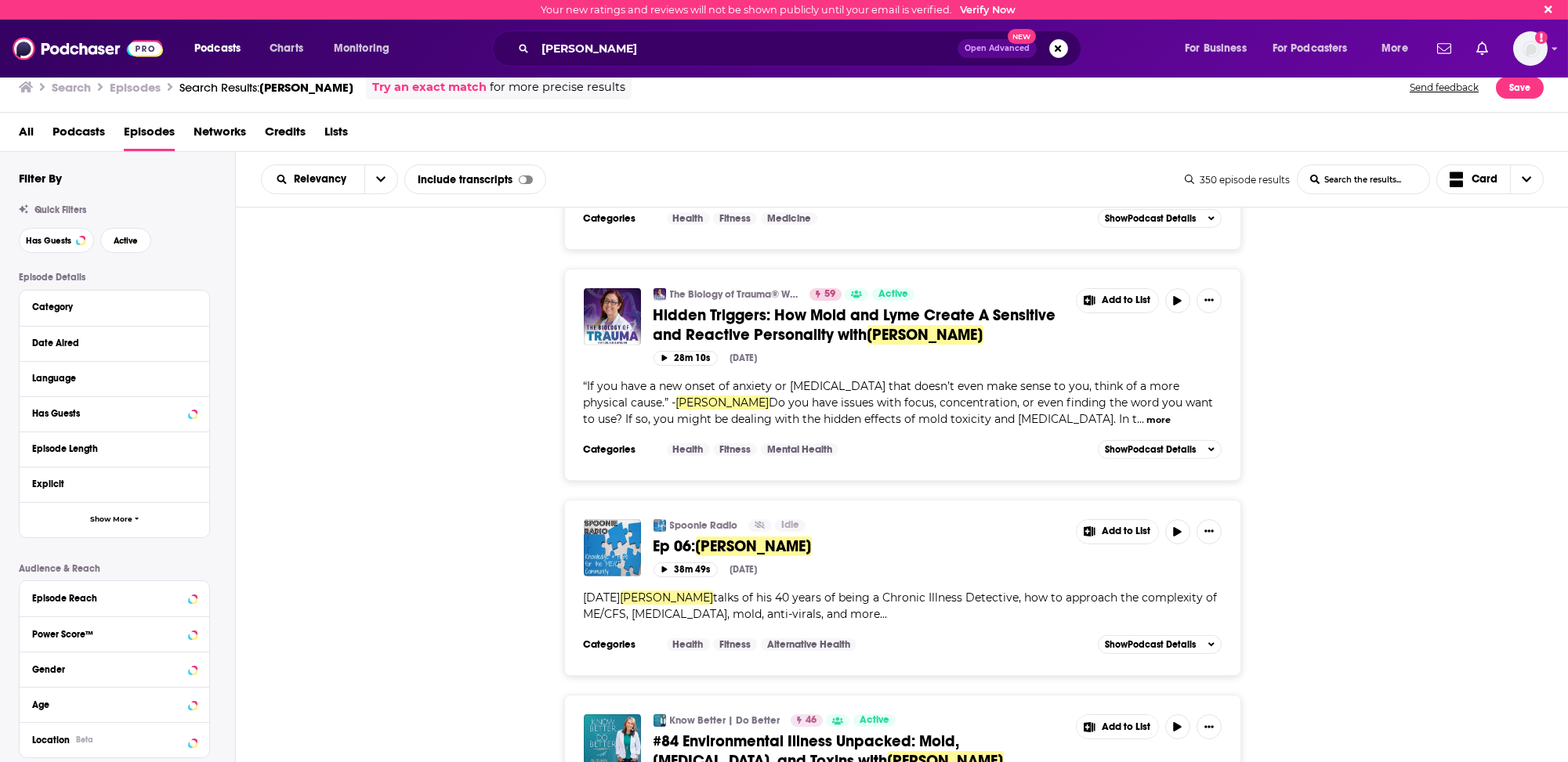
scroll to position [6478, 0]
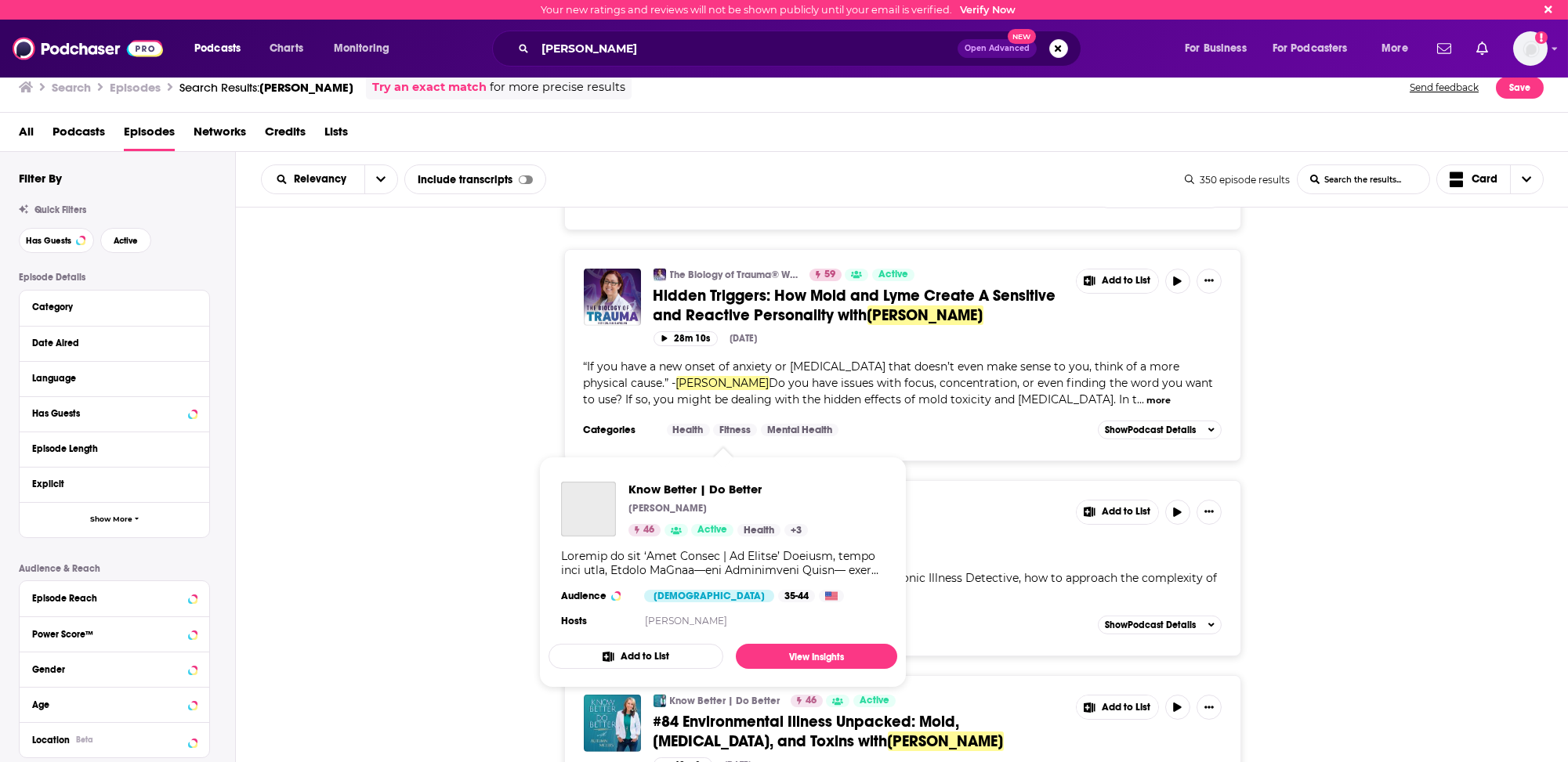
click at [709, 695] on link "Know Better | Do Better" at bounding box center [725, 701] width 110 height 12
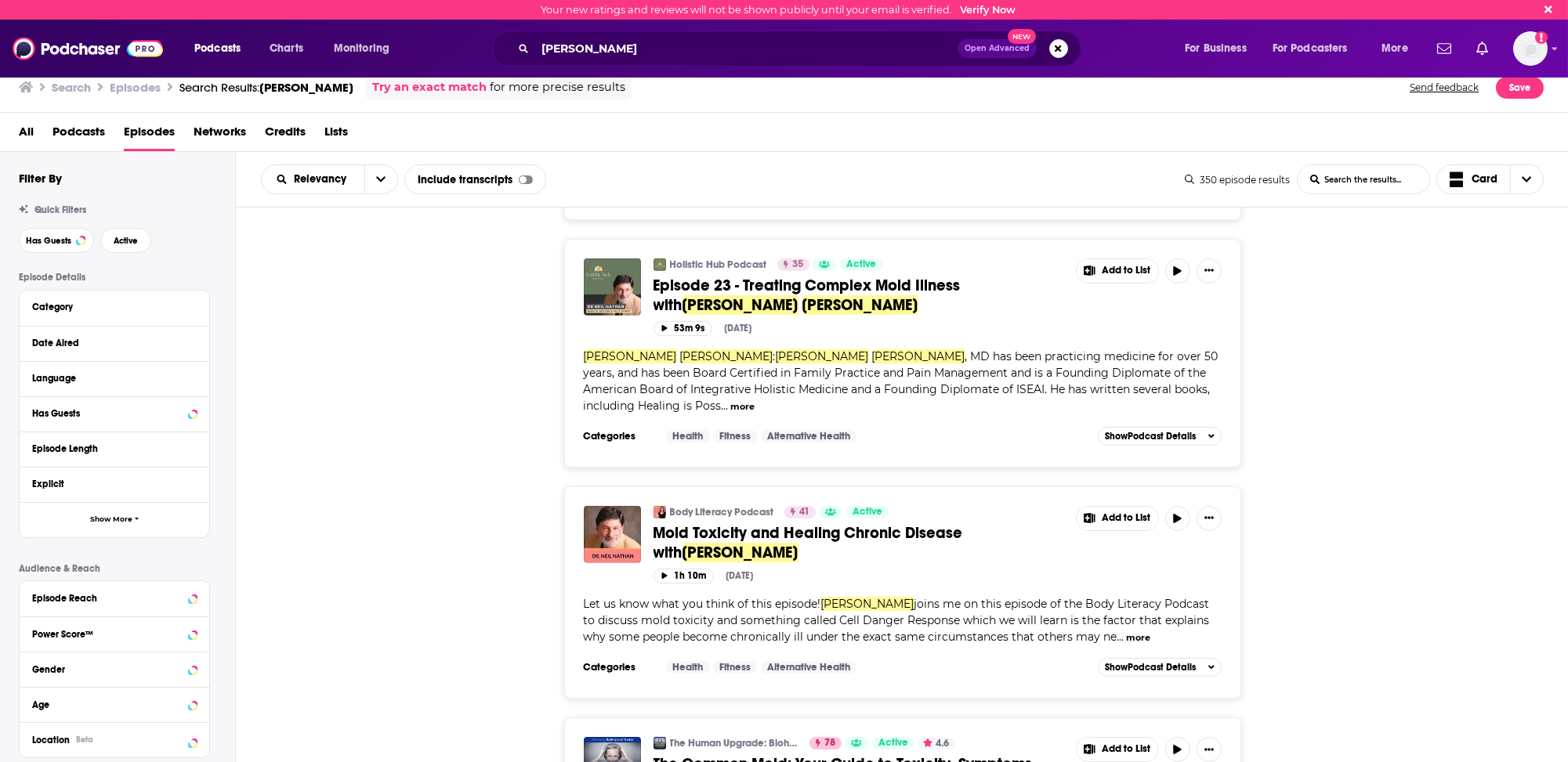
scroll to position [5068, 0]
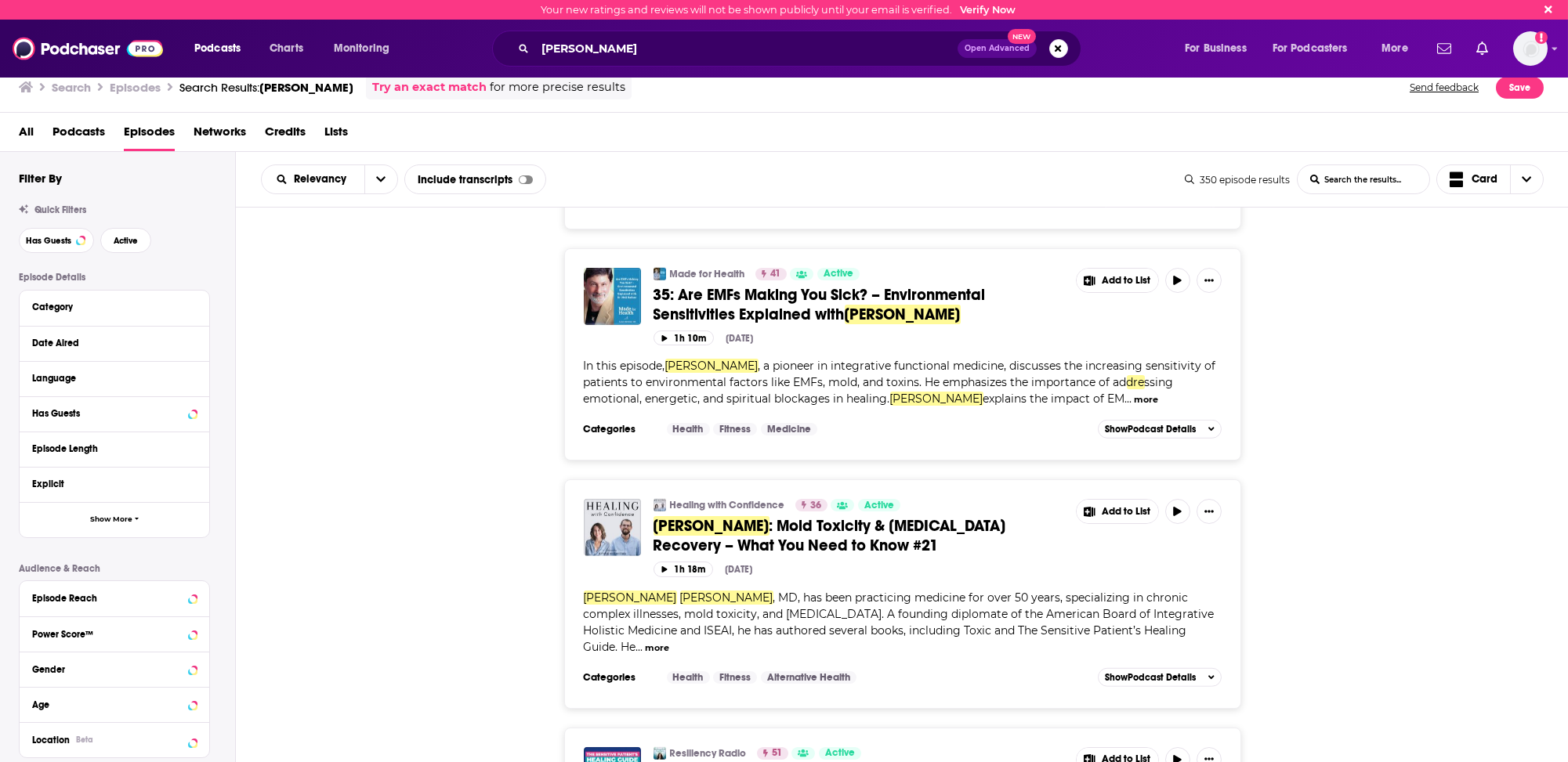
scroll to position [8515, 0]
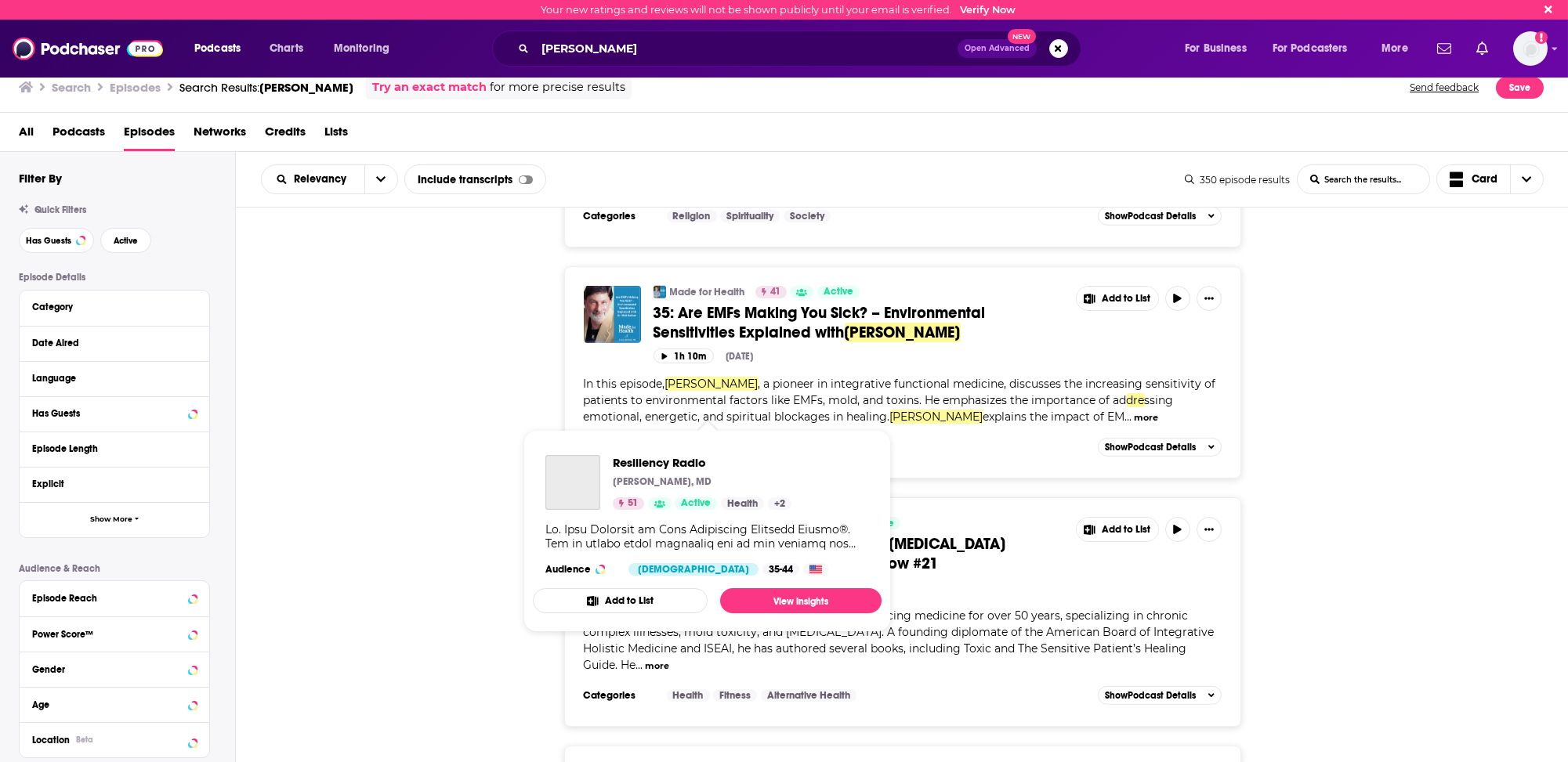
click at [686, 761] on link "Resiliency Radio" at bounding box center [709, 772] width 77 height 12
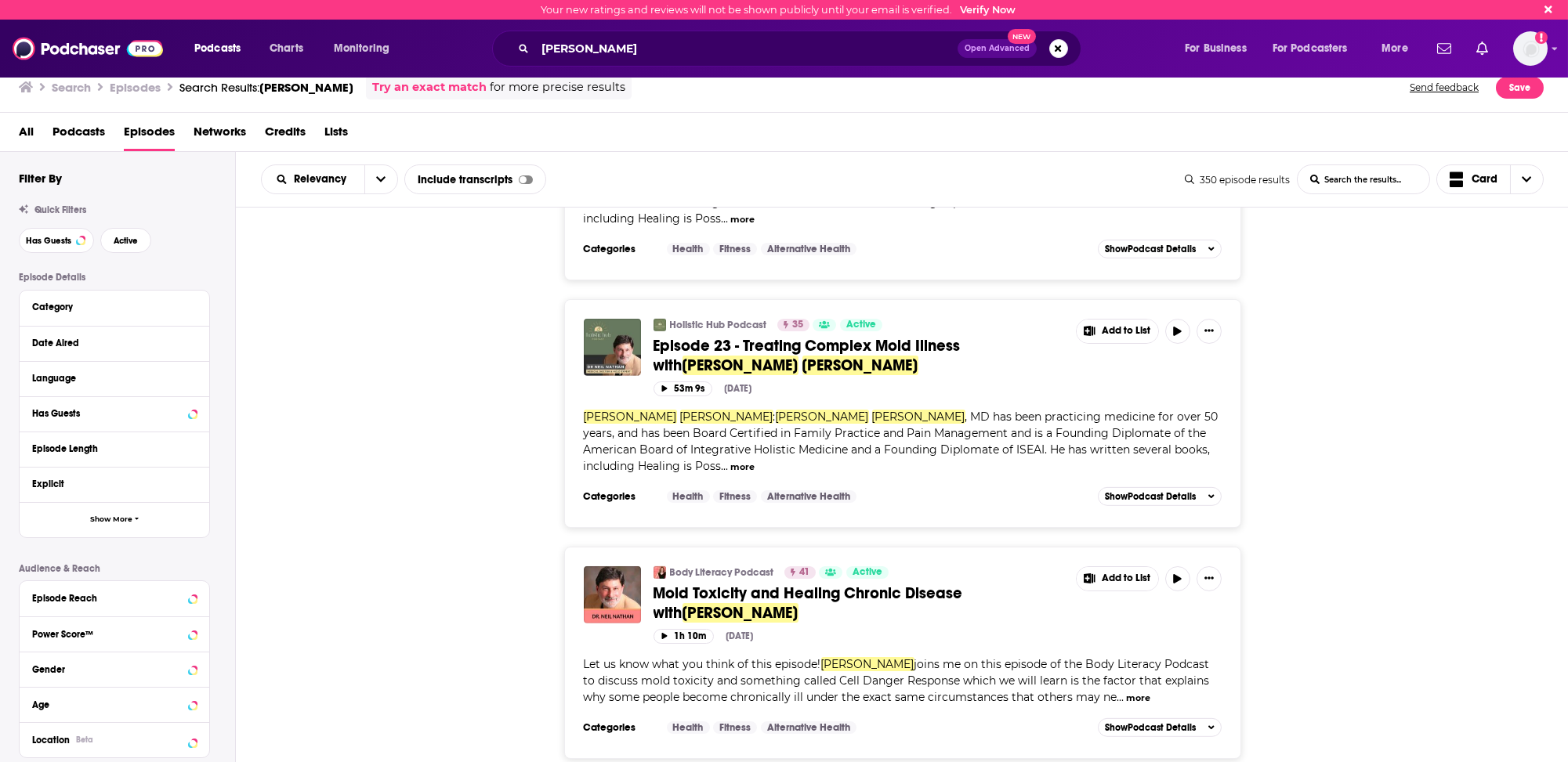
scroll to position [5068, 0]
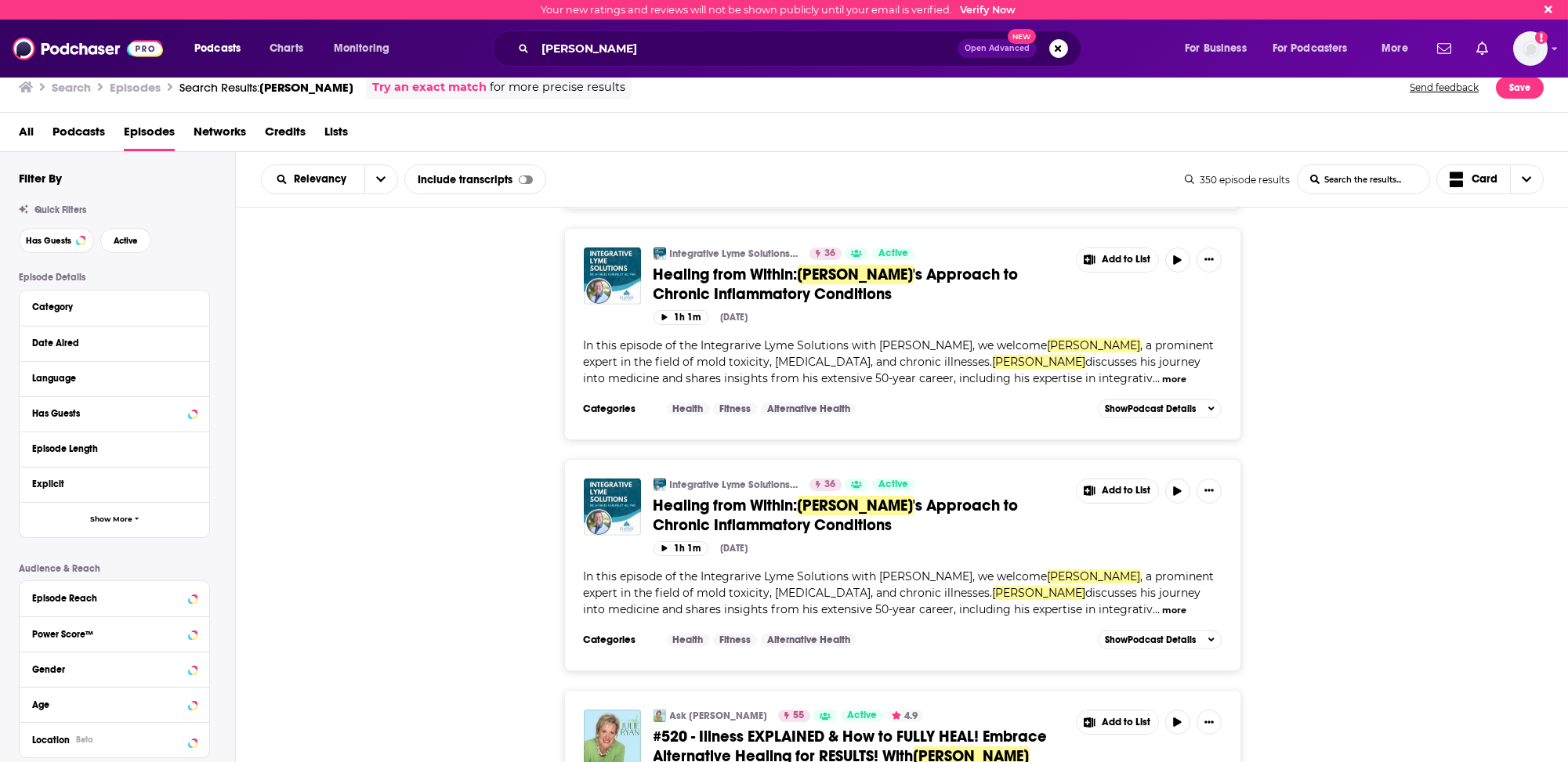
scroll to position [7888, 0]
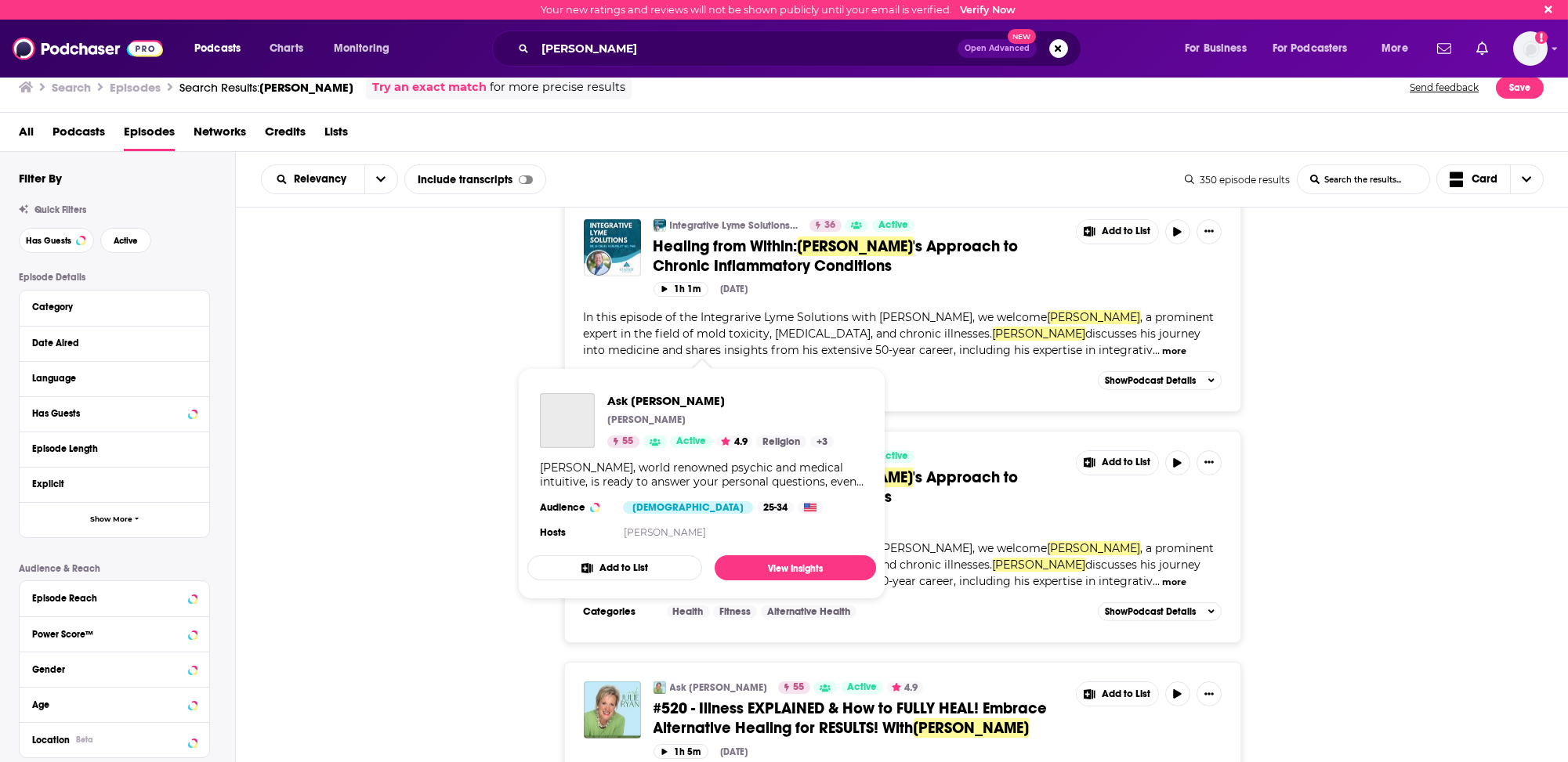
click at [717, 681] on link "Ask [PERSON_NAME]" at bounding box center [719, 688] width 98 height 12
